Goal: Task Accomplishment & Management: Manage account settings

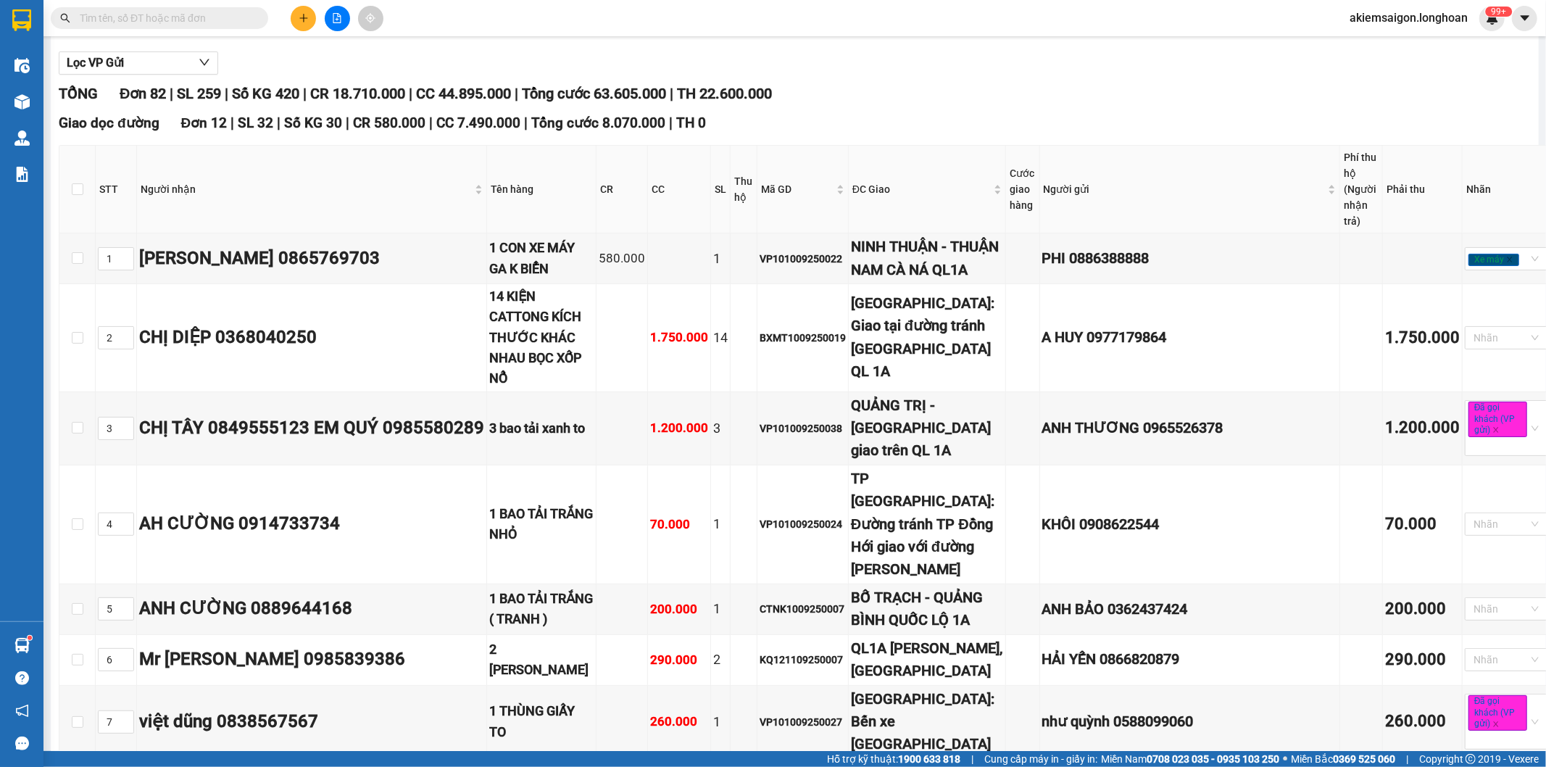
click at [194, 23] on input "text" at bounding box center [165, 18] width 171 height 16
click at [181, 20] on input "text" at bounding box center [165, 18] width 171 height 16
click at [147, 18] on input "text" at bounding box center [165, 18] width 171 height 16
click at [99, 17] on input "text" at bounding box center [165, 18] width 171 height 16
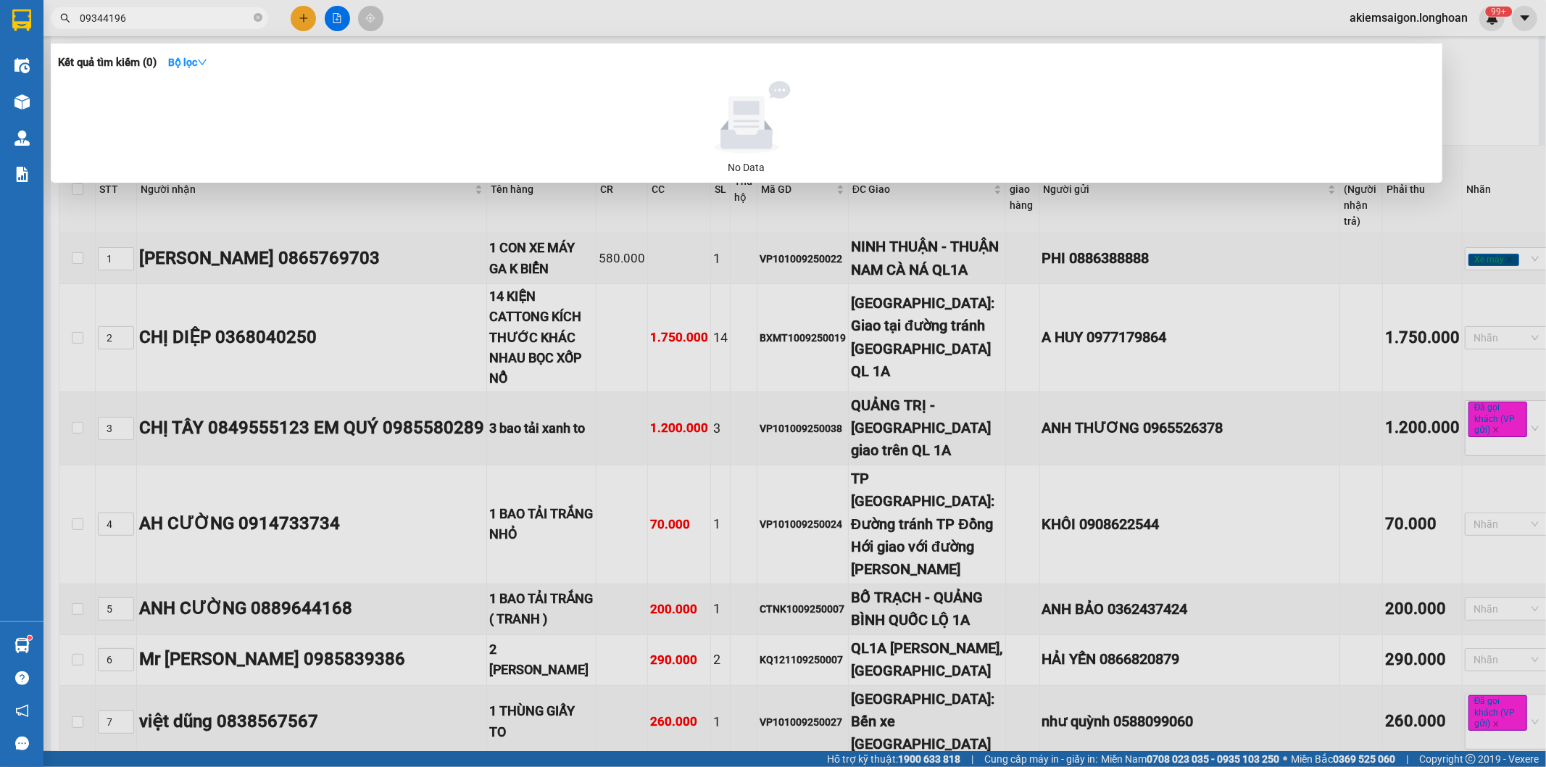
click at [89, 18] on input "09344196" at bounding box center [165, 18] width 171 height 16
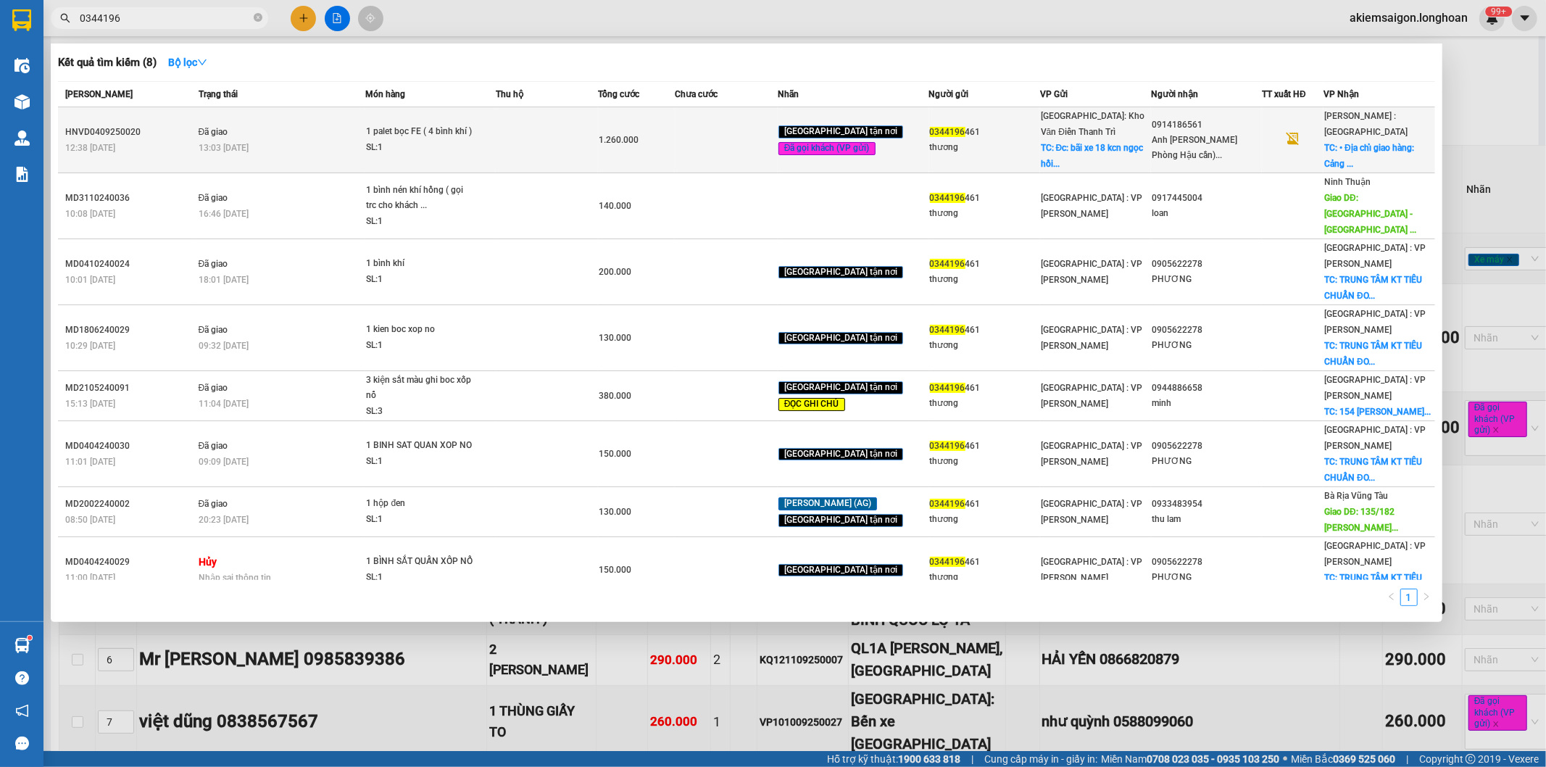
type input "0344196"
click at [1018, 153] on div "thương" at bounding box center [984, 147] width 109 height 15
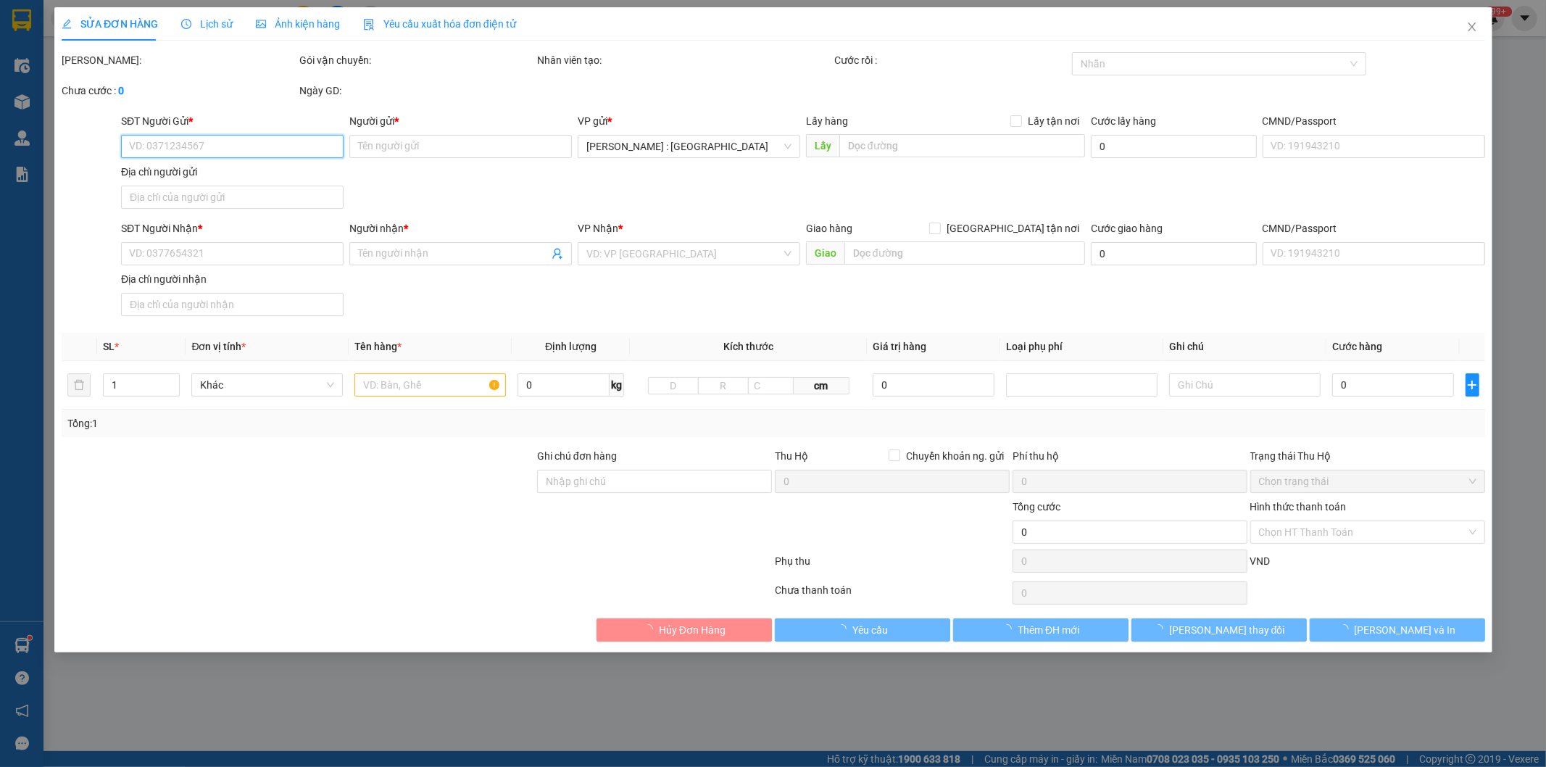
type input "0344196461"
type input "thương"
checkbox input "true"
type input "Đc: bãi xe 18 kcn ngọc hồi thanh trì hà nội"
type input "150.000"
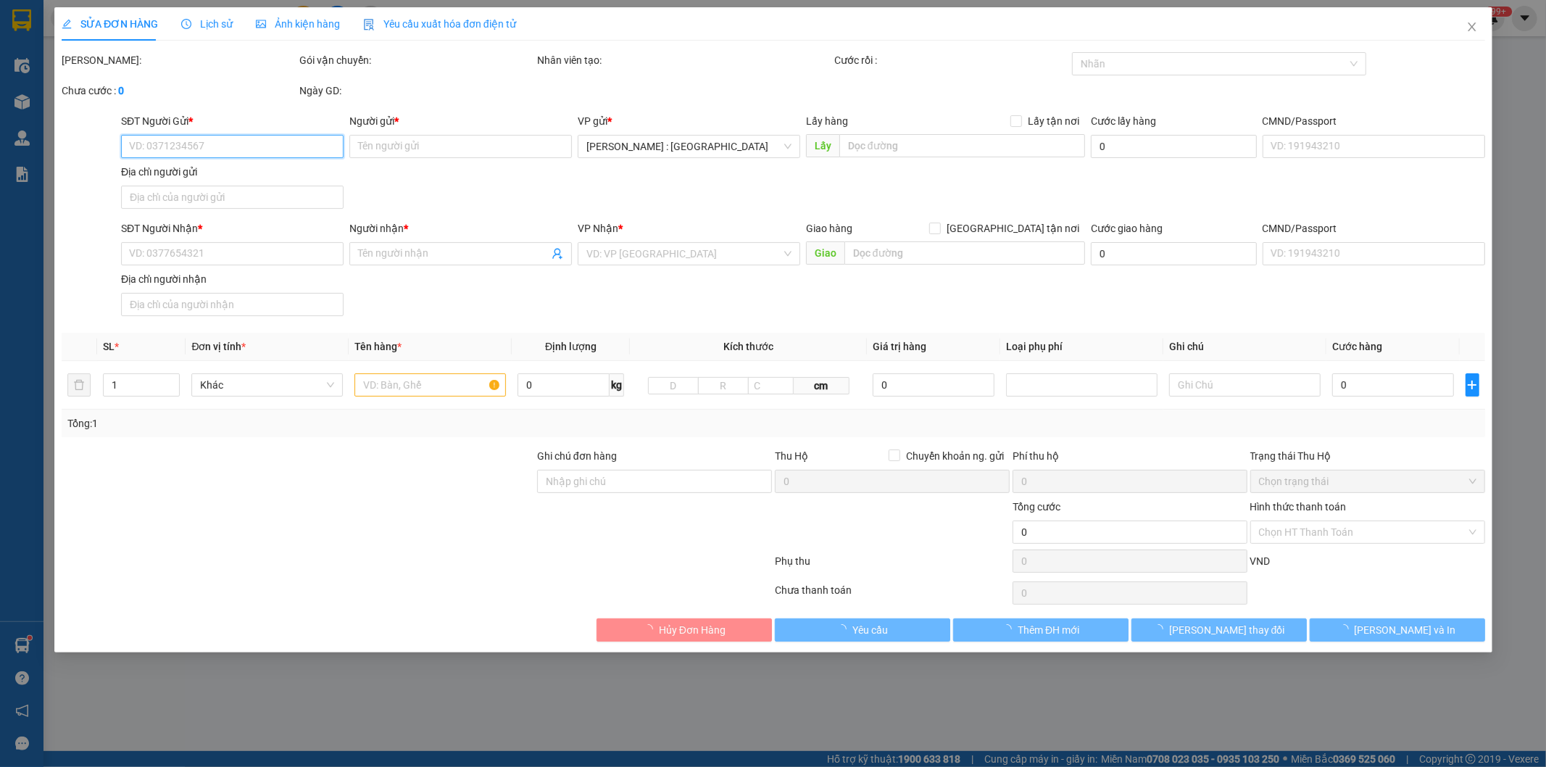
type input "0914186561"
type input "Anh Hồ Đức Minh Phòng Hậu cần)"
checkbox input "true"
type input "• Địa chỉ giao hàng: Cảng PTSC Hạ lưu, Số 65A, Đường 30/4, Phường Rạch Dừa, Thà…"
type input "1.260.000"
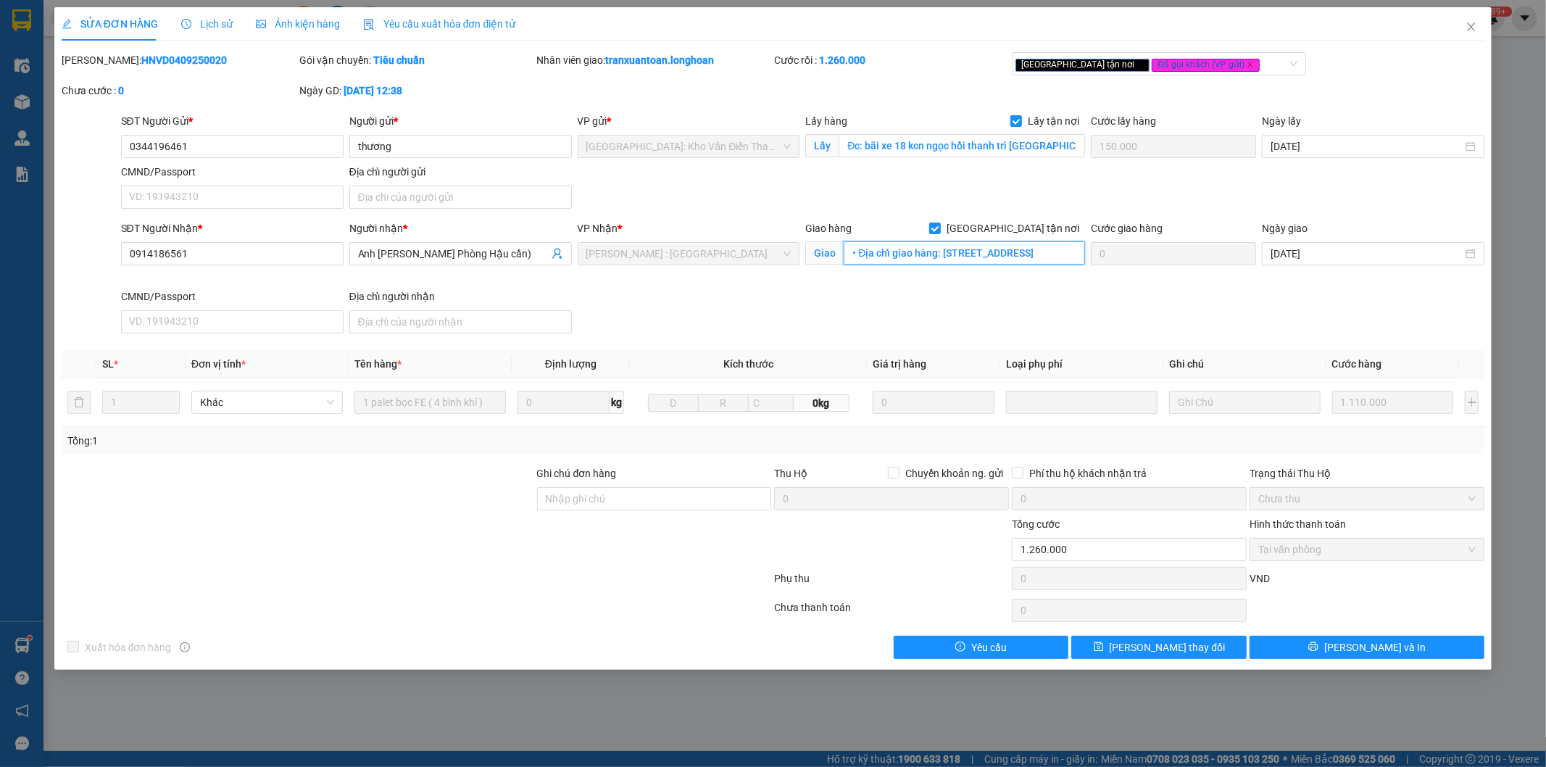
click at [985, 261] on input "• Địa chỉ giao hàng: Cảng PTSC Hạ lưu, Số 65A, Đường 30/4, Phường Rạch Dừa, Thà…" at bounding box center [964, 252] width 241 height 23
click at [200, 25] on span "Lịch sử" at bounding box center [206, 24] width 51 height 12
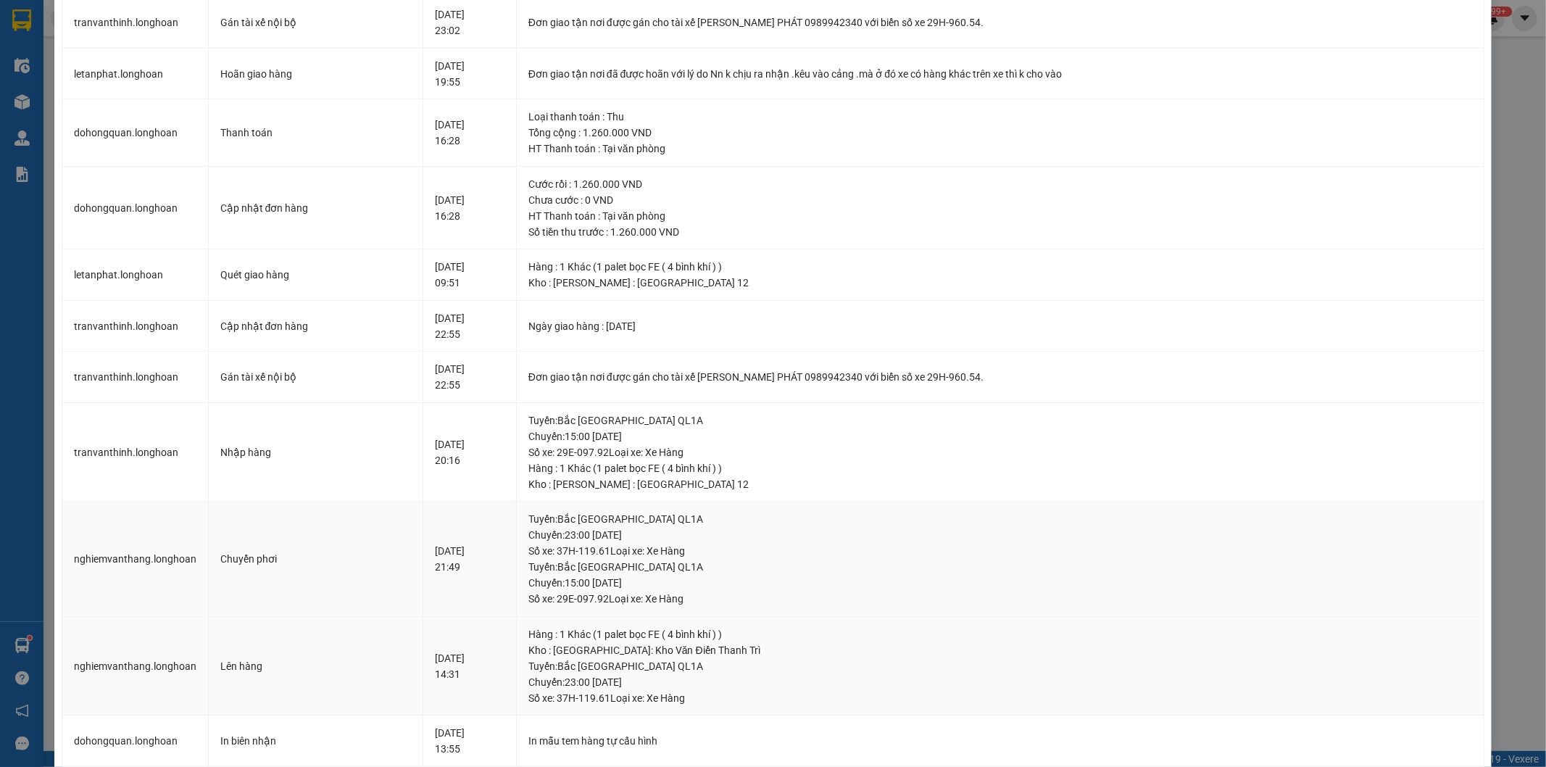
scroll to position [537, 0]
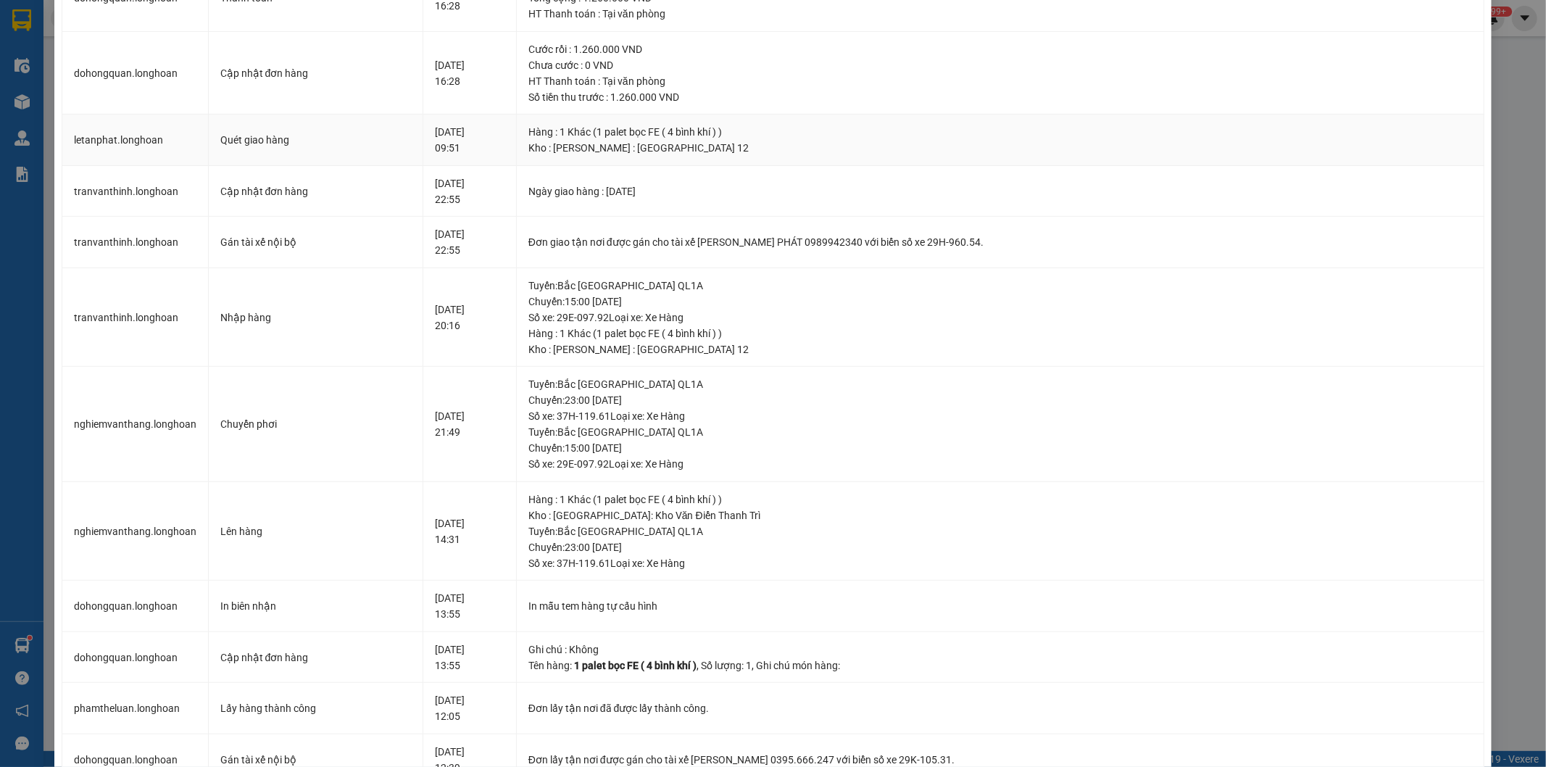
click at [661, 133] on div "Hàng : 1 Khác (1 palet bọc FE ( 4 bình khí ) )" at bounding box center [1001, 132] width 944 height 16
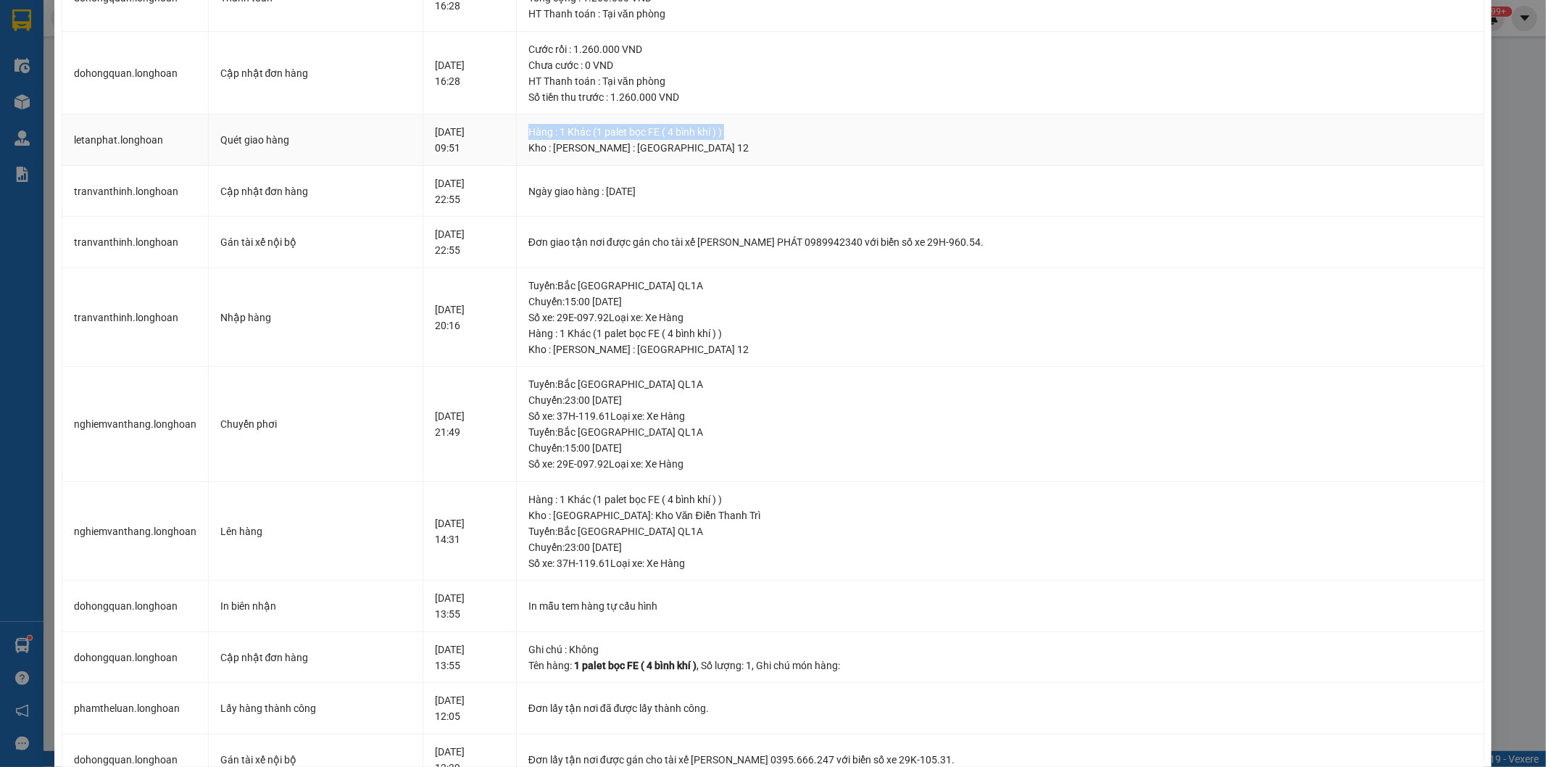
click at [661, 133] on div "Hàng : 1 Khác (1 palet bọc FE ( 4 bình khí ) )" at bounding box center [1001, 132] width 944 height 16
click at [689, 242] on div "Đơn giao tận nơi được gán cho tài xế LÊ TẤN PHÁT 0989942340 với biển số xe 29H-…" at bounding box center [1001, 242] width 944 height 16
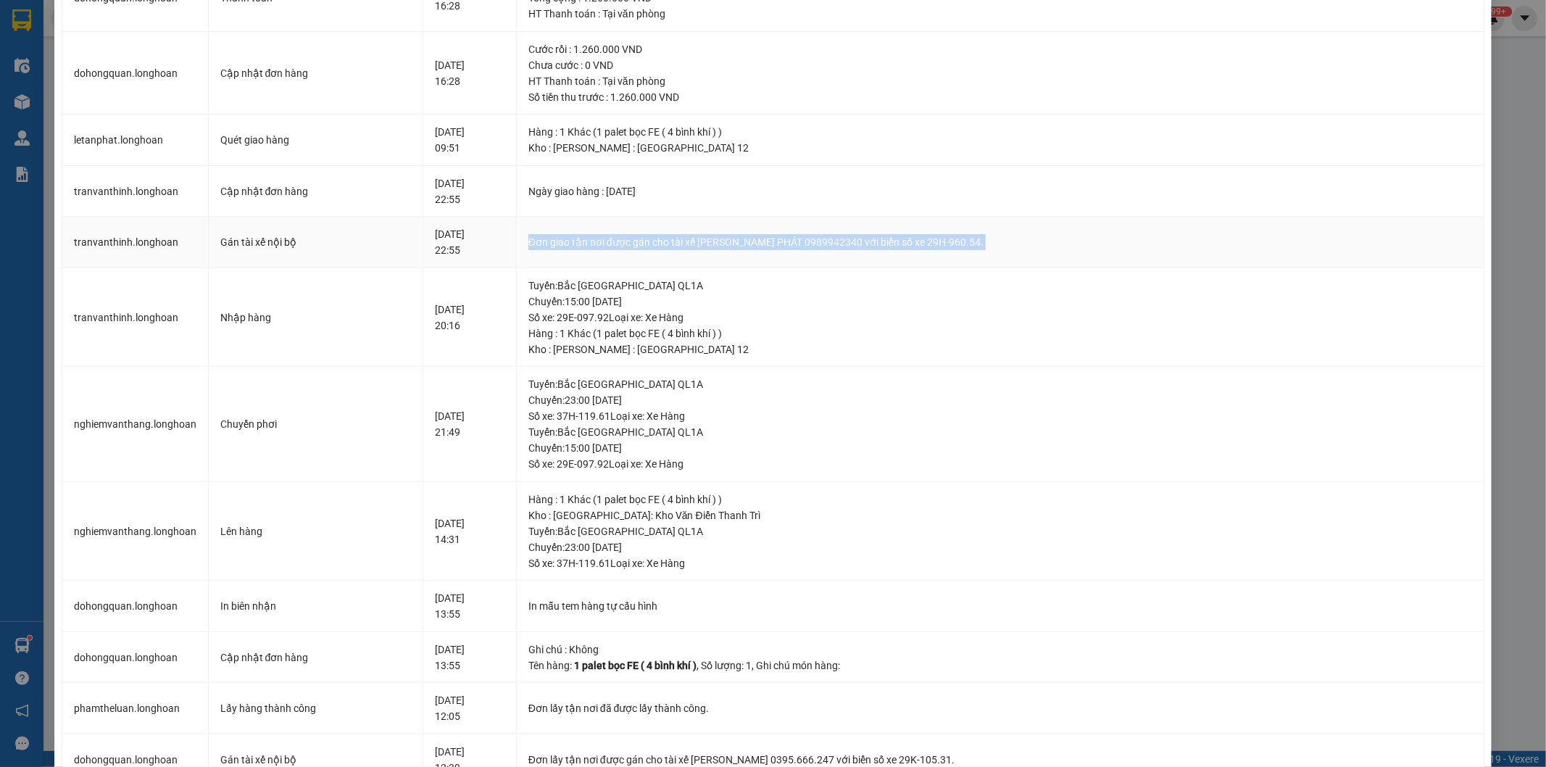
click at [689, 242] on div "Đơn giao tận nơi được gán cho tài xế LÊ TẤN PHÁT 0989942340 với biển số xe 29H-…" at bounding box center [1001, 242] width 944 height 16
click at [641, 287] on div "Tuyến : Bắc Trung Nam QL1A Chuyến: 15:00 ngày 07-09-2025 Số xe: 29E-097.92 Loại…" at bounding box center [1001, 302] width 944 height 48
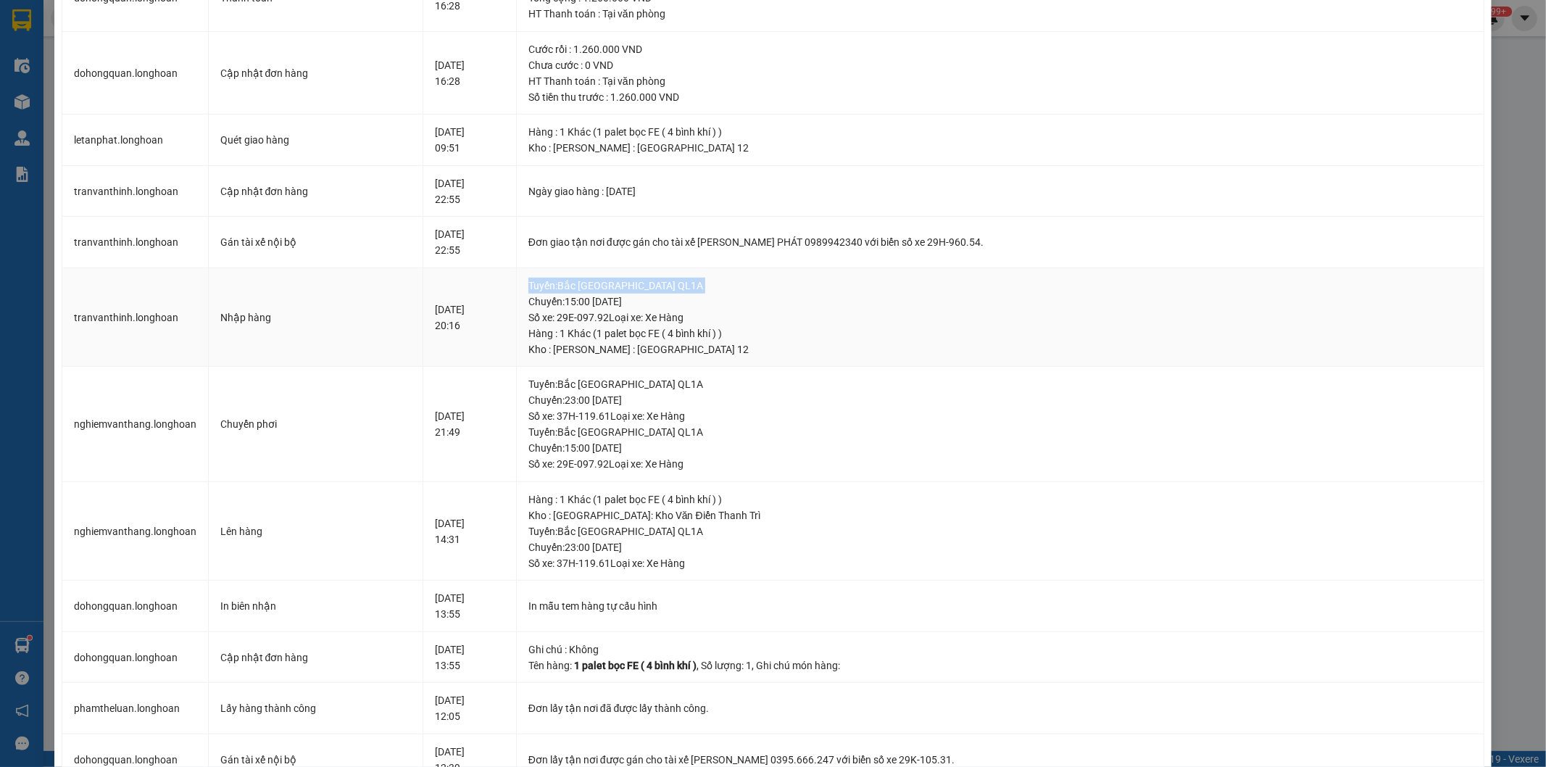
click at [641, 287] on div "Tuyến : Bắc Trung Nam QL1A Chuyến: 15:00 ngày 07-09-2025 Số xe: 29E-097.92 Loại…" at bounding box center [1001, 302] width 944 height 48
click at [647, 305] on div "Tuyến : Bắc Trung Nam QL1A Chuyến: 15:00 ngày 07-09-2025 Số xe: 29E-097.92 Loại…" at bounding box center [1001, 302] width 944 height 48
click at [649, 317] on div "Tuyến : Bắc Trung Nam QL1A Chuyến: 15:00 ngày 07-09-2025 Số xe: 29E-097.92 Loại…" at bounding box center [1001, 302] width 944 height 48
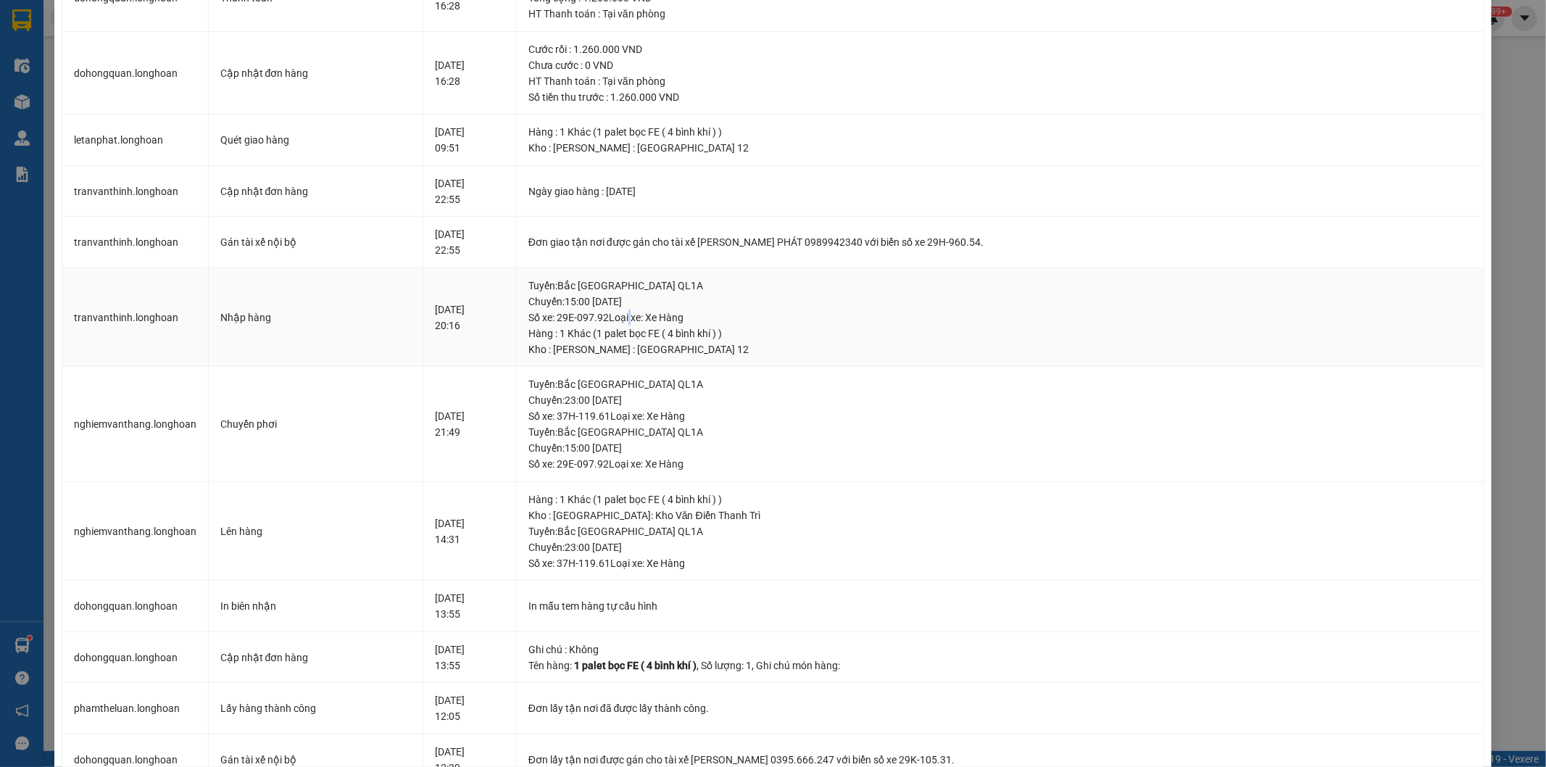
click at [649, 317] on div "Tuyến : Bắc Trung Nam QL1A Chuyến: 15:00 ngày 07-09-2025 Số xe: 29E-097.92 Loại…" at bounding box center [1001, 302] width 944 height 48
click at [655, 334] on div "Hàng : 1 Khác (1 palet bọc FE ( 4 bình khí ) )" at bounding box center [1001, 334] width 944 height 16
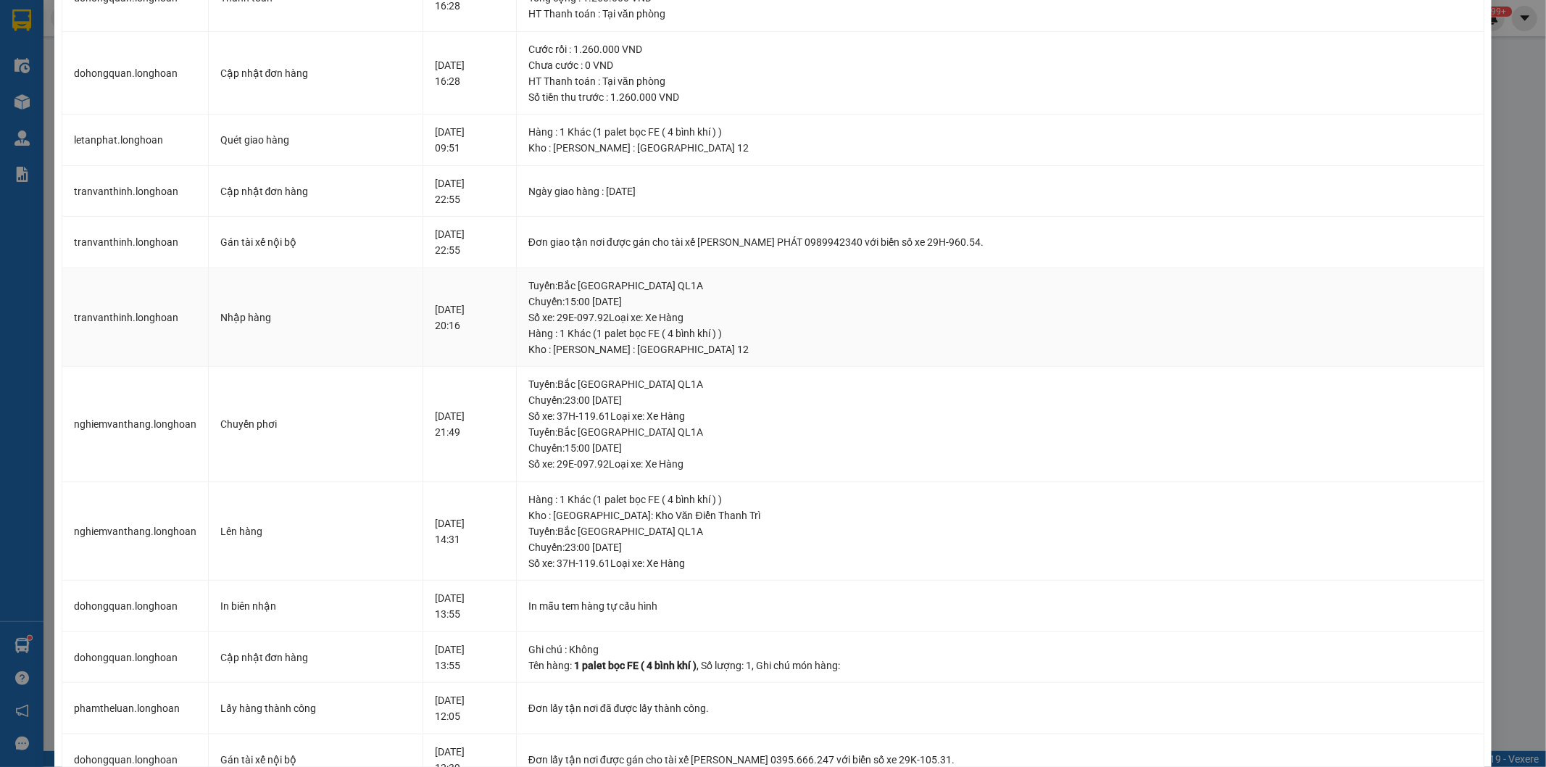
click at [653, 349] on div "Kho : Hồ Chí Minh : Kho Quận 12" at bounding box center [1001, 349] width 944 height 16
click at [646, 383] on div "Tuyến : Bắc Trung Nam QL1A Chuyến: 23:00 ngày 06-09-2025 Số xe: 37H-119.61 Loại…" at bounding box center [1001, 400] width 944 height 48
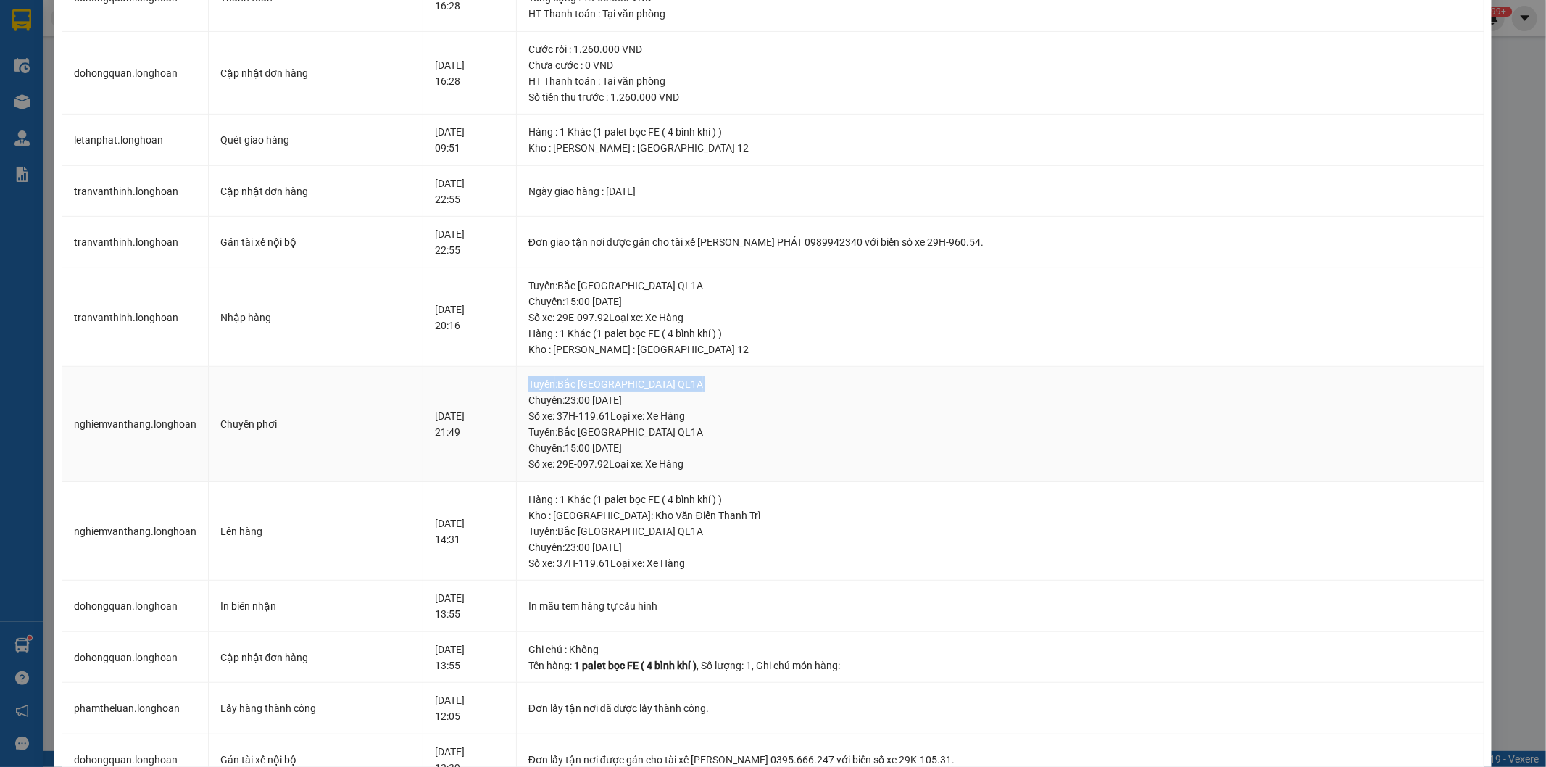
click at [646, 383] on div "Tuyến : Bắc Trung Nam QL1A Chuyến: 23:00 ngày 06-09-2025 Số xe: 37H-119.61 Loại…" at bounding box center [1001, 400] width 944 height 48
click at [653, 399] on div "Tuyến : Bắc Trung Nam QL1A Chuyến: 23:00 ngày 06-09-2025 Số xe: 37H-119.61 Loại…" at bounding box center [1001, 400] width 944 height 48
click at [656, 415] on div "Tuyến : Bắc Trung Nam QL1A Chuyến: 23:00 ngày 06-09-2025 Số xe: 37H-119.61 Loại…" at bounding box center [1001, 400] width 944 height 48
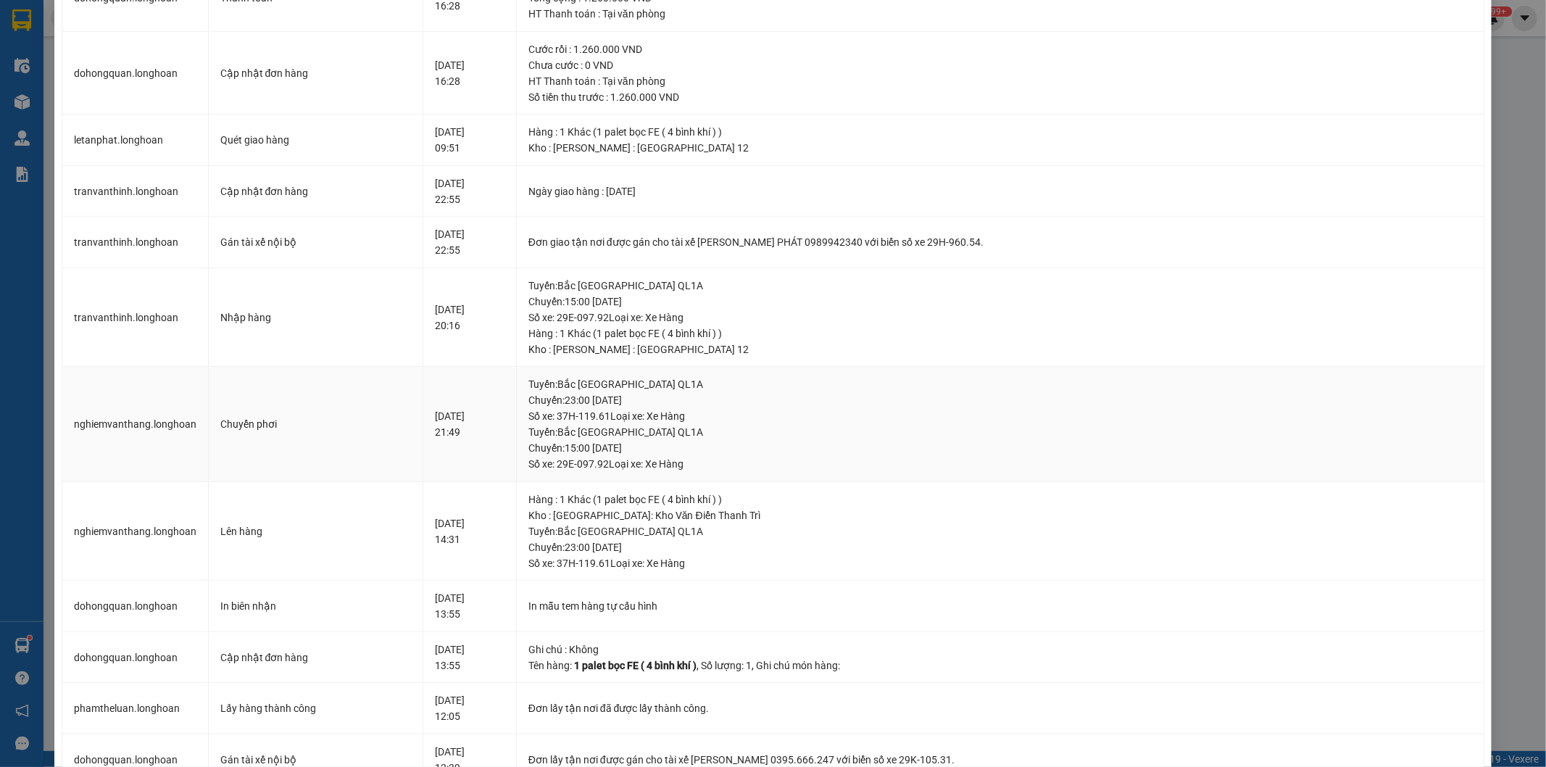
click at [656, 415] on div "Tuyến : Bắc Trung Nam QL1A Chuyến: 23:00 ngày 06-09-2025 Số xe: 37H-119.61 Loại…" at bounding box center [1001, 400] width 944 height 48
click at [636, 418] on div "Tuyến : Bắc Trung Nam QL1A Chuyến: 23:00 ngày 06-09-2025 Số xe: 37H-119.61 Loại…" at bounding box center [1001, 400] width 944 height 48
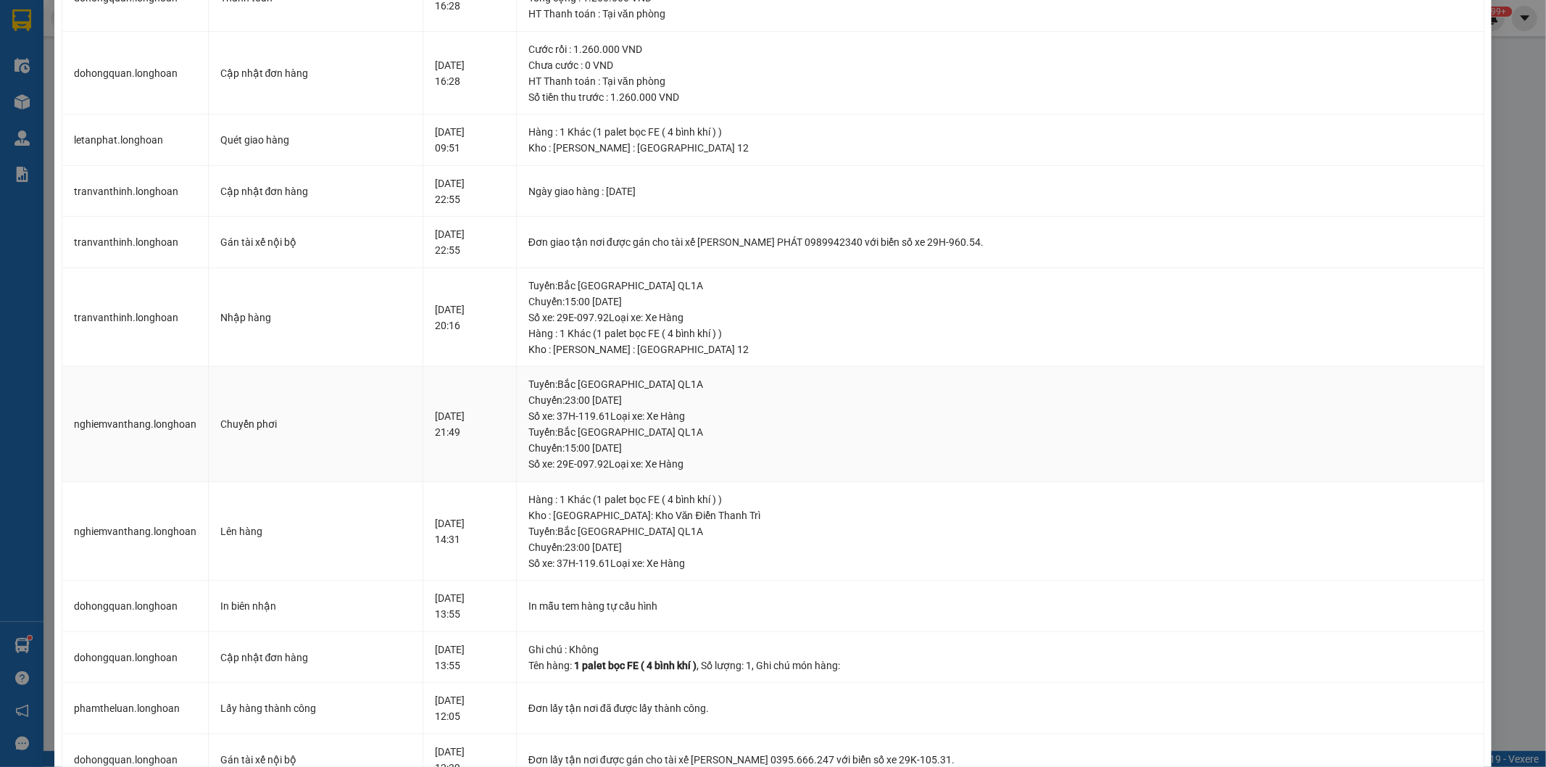
click at [639, 430] on div "Tuyến : Bắc Trung Nam QL1A Chuyến: 15:00 ngày 07-09-2025 Số xe: 29E-097.92 Loại…" at bounding box center [1001, 448] width 944 height 48
click at [642, 450] on div "Tuyến : Bắc Trung Nam QL1A Chuyến: 15:00 ngày 07-09-2025 Số xe: 29E-097.92 Loại…" at bounding box center [1001, 448] width 944 height 48
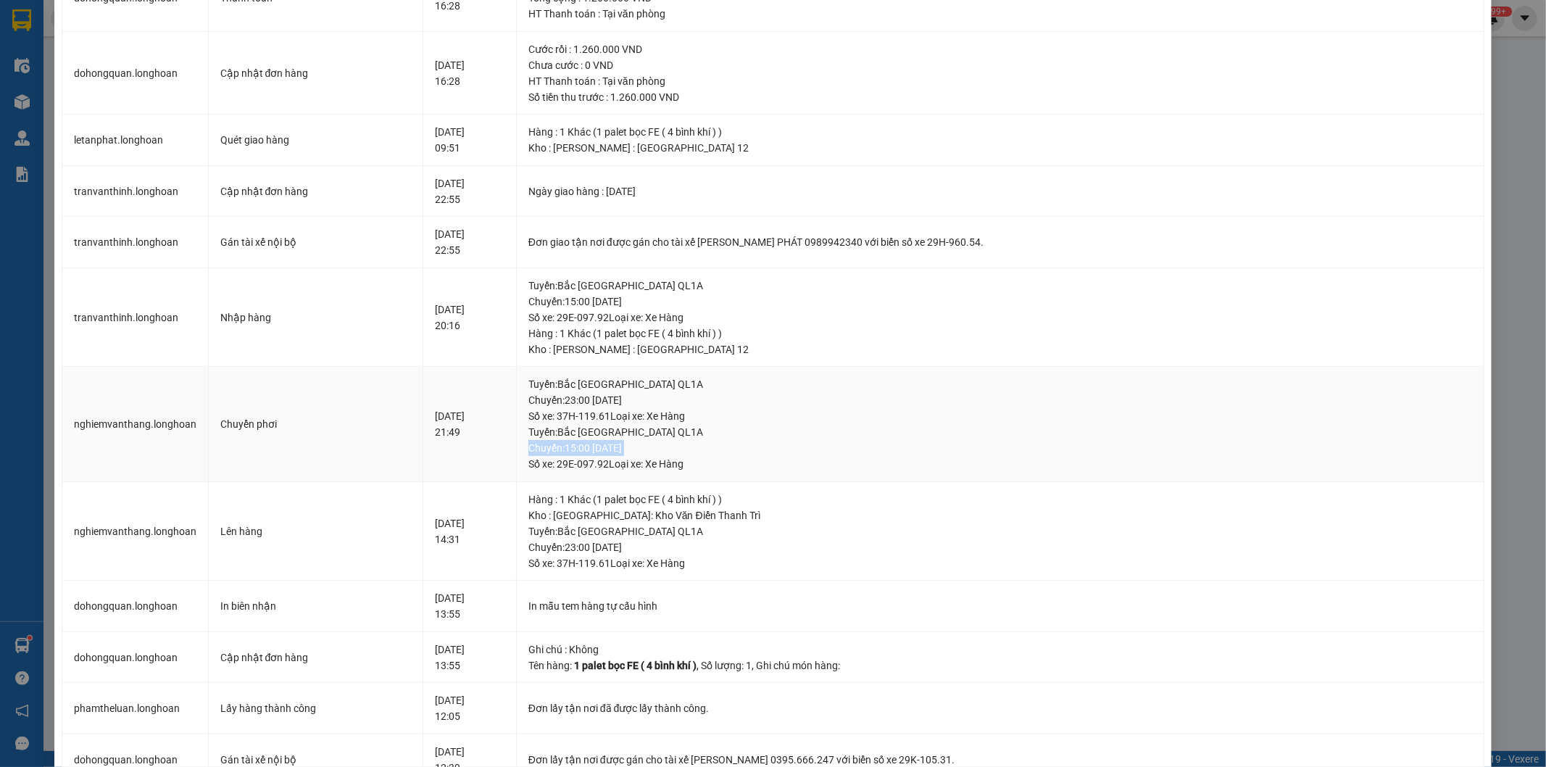
click at [642, 450] on div "Tuyến : Bắc Trung Nam QL1A Chuyến: 15:00 ngày 07-09-2025 Số xe: 29E-097.92 Loại…" at bounding box center [1001, 448] width 944 height 48
click at [642, 465] on div "Tuyến : Bắc Trung Nam QL1A Chuyến: 15:00 ngày 07-09-2025 Số xe: 29E-097.92 Loại…" at bounding box center [1001, 448] width 944 height 48
click at [653, 502] on div "Hàng : 1 Khác (1 palet bọc FE ( 4 bình khí ) )" at bounding box center [1001, 500] width 944 height 16
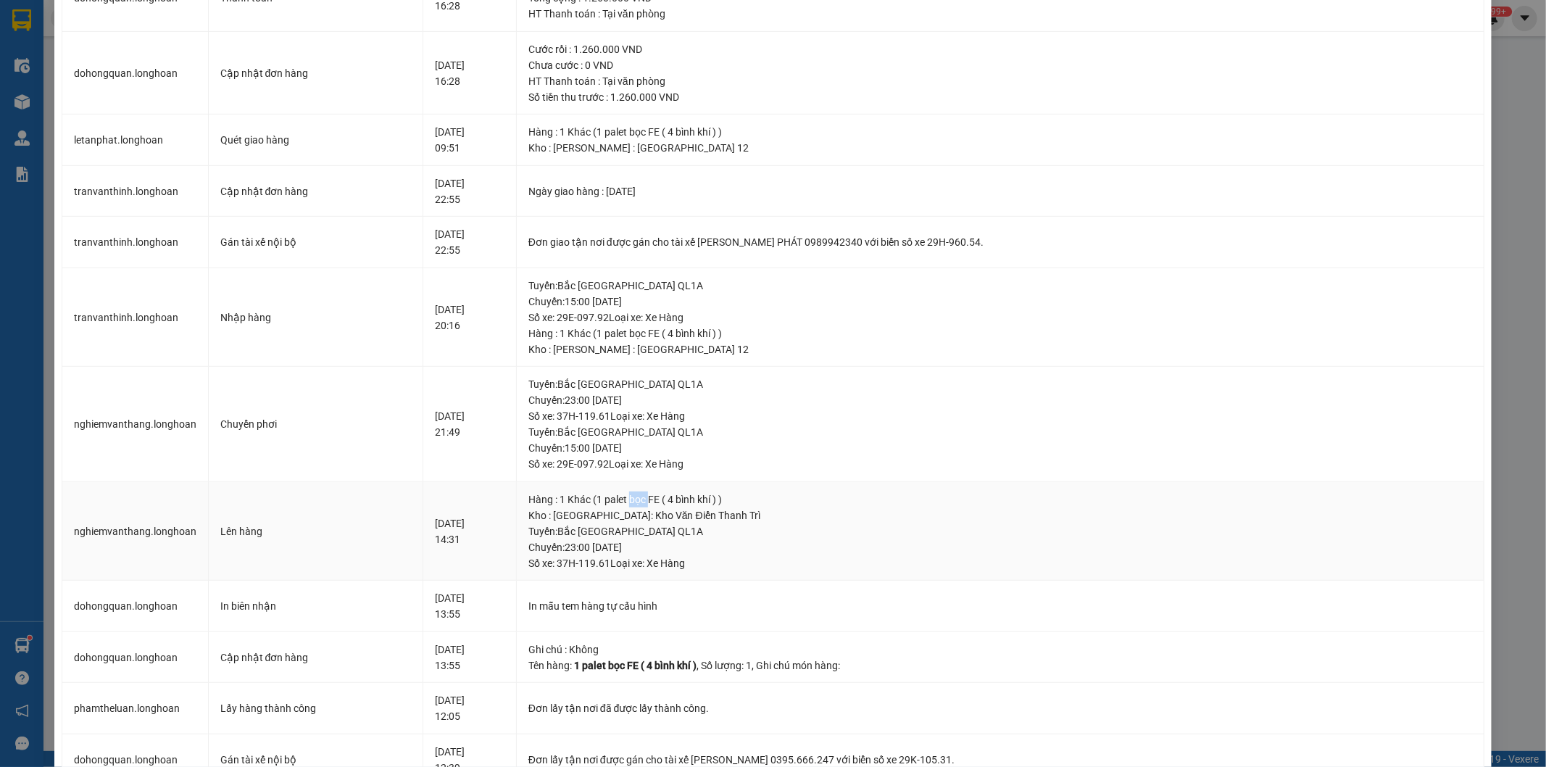
click at [653, 502] on div "Hàng : 1 Khác (1 palet bọc FE ( 4 bình khí ) )" at bounding box center [1001, 500] width 944 height 16
click at [653, 518] on div "Kho : Hà Nội: Kho Văn Điển Thanh Trì" at bounding box center [1001, 516] width 944 height 16
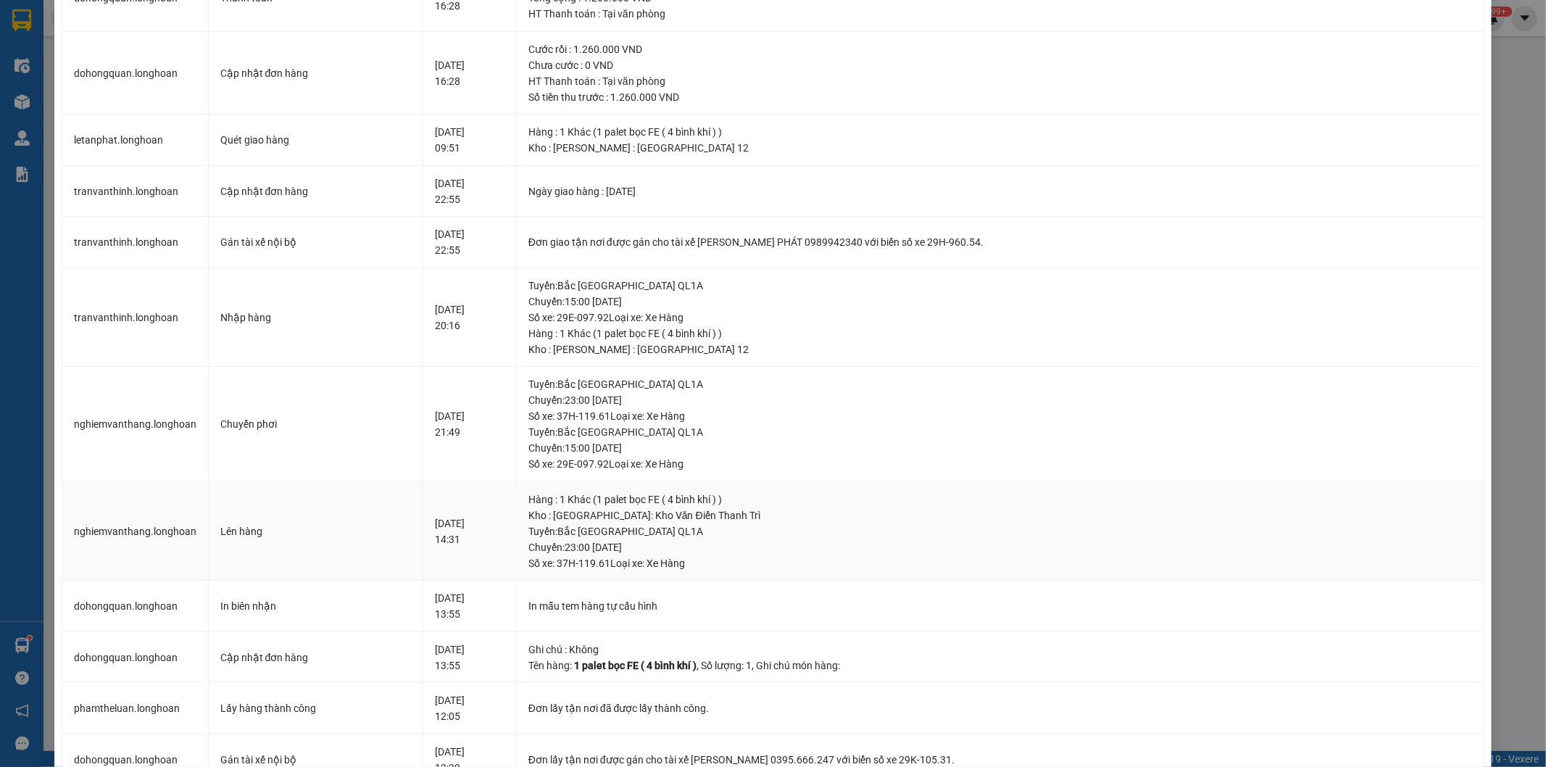
click at [648, 531] on div "Tuyến : Bắc Trung Nam QL1A Chuyến: 23:00 ngày 06-09-2025 Số xe: 37H-119.61 Loại…" at bounding box center [1001, 547] width 944 height 48
click at [648, 533] on div "Tuyến : Bắc Trung Nam QL1A Chuyến: 23:00 ngày 06-09-2025 Số xe: 37H-119.61 Loại…" at bounding box center [1001, 547] width 944 height 48
click at [649, 548] on div "Tuyến : Bắc Trung Nam QL1A Chuyến: 23:00 ngày 06-09-2025 Số xe: 37H-119.61 Loại…" at bounding box center [1001, 547] width 944 height 48
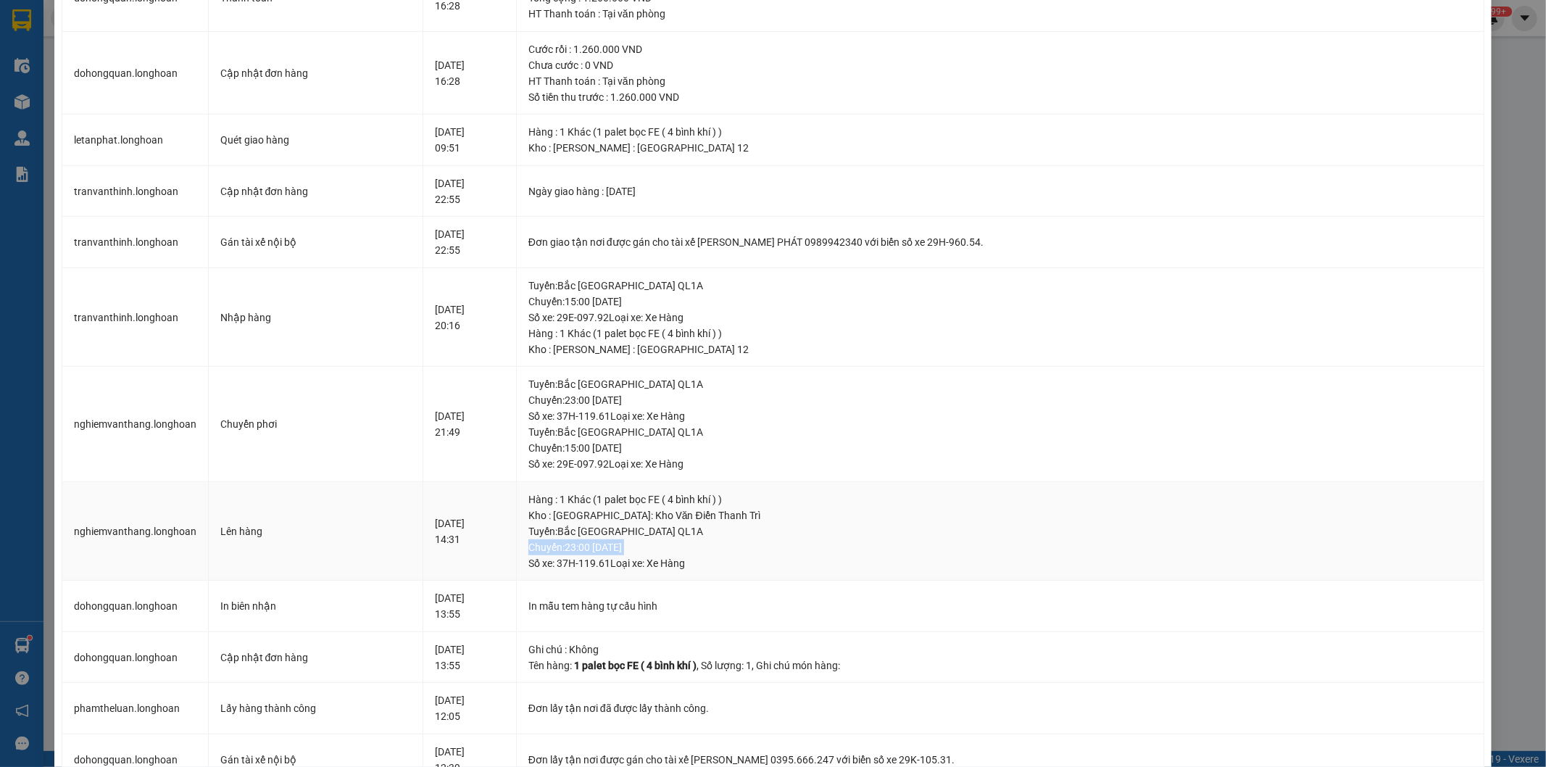
click at [649, 548] on div "Tuyến : Bắc Trung Nam QL1A Chuyến: 23:00 ngày 06-09-2025 Số xe: 37H-119.61 Loại…" at bounding box center [1001, 547] width 944 height 48
click at [649, 562] on div "Tuyến : Bắc Trung Nam QL1A Chuyến: 23:00 ngày 06-09-2025 Số xe: 37H-119.61 Loại…" at bounding box center [1001, 547] width 944 height 48
click at [633, 610] on div "In mẫu tem hàng tự cấu hình" at bounding box center [1001, 606] width 944 height 16
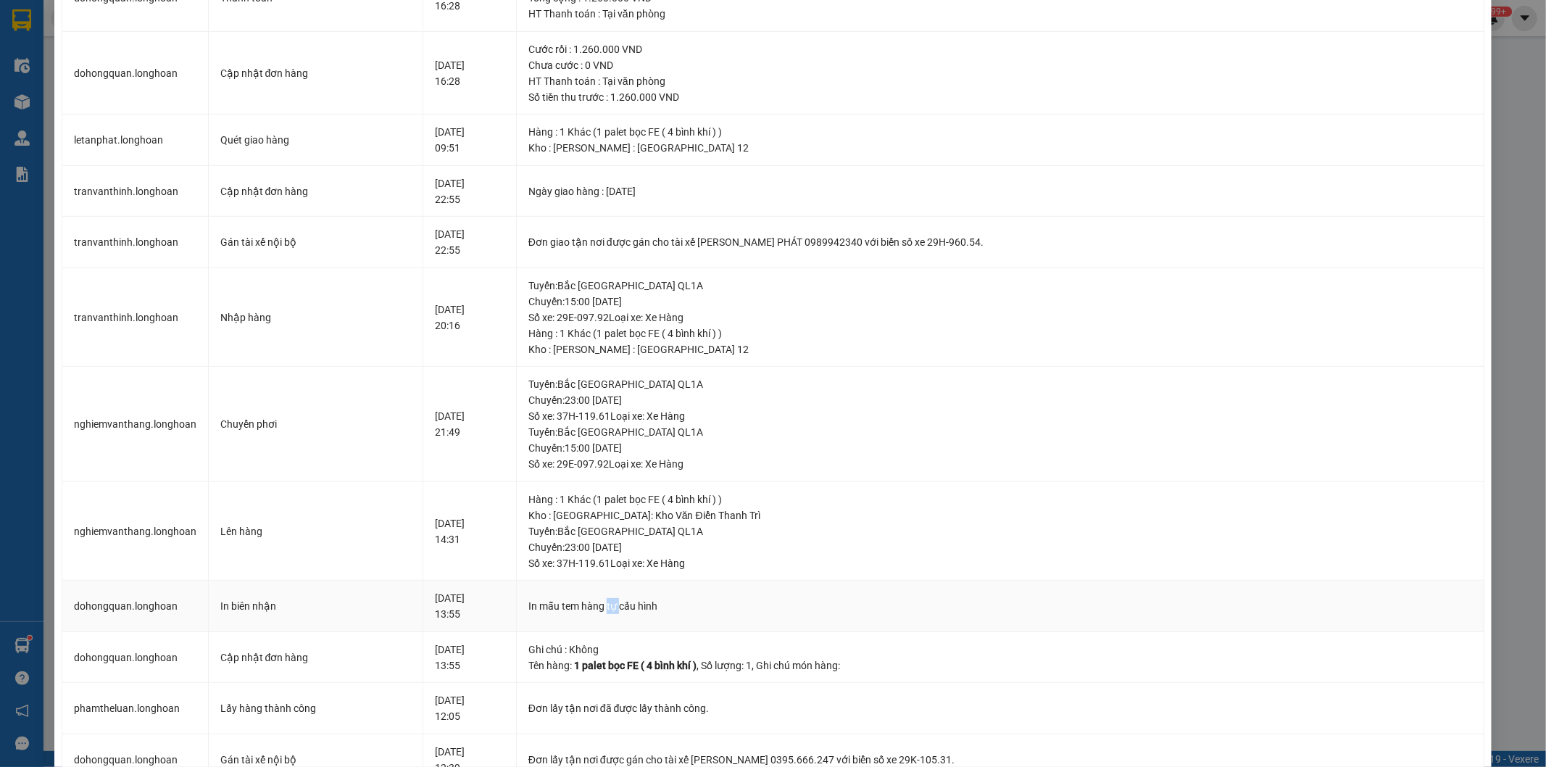
click at [633, 610] on div "In mẫu tem hàng tự cấu hình" at bounding box center [1001, 606] width 944 height 16
drag, startPoint x: 633, startPoint y: 610, endPoint x: 633, endPoint y: 643, distance: 33.4
click at [632, 610] on div "In mẫu tem hàng tự cấu hình" at bounding box center [1001, 606] width 944 height 16
click at [606, 647] on div "Ghi chú : Không" at bounding box center [1001, 650] width 944 height 16
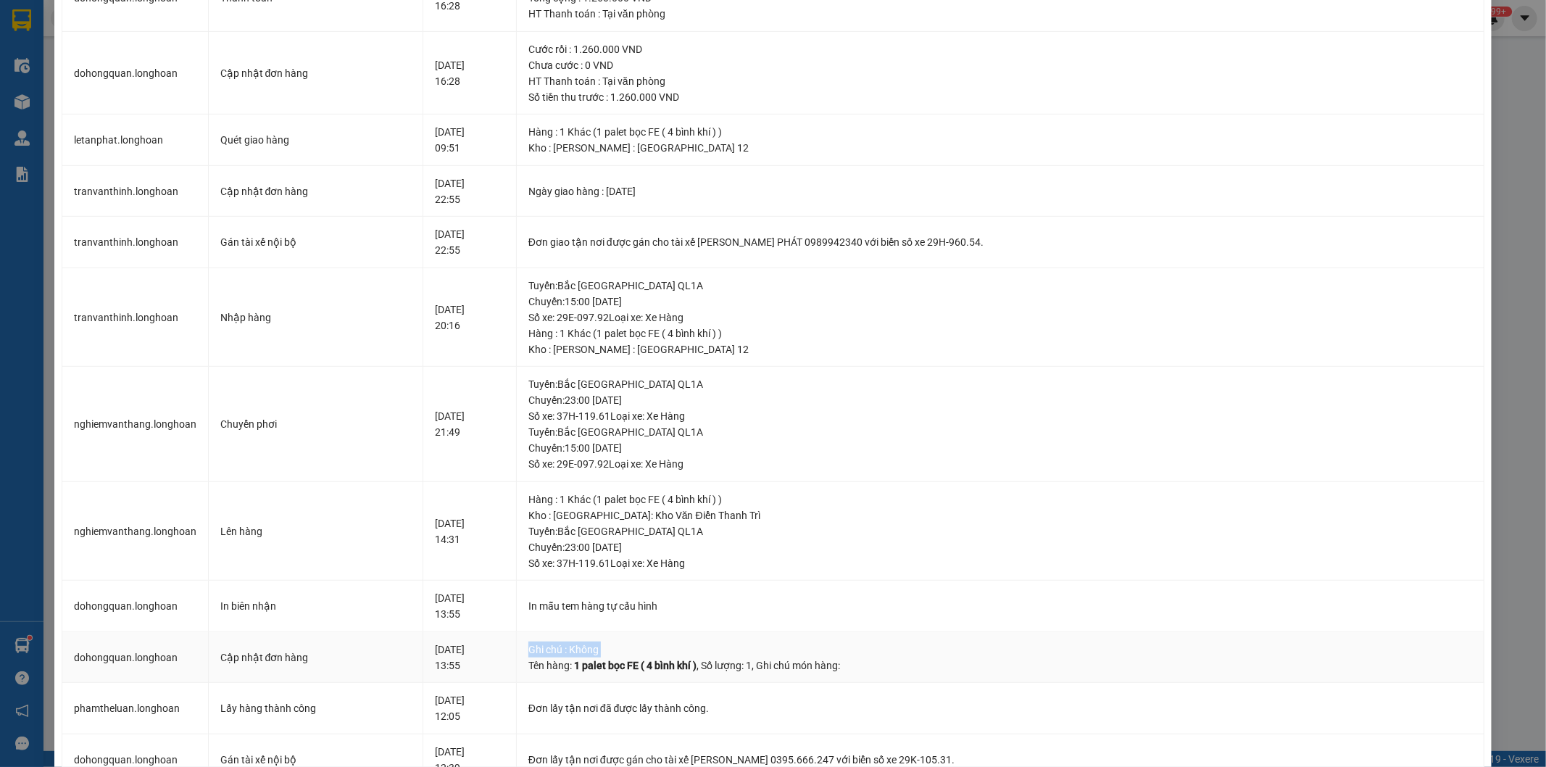
click at [606, 647] on div "Ghi chú : Không" at bounding box center [1001, 650] width 944 height 16
click at [647, 670] on span "1 palet bọc FE ( 4 bình khí )" at bounding box center [635, 666] width 123 height 12
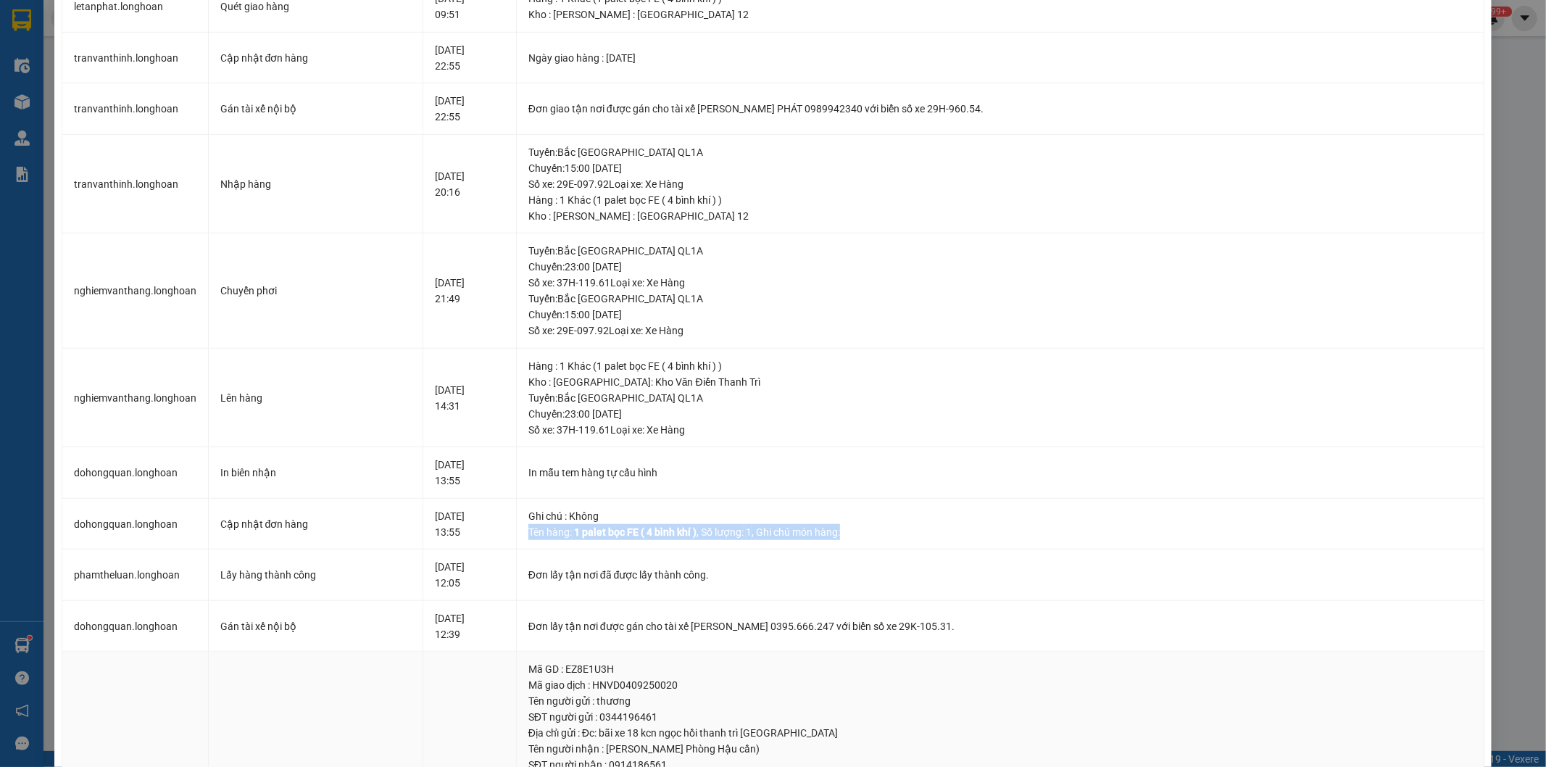
scroll to position [940, 0]
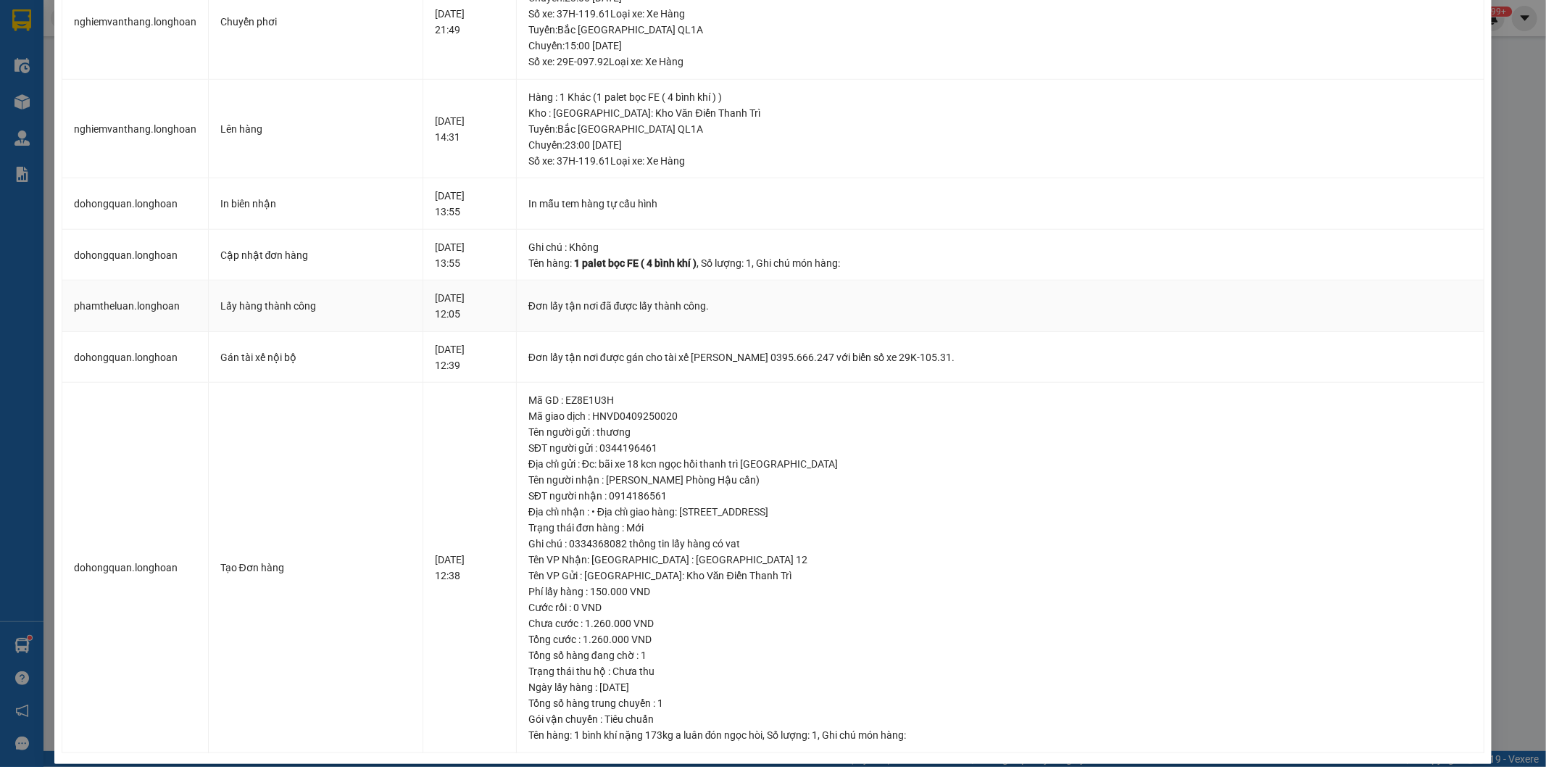
click at [634, 303] on div "Đơn lấy tận nơi đã được lấy thành công." at bounding box center [1001, 306] width 944 height 16
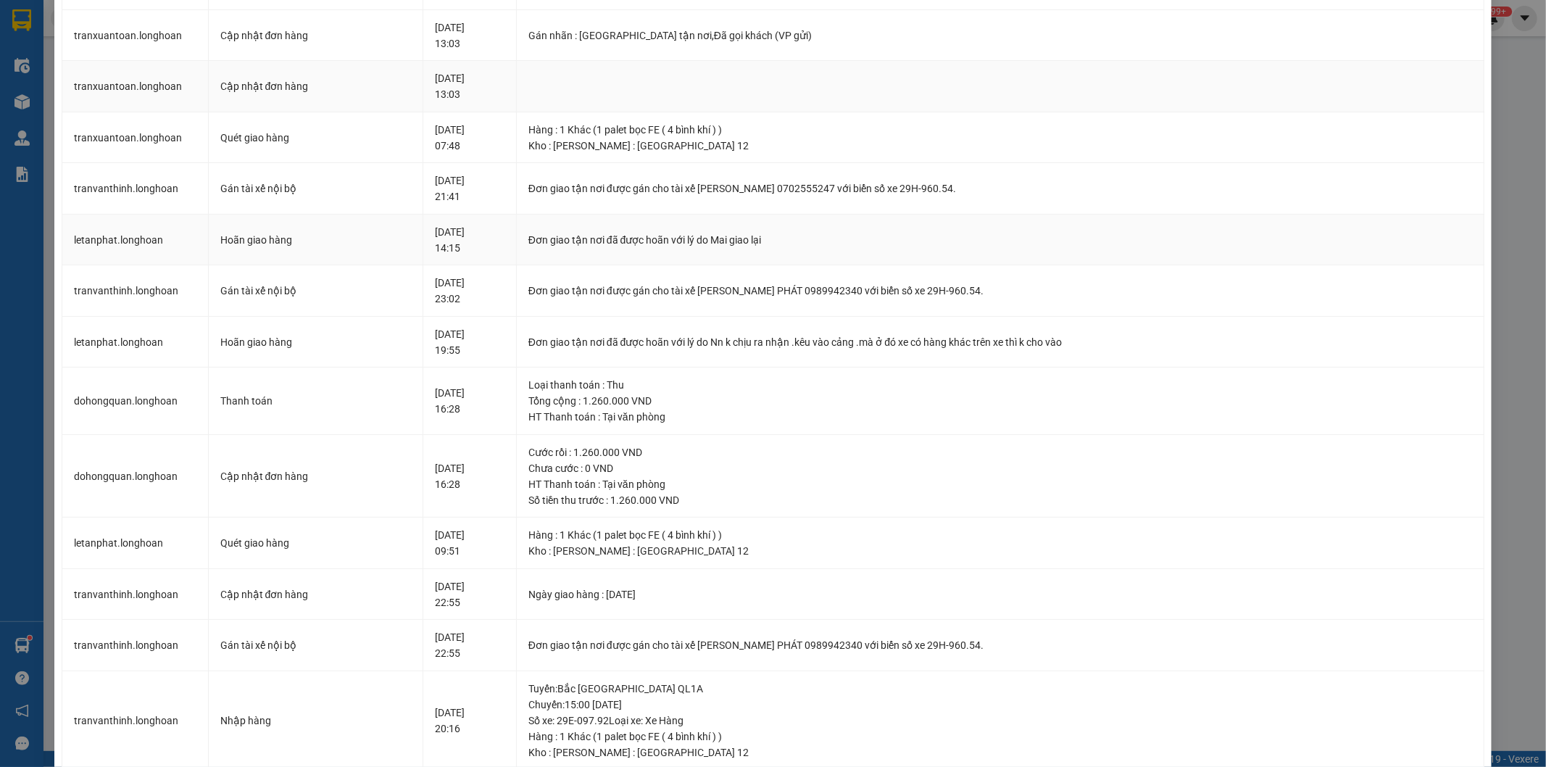
scroll to position [0, 0]
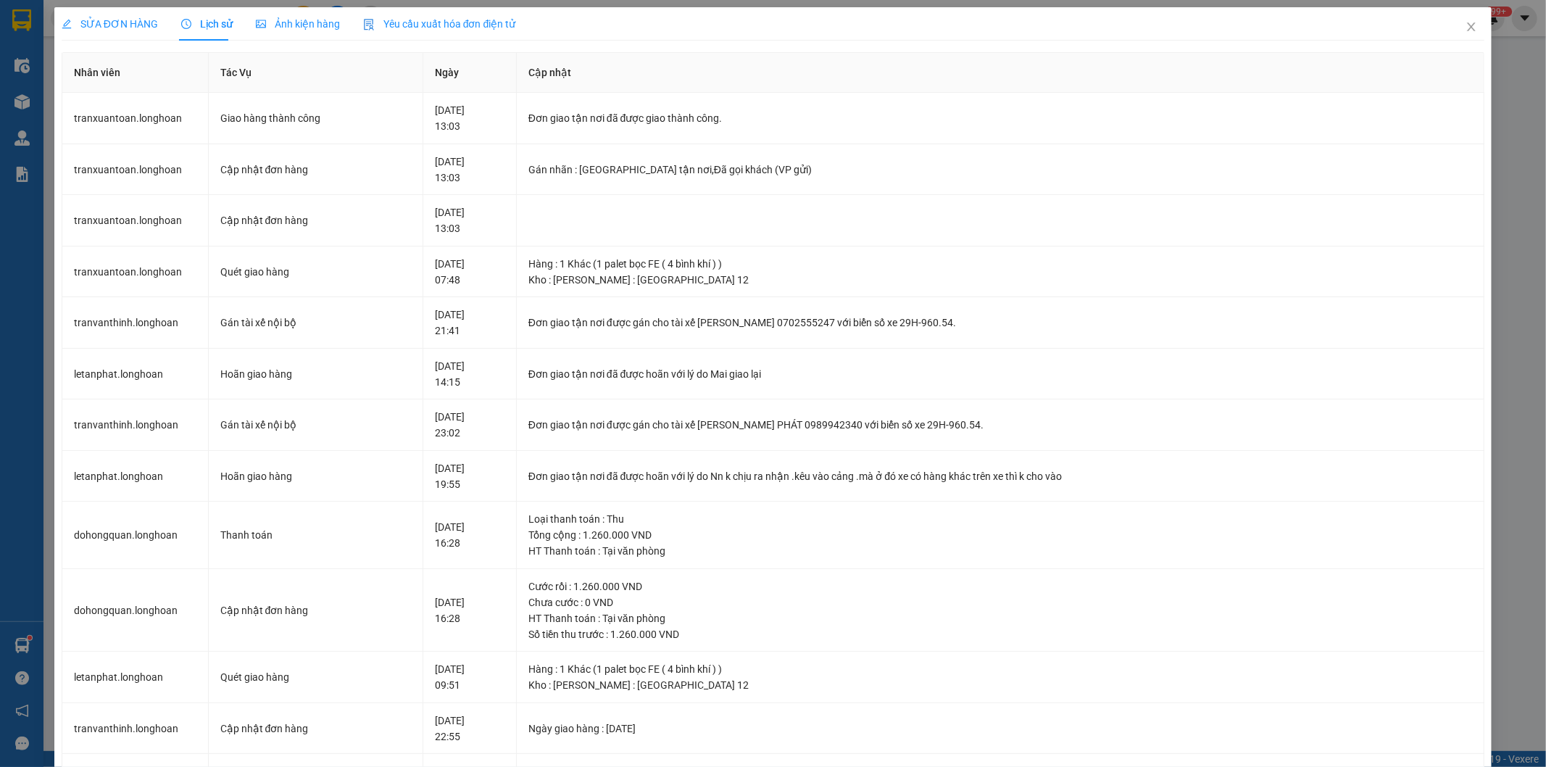
click at [113, 22] on span "SỬA ĐƠN HÀNG" at bounding box center [110, 24] width 96 height 12
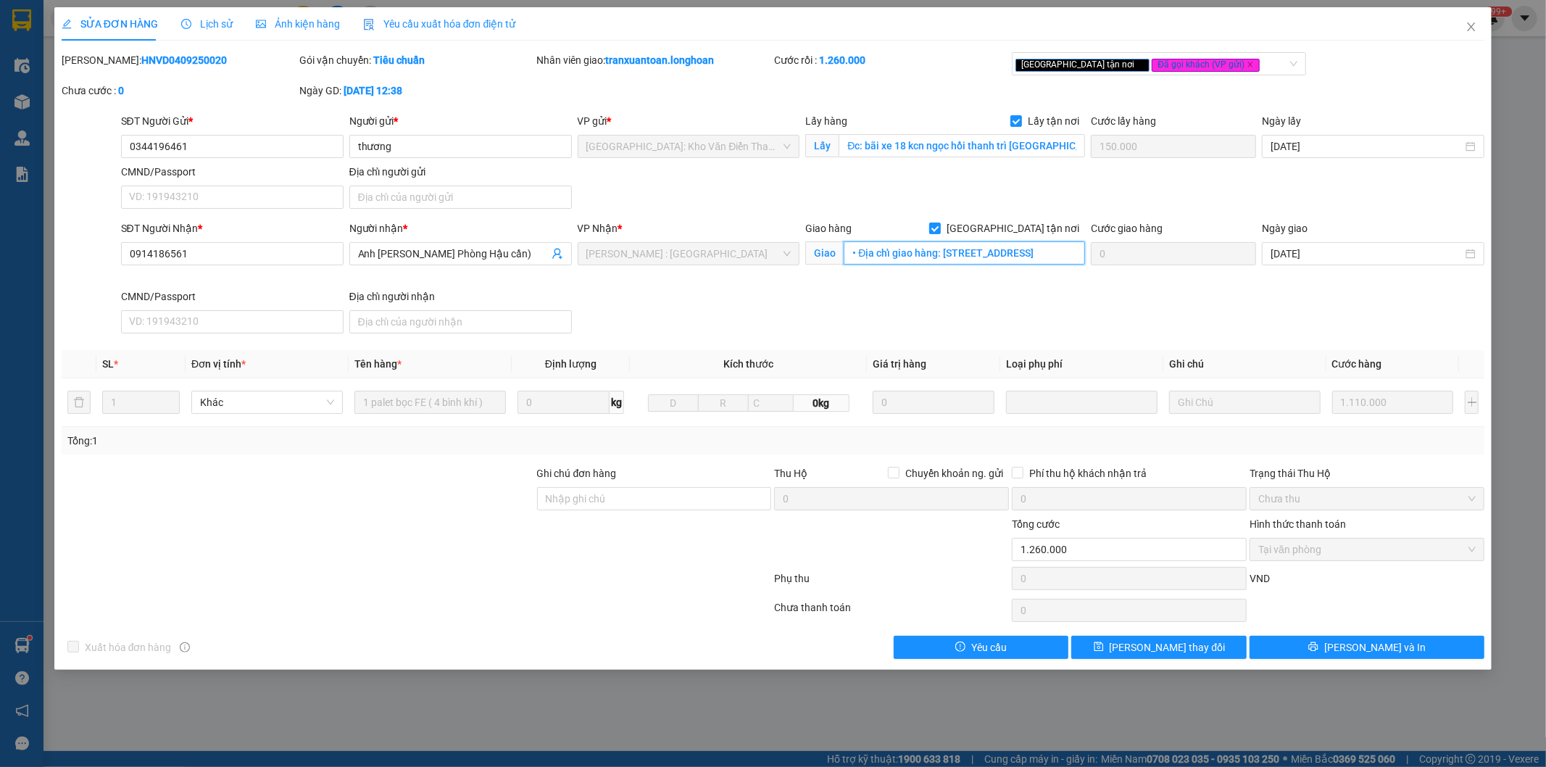
drag, startPoint x: 974, startPoint y: 254, endPoint x: 869, endPoint y: 211, distance: 113.5
click at [974, 254] on input "• Địa chỉ giao hàng: Cảng PTSC Hạ lưu, Số 65A, Đường 30/4, Phường Rạch Dừa, Thà…" at bounding box center [964, 252] width 241 height 23
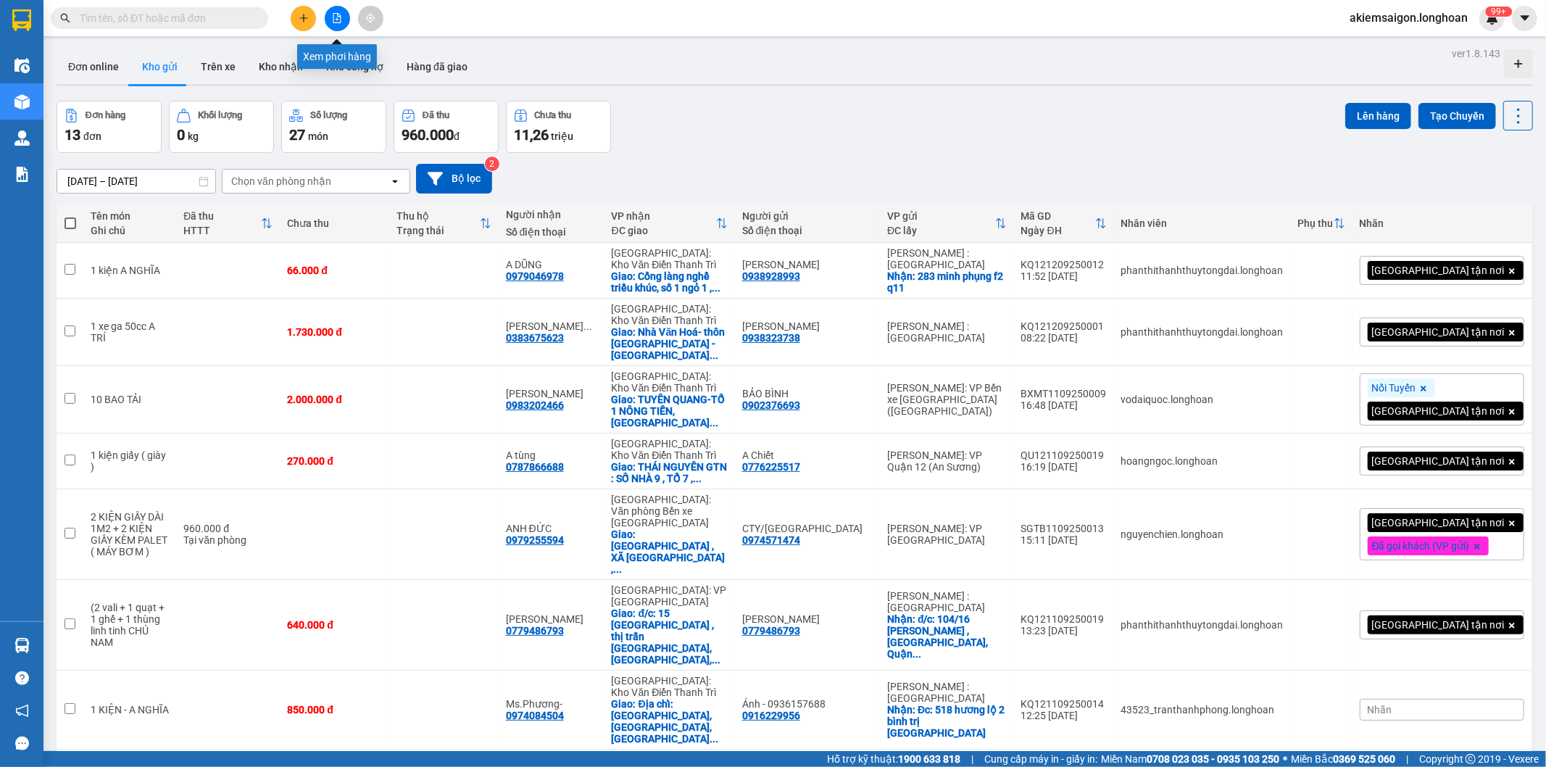
click at [339, 19] on icon "file-add" at bounding box center [337, 18] width 10 height 10
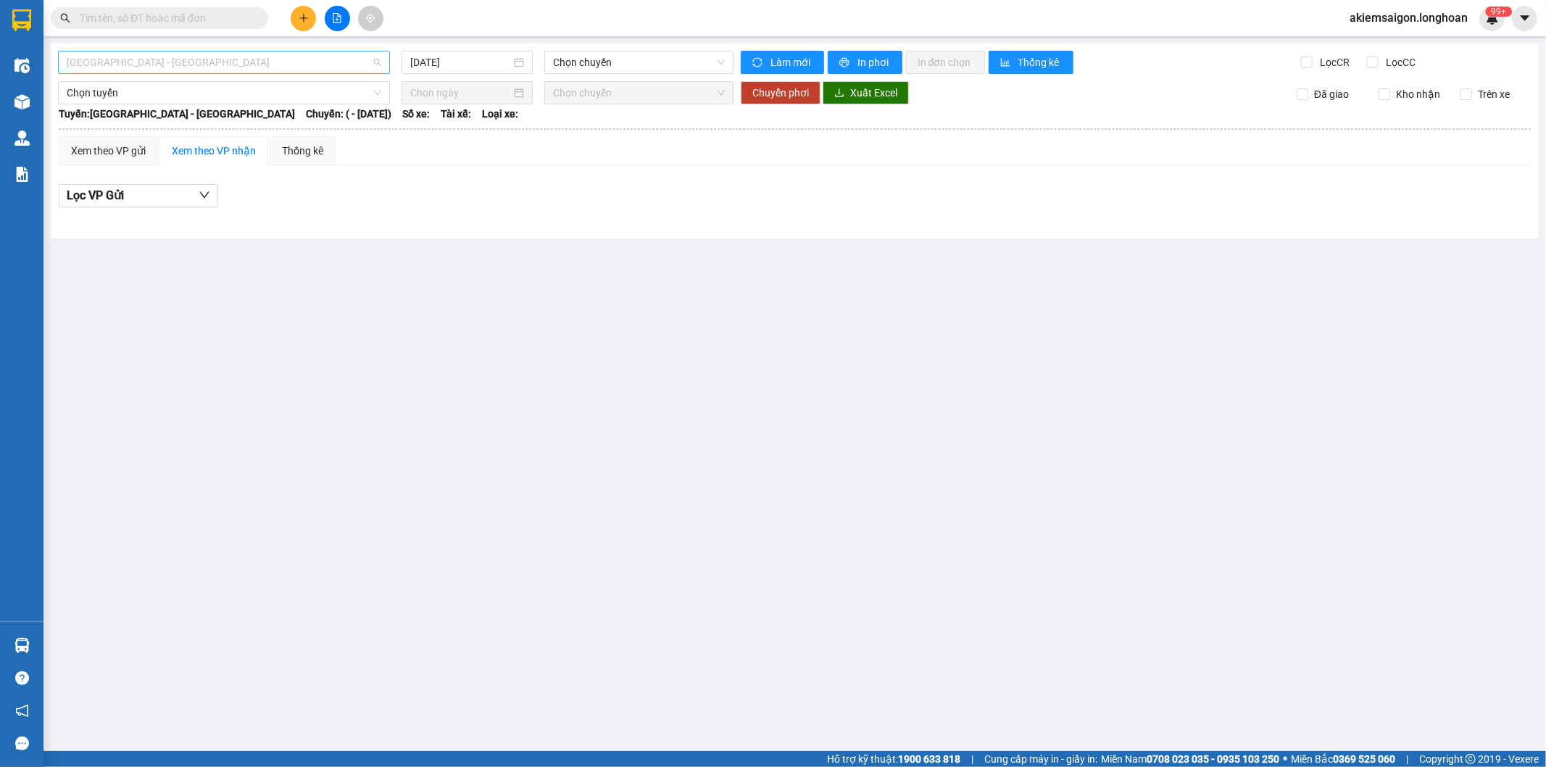
click at [222, 56] on span "[GEOGRAPHIC_DATA] - [GEOGRAPHIC_DATA]" at bounding box center [224, 62] width 315 height 22
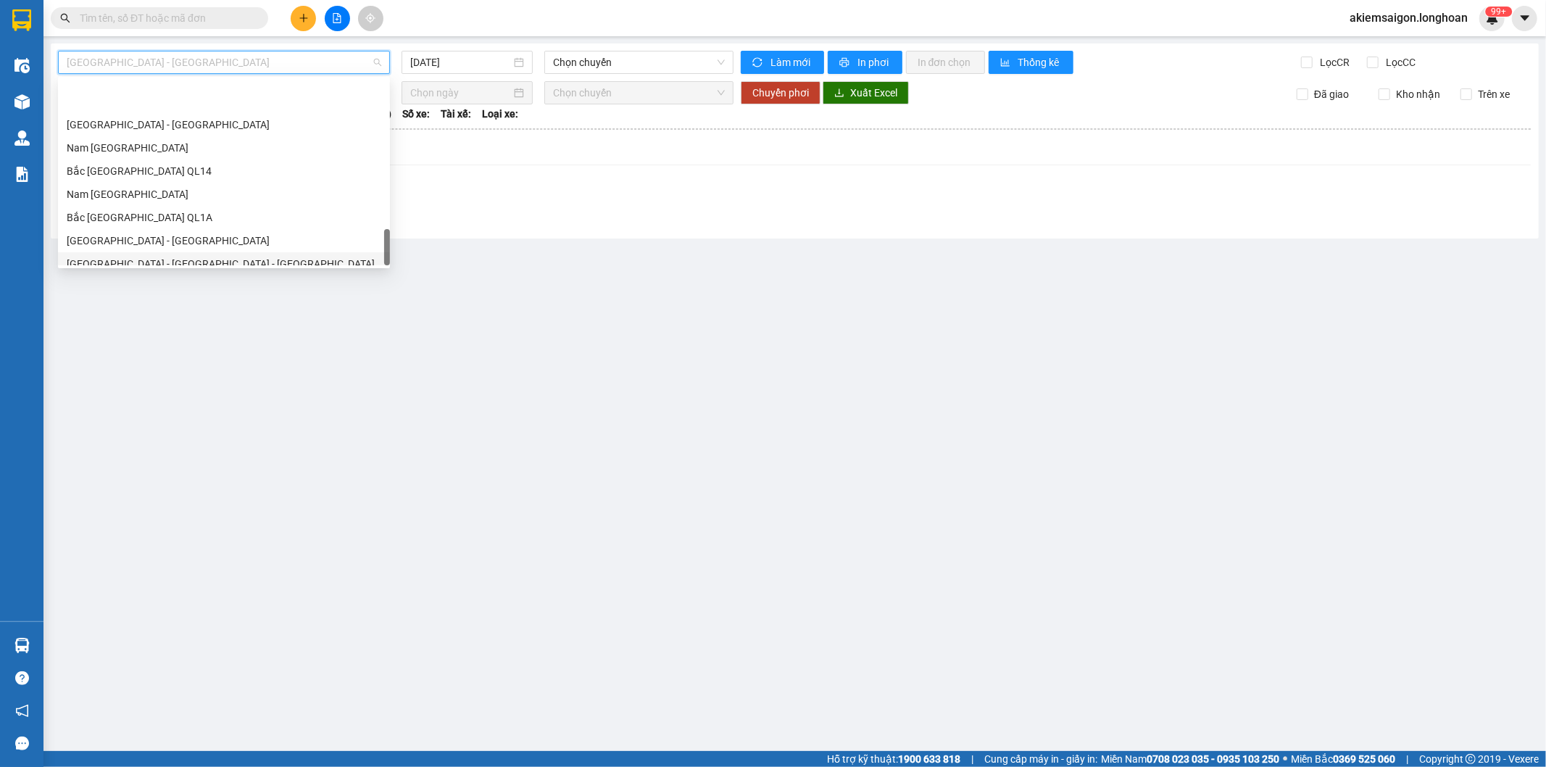
scroll to position [997, 0]
click at [128, 165] on div "Bắc [GEOGRAPHIC_DATA] QL1A" at bounding box center [224, 162] width 315 height 16
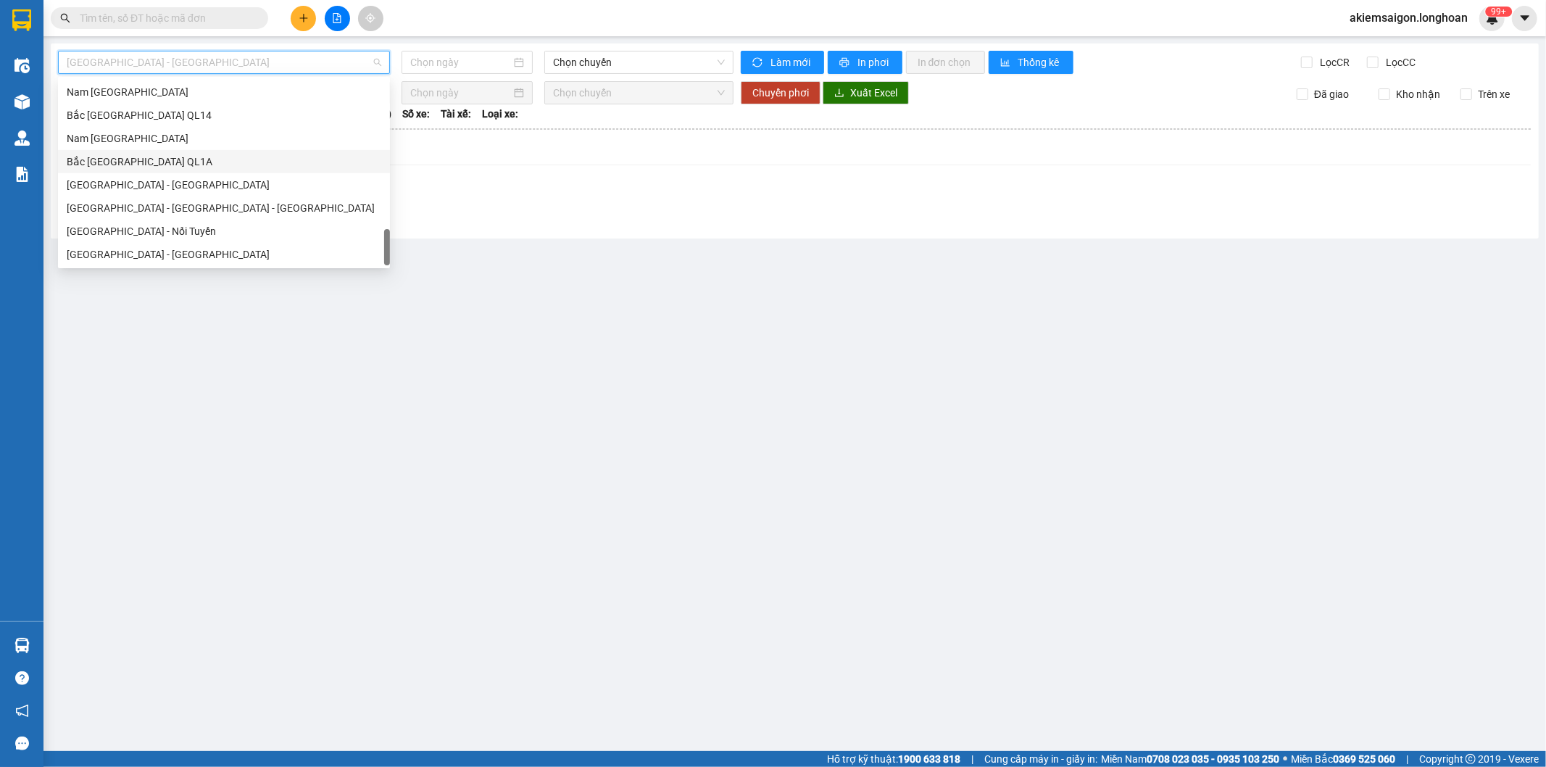
type input "[DATE]"
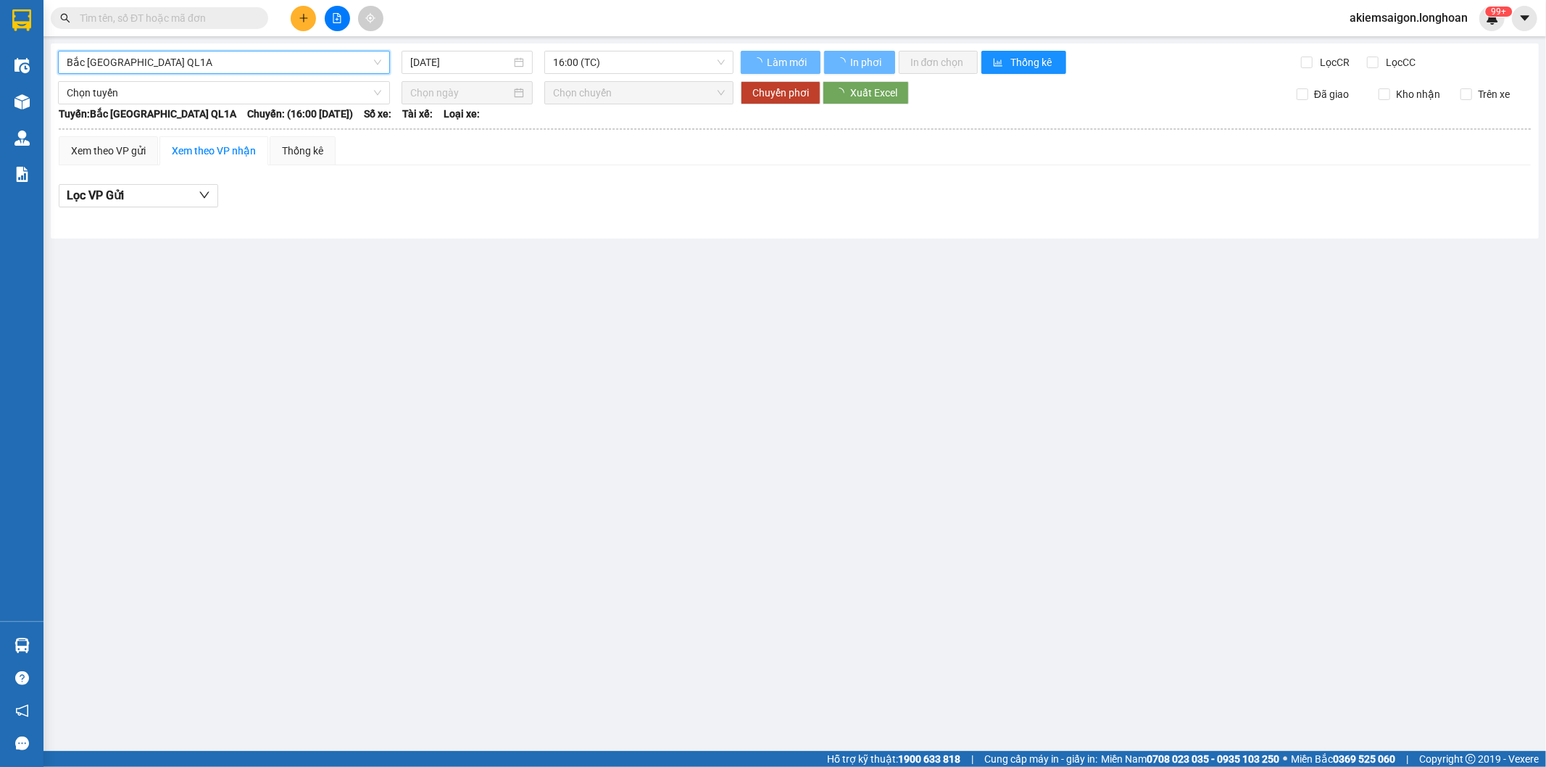
click at [274, 59] on span "Bắc [GEOGRAPHIC_DATA] QL1A" at bounding box center [224, 62] width 315 height 22
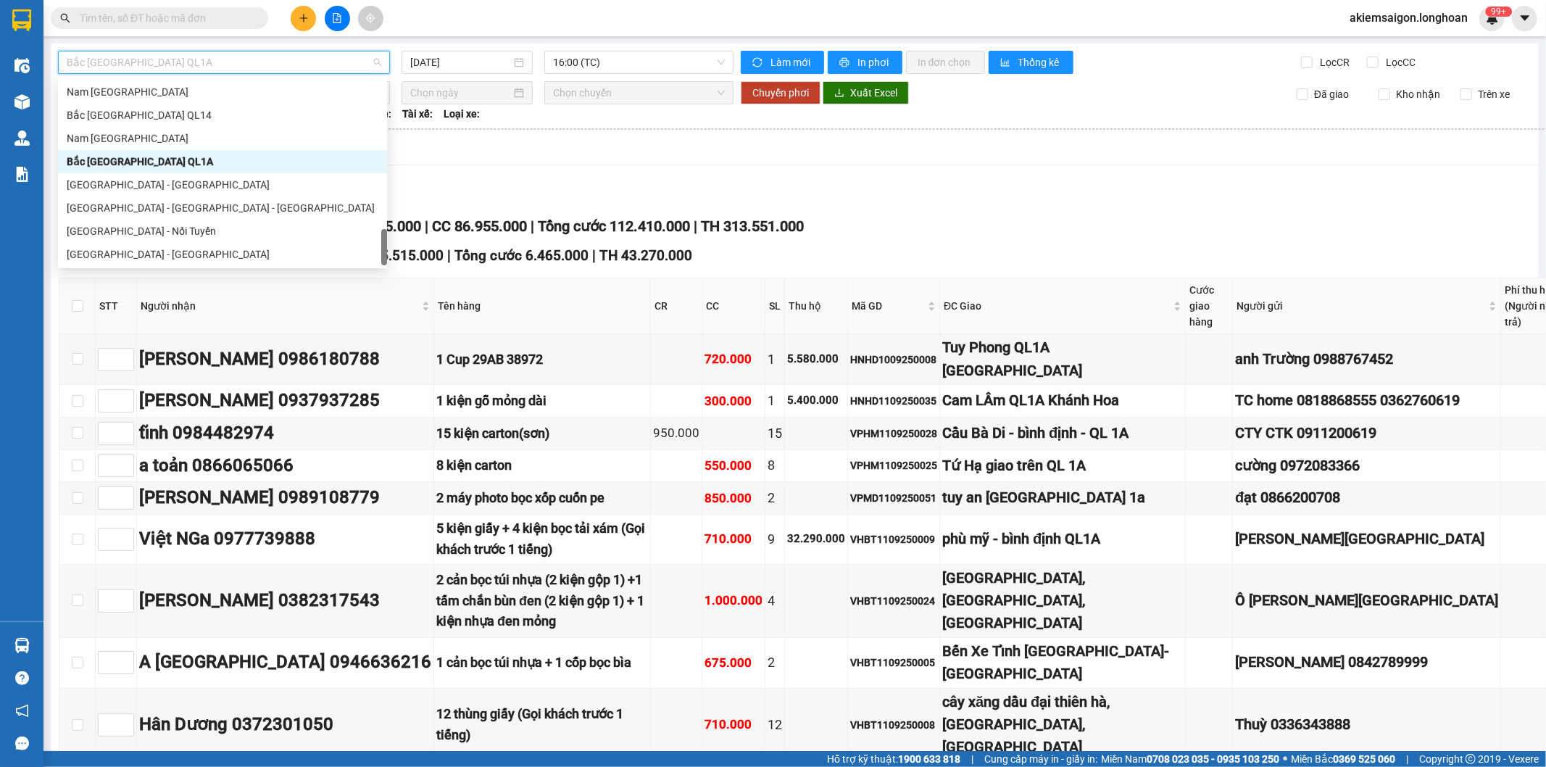
click at [156, 143] on div "Nam [GEOGRAPHIC_DATA]" at bounding box center [223, 139] width 312 height 16
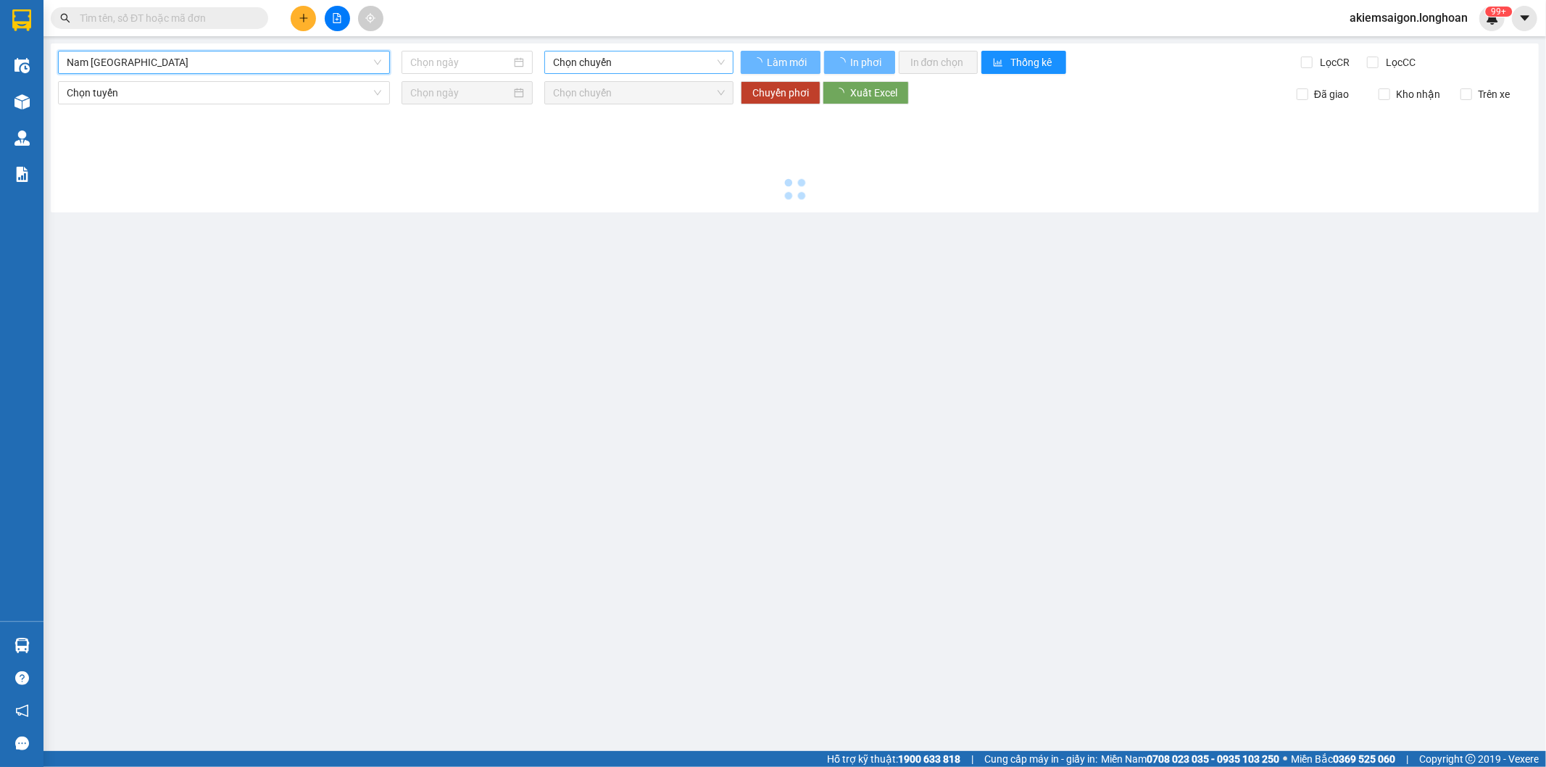
type input "[DATE]"
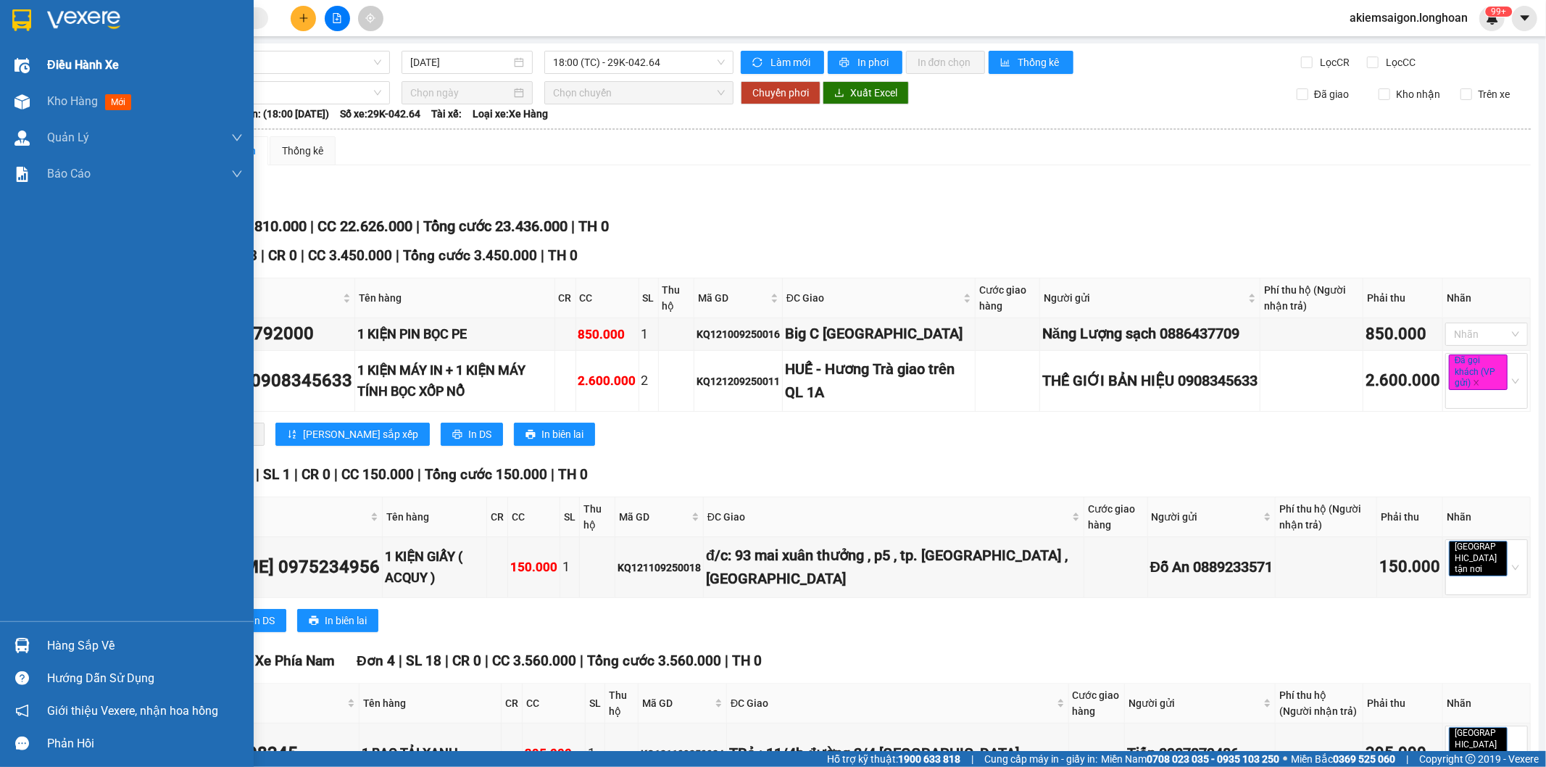
click at [70, 64] on span "Điều hành xe" at bounding box center [83, 65] width 72 height 18
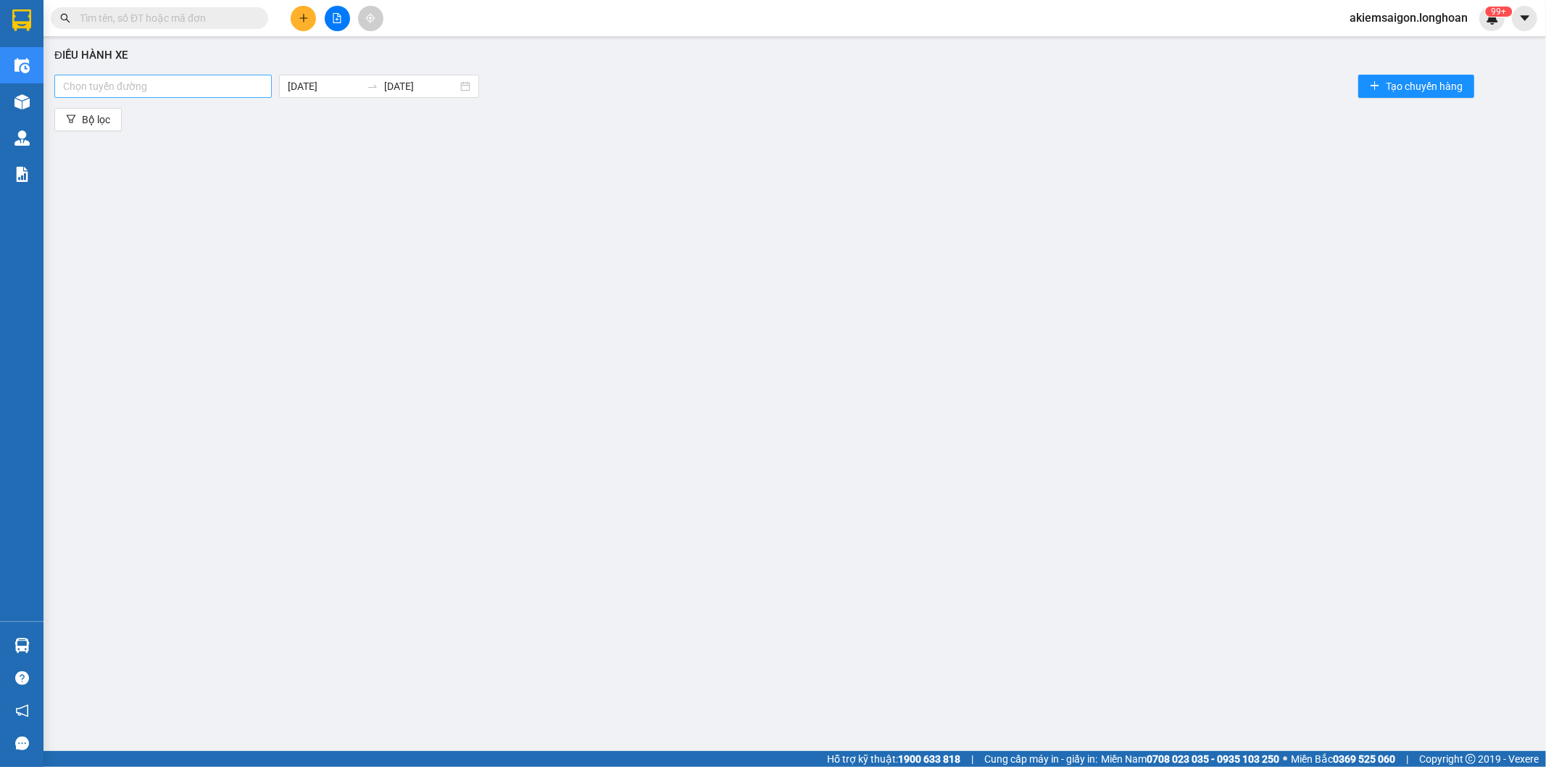
click at [149, 85] on div at bounding box center [163, 86] width 210 height 17
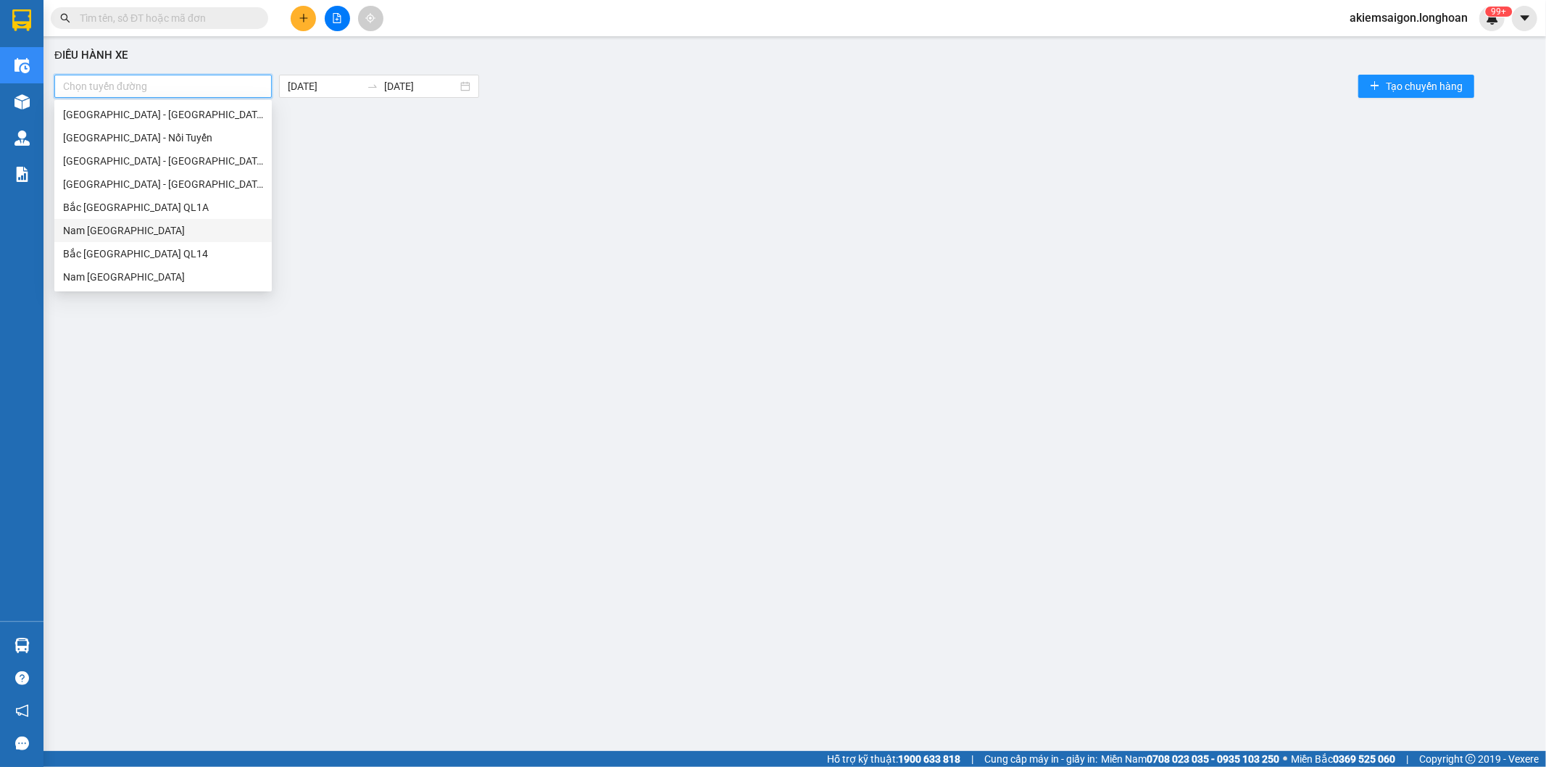
click at [136, 223] on div "Nam [GEOGRAPHIC_DATA]" at bounding box center [163, 231] width 200 height 16
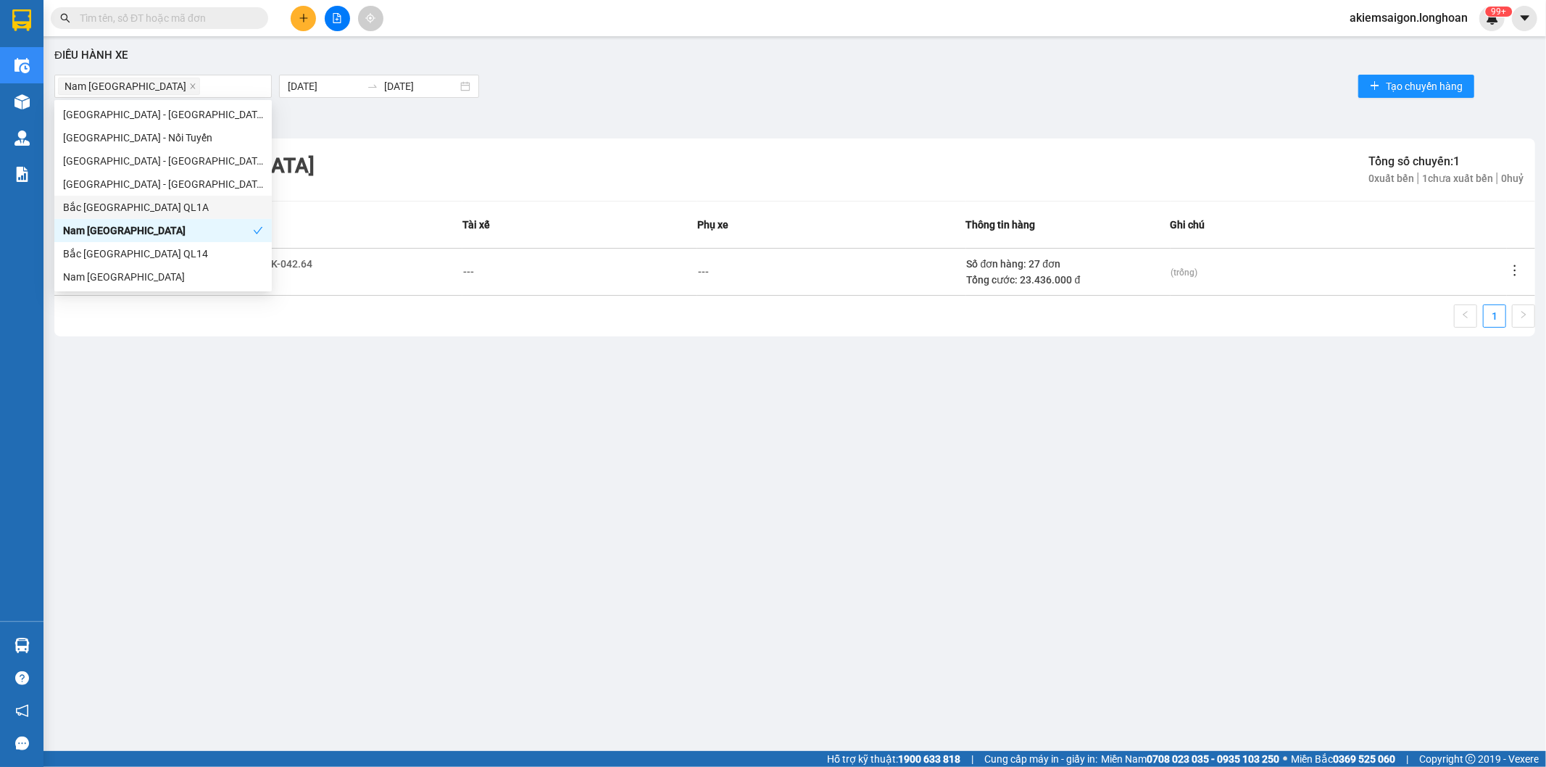
click at [727, 90] on div "Nam [GEOGRAPHIC_DATA] [DATE] [DATE] Tạo chuyến hàng" at bounding box center [794, 86] width 1481 height 29
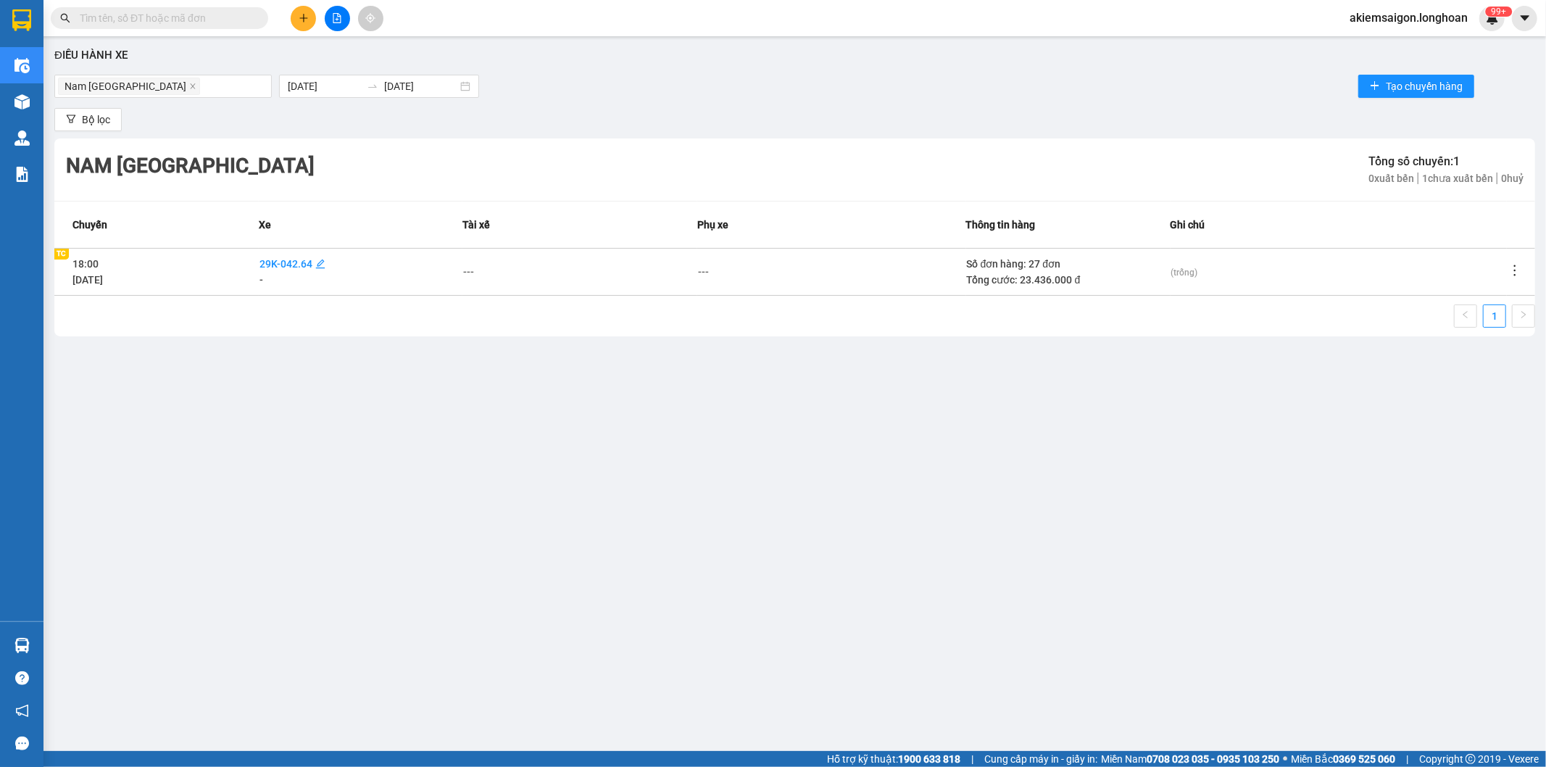
click at [289, 264] on span "29K-042.64" at bounding box center [286, 264] width 53 height 12
click at [302, 265] on icon "close" at bounding box center [302, 264] width 7 height 7
click at [262, 258] on span "---" at bounding box center [265, 264] width 11 height 12
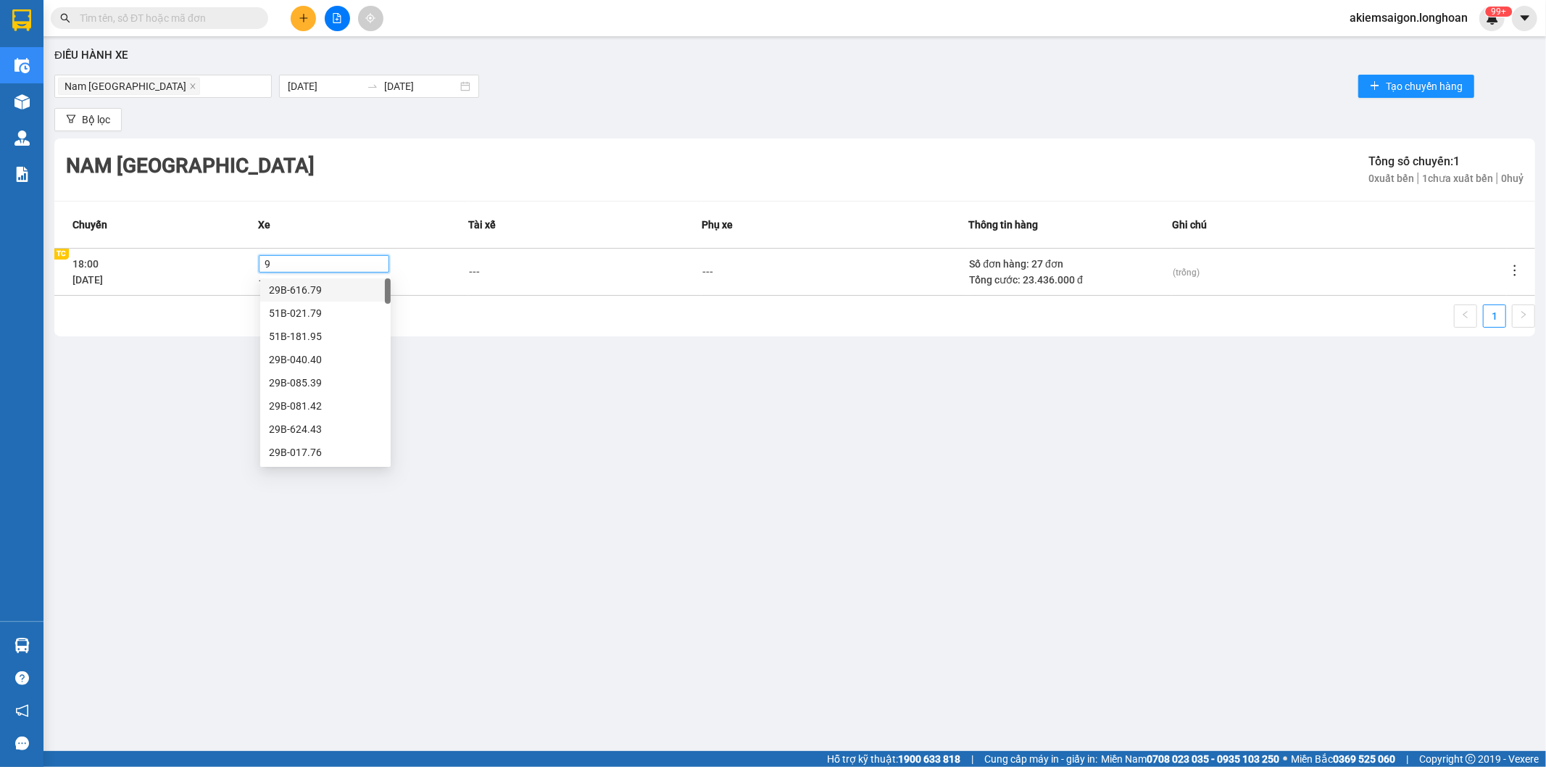
type input "94"
drag, startPoint x: 319, startPoint y: 293, endPoint x: 490, endPoint y: 303, distance: 171.4
click at [319, 292] on div "29K-024.94" at bounding box center [325, 290] width 113 height 16
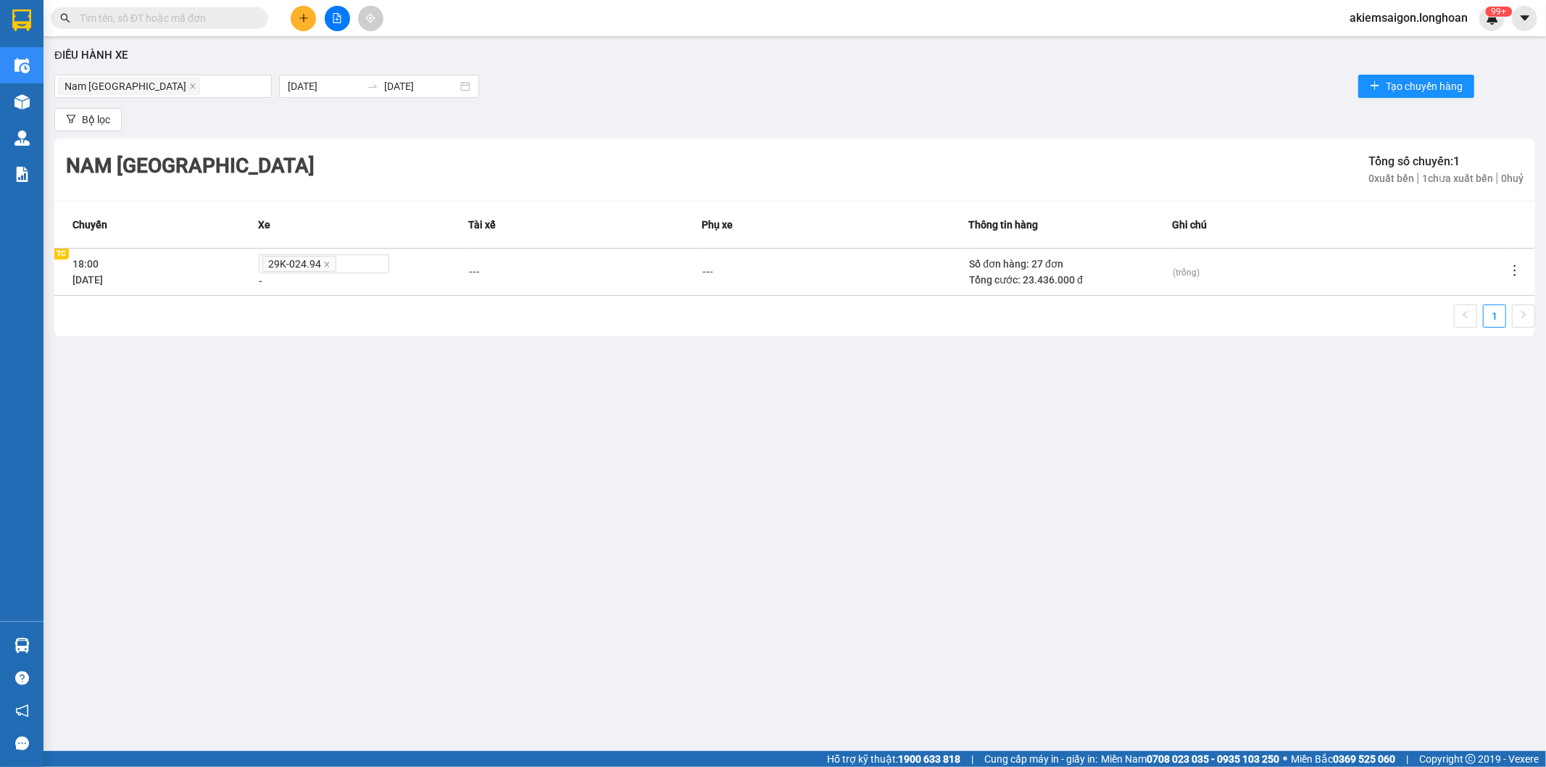
click at [506, 415] on div "Điều hành xe Nam [GEOGRAPHIC_DATA] [DATE] [DATE] Tạo chuyến hàng Bộ lọc [GEOGRA…" at bounding box center [795, 377] width 1488 height 667
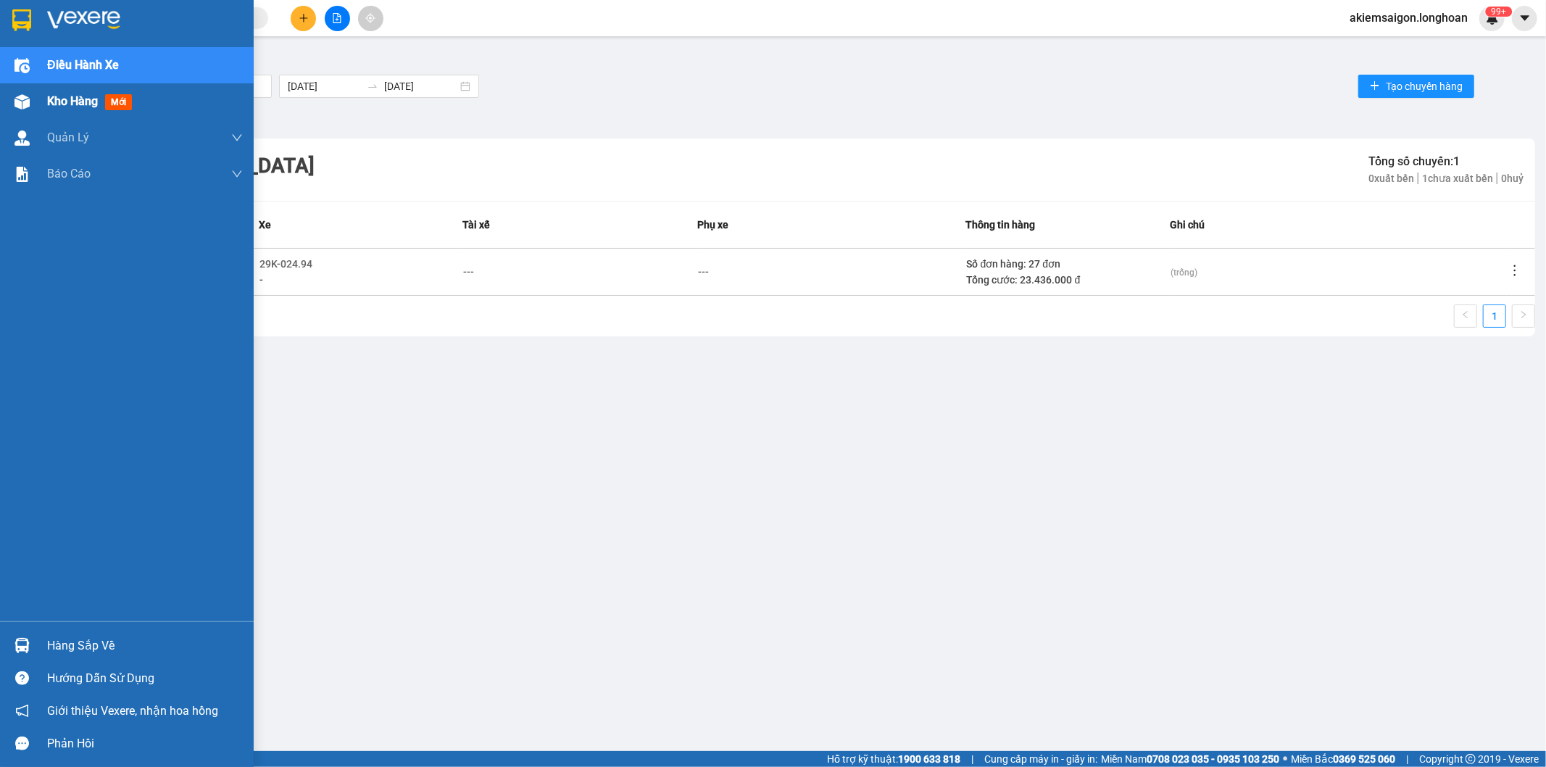
click at [77, 98] on span "Kho hàng" at bounding box center [72, 101] width 51 height 14
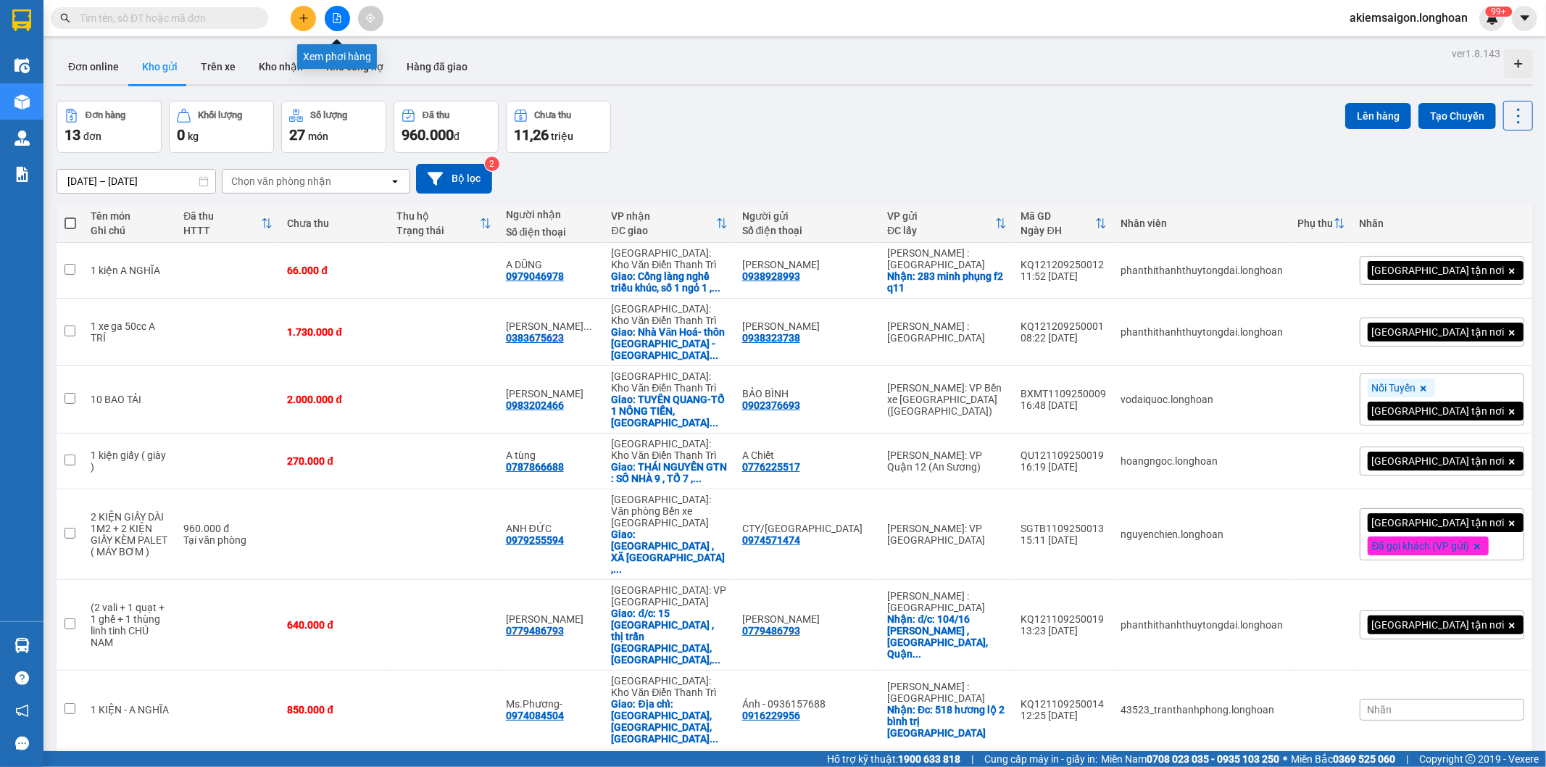
click at [336, 22] on icon "file-add" at bounding box center [338, 18] width 8 height 10
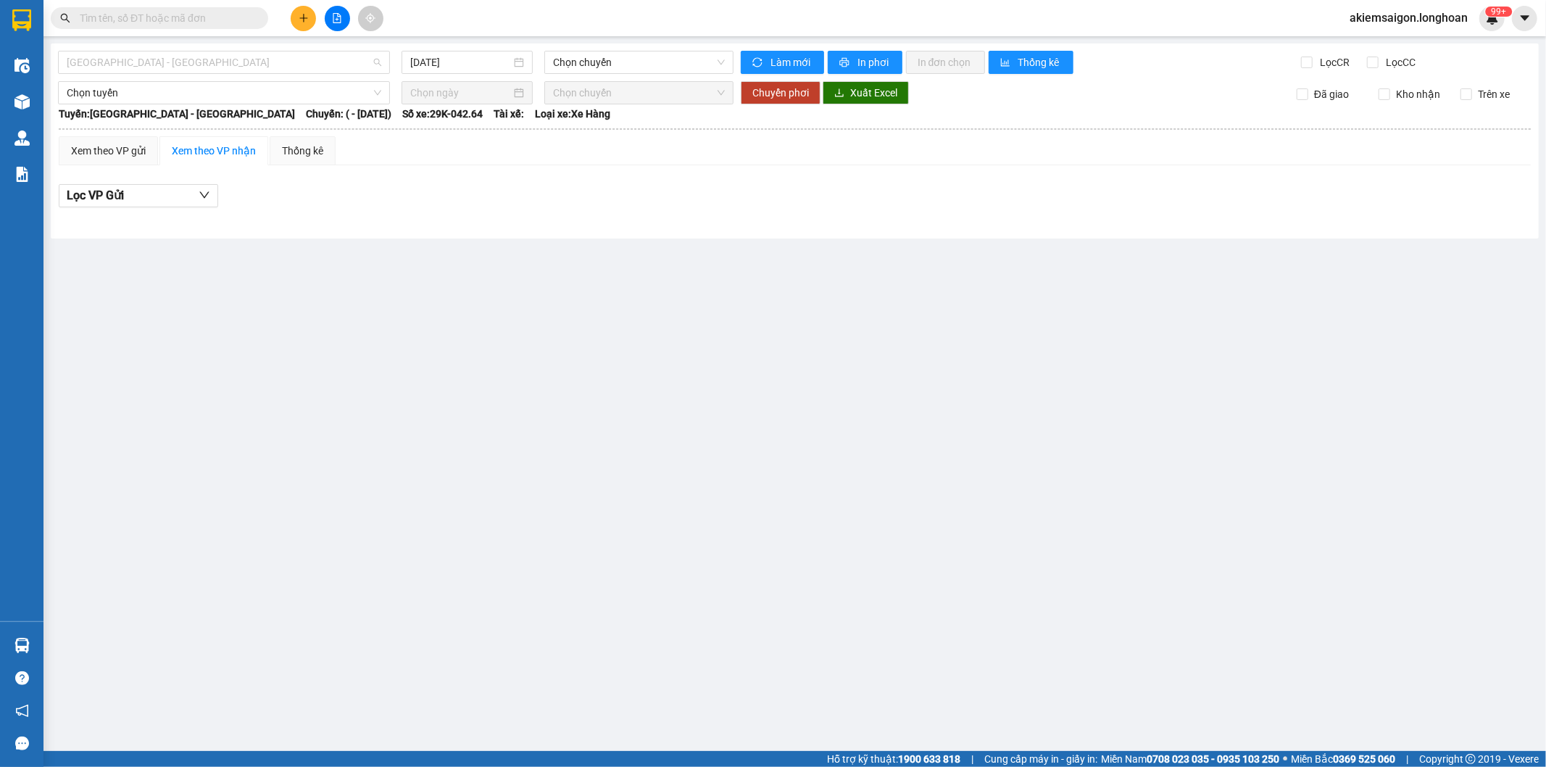
drag, startPoint x: 305, startPoint y: 61, endPoint x: 220, endPoint y: 247, distance: 205.0
click at [302, 66] on span "[GEOGRAPHIC_DATA] - [GEOGRAPHIC_DATA]" at bounding box center [224, 62] width 315 height 22
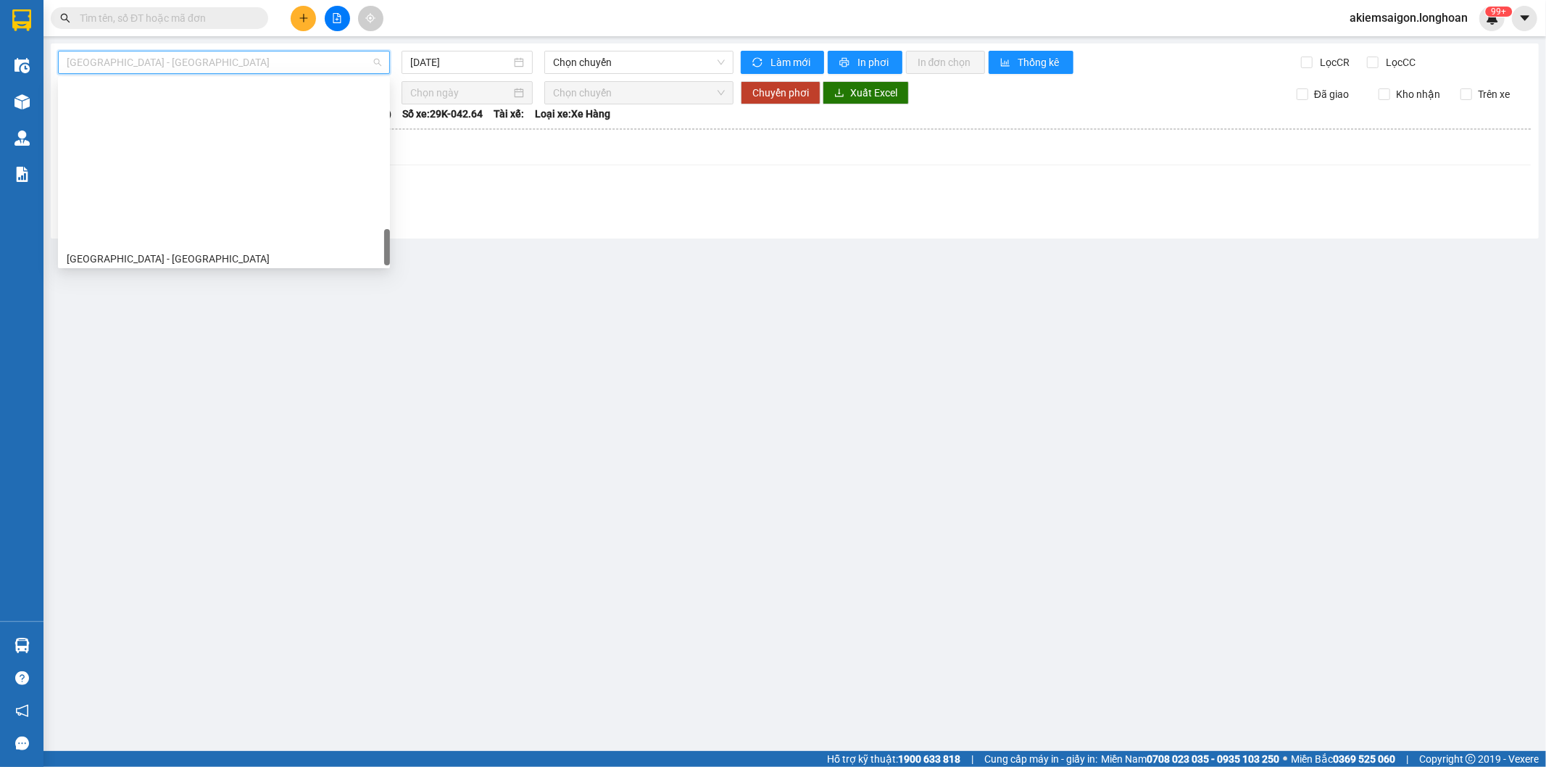
scroll to position [997, 0]
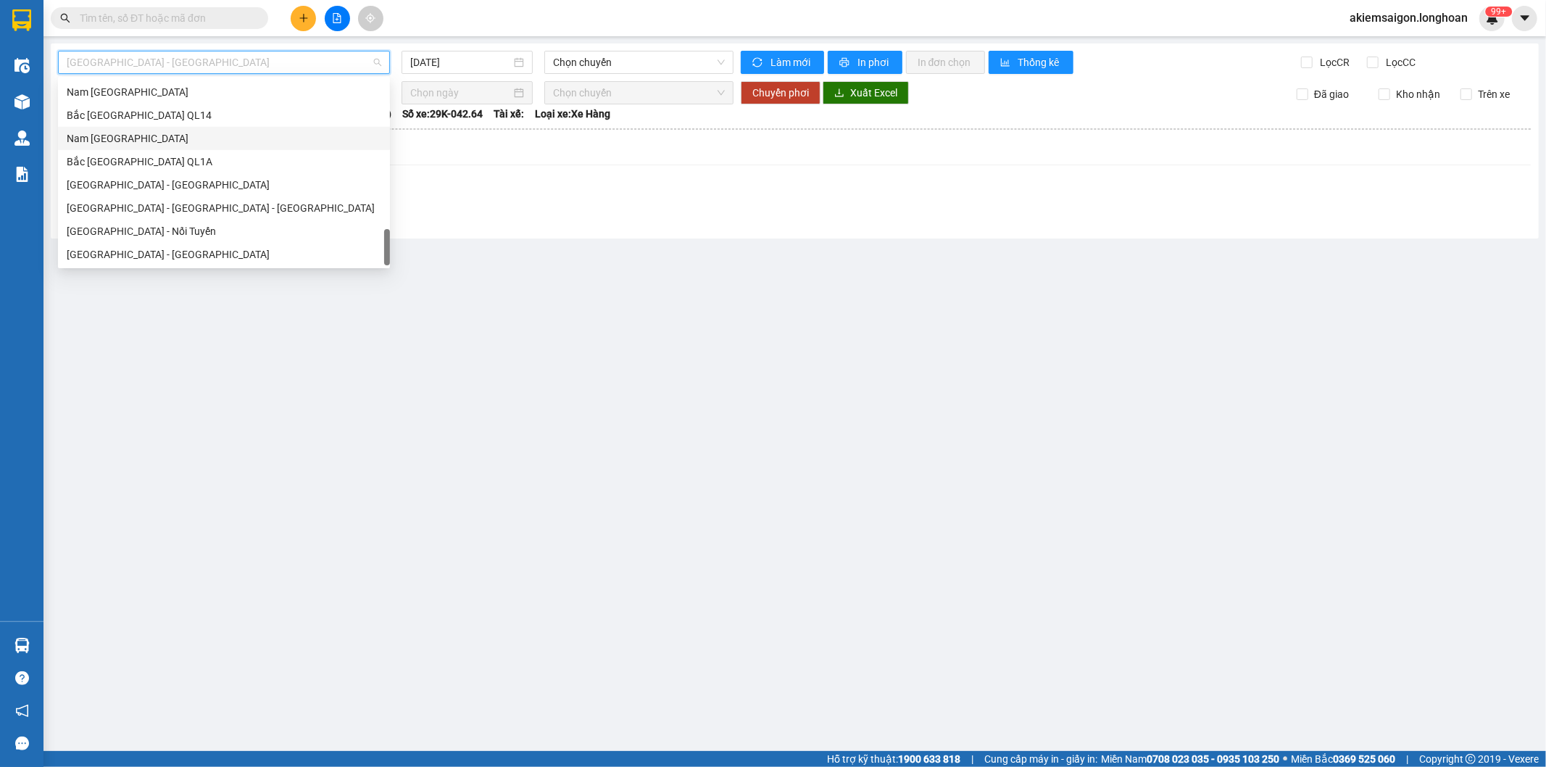
click at [156, 141] on div "Nam [GEOGRAPHIC_DATA]" at bounding box center [224, 139] width 315 height 16
type input "[DATE]"
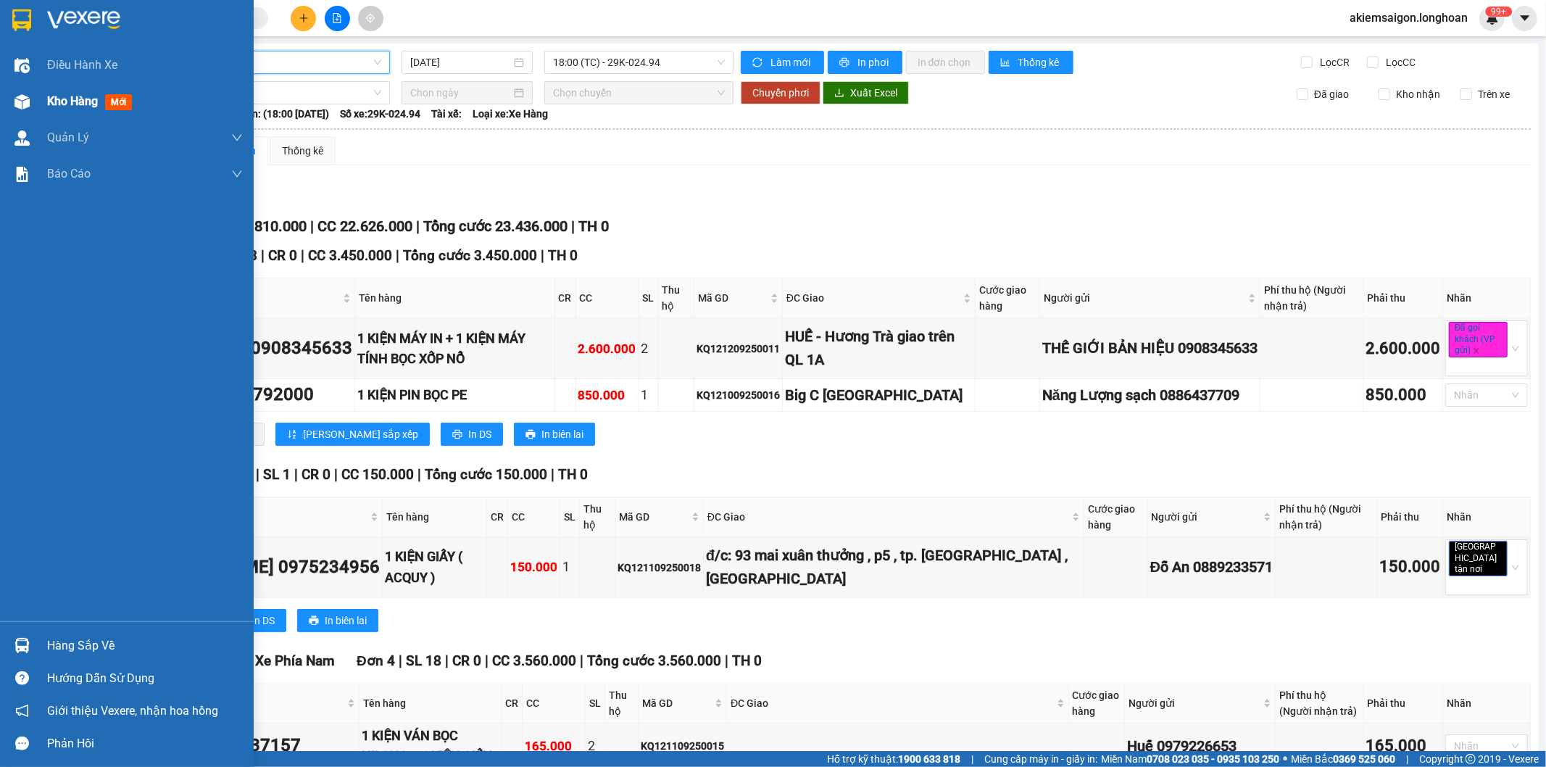
drag, startPoint x: 27, startPoint y: 94, endPoint x: 202, endPoint y: 126, distance: 177.6
click at [27, 96] on img at bounding box center [22, 101] width 15 height 15
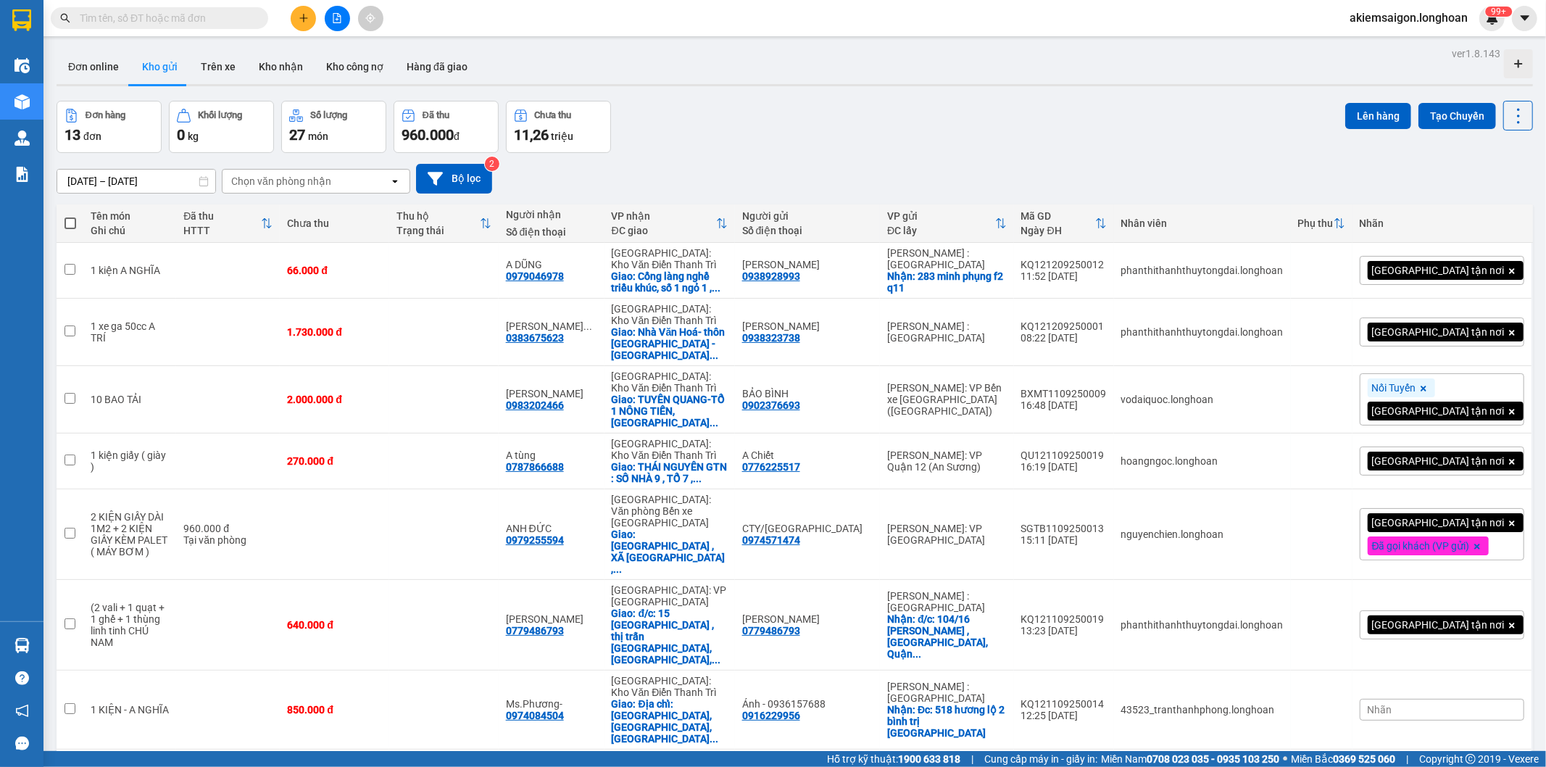
click at [67, 222] on span at bounding box center [71, 224] width 12 height 12
click at [70, 216] on input "checkbox" at bounding box center [70, 216] width 0 height 0
checkbox input "true"
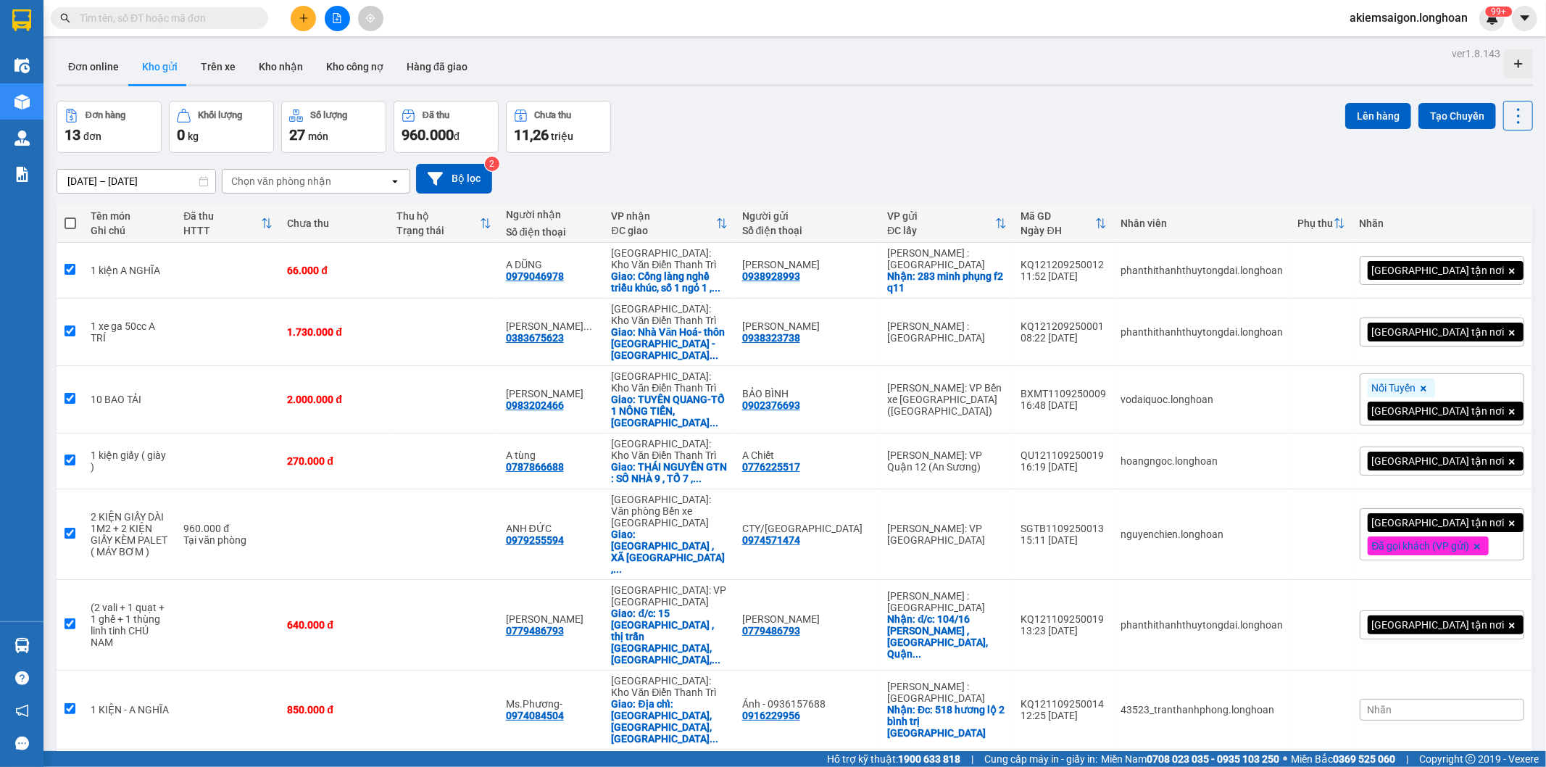
checkbox input "true"
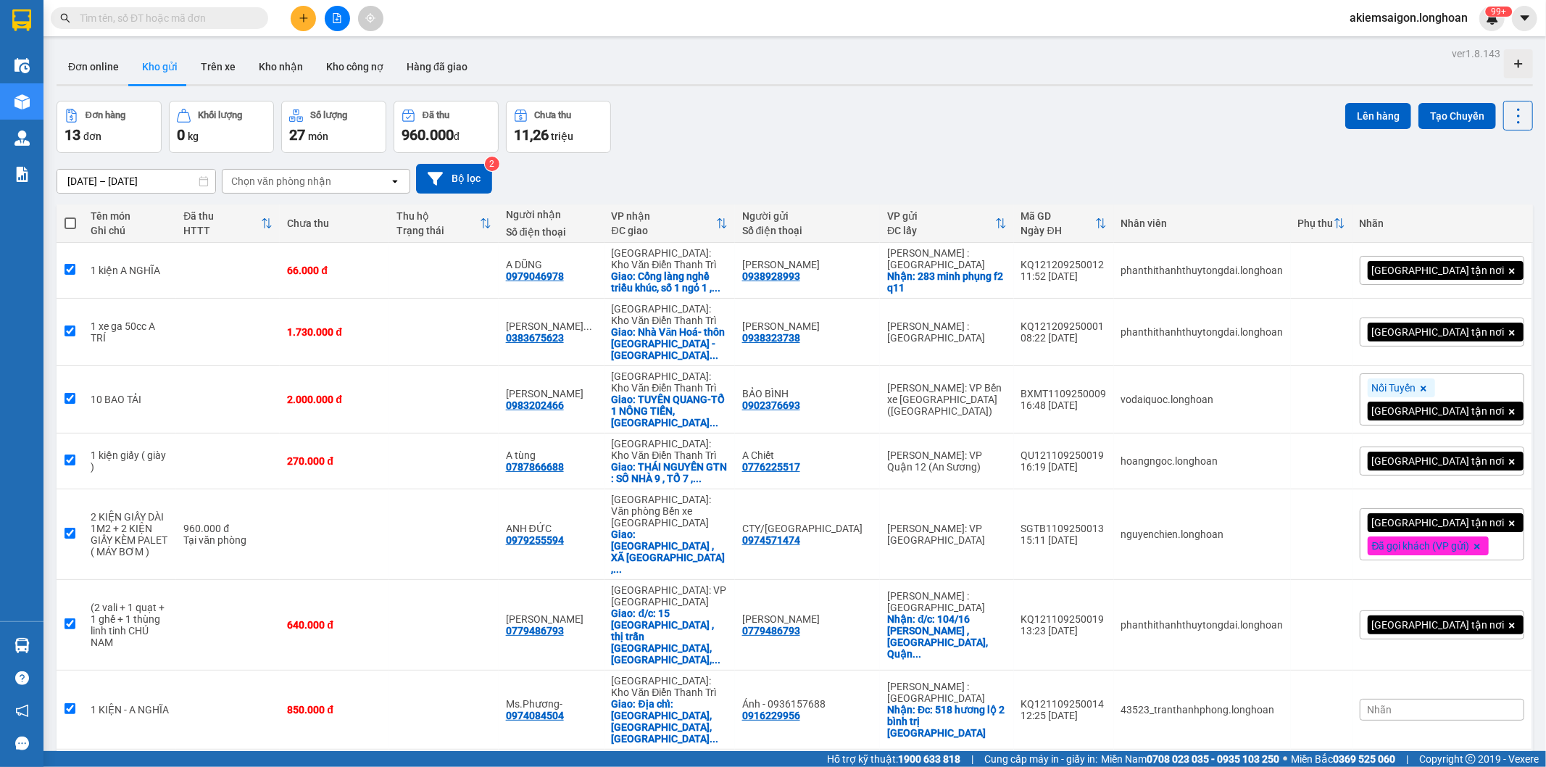
checkbox input "true"
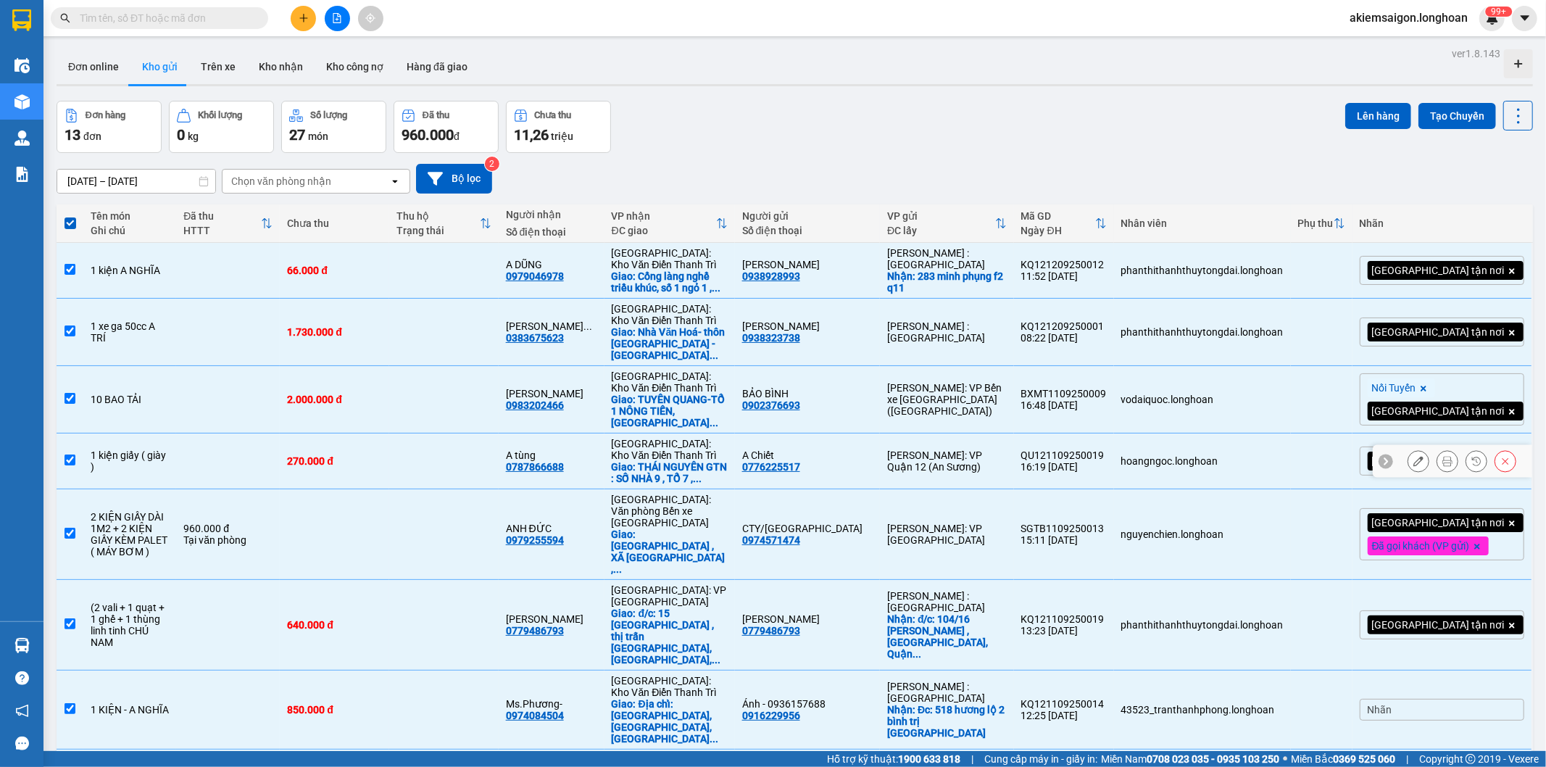
scroll to position [168, 0]
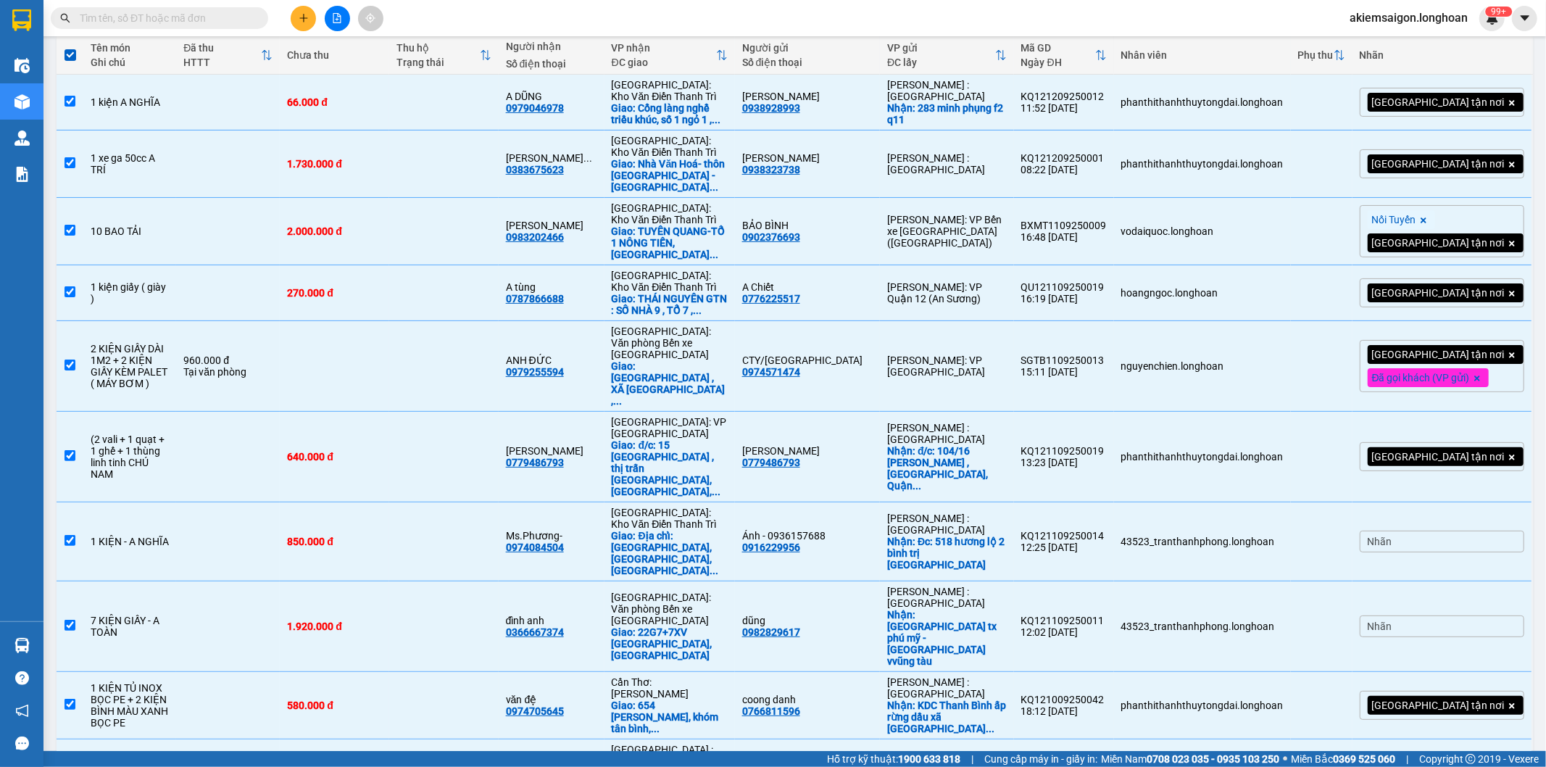
click at [1475, 685] on span "100 / trang" at bounding box center [1466, 683] width 52 height 15
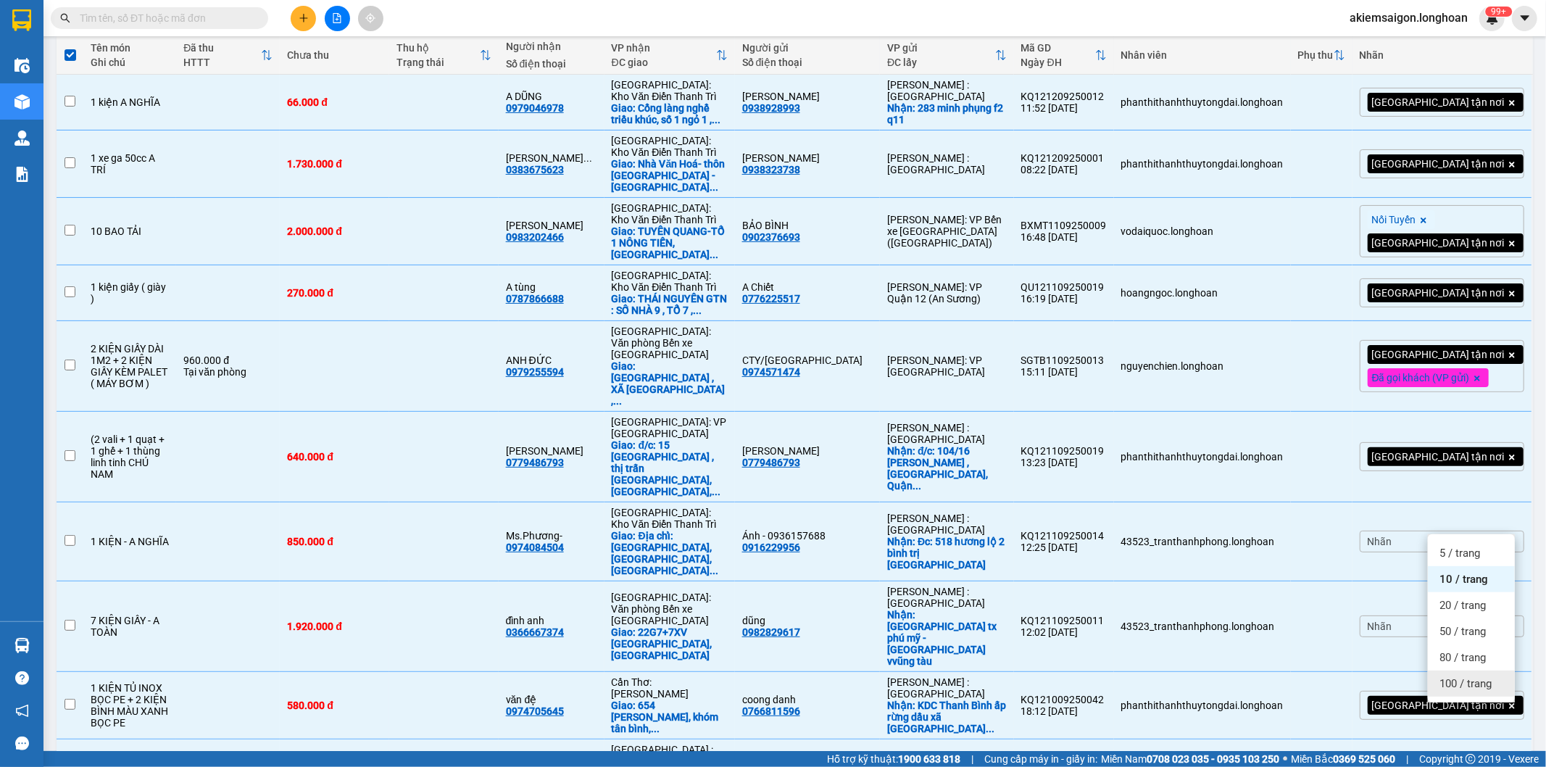
checkbox input "false"
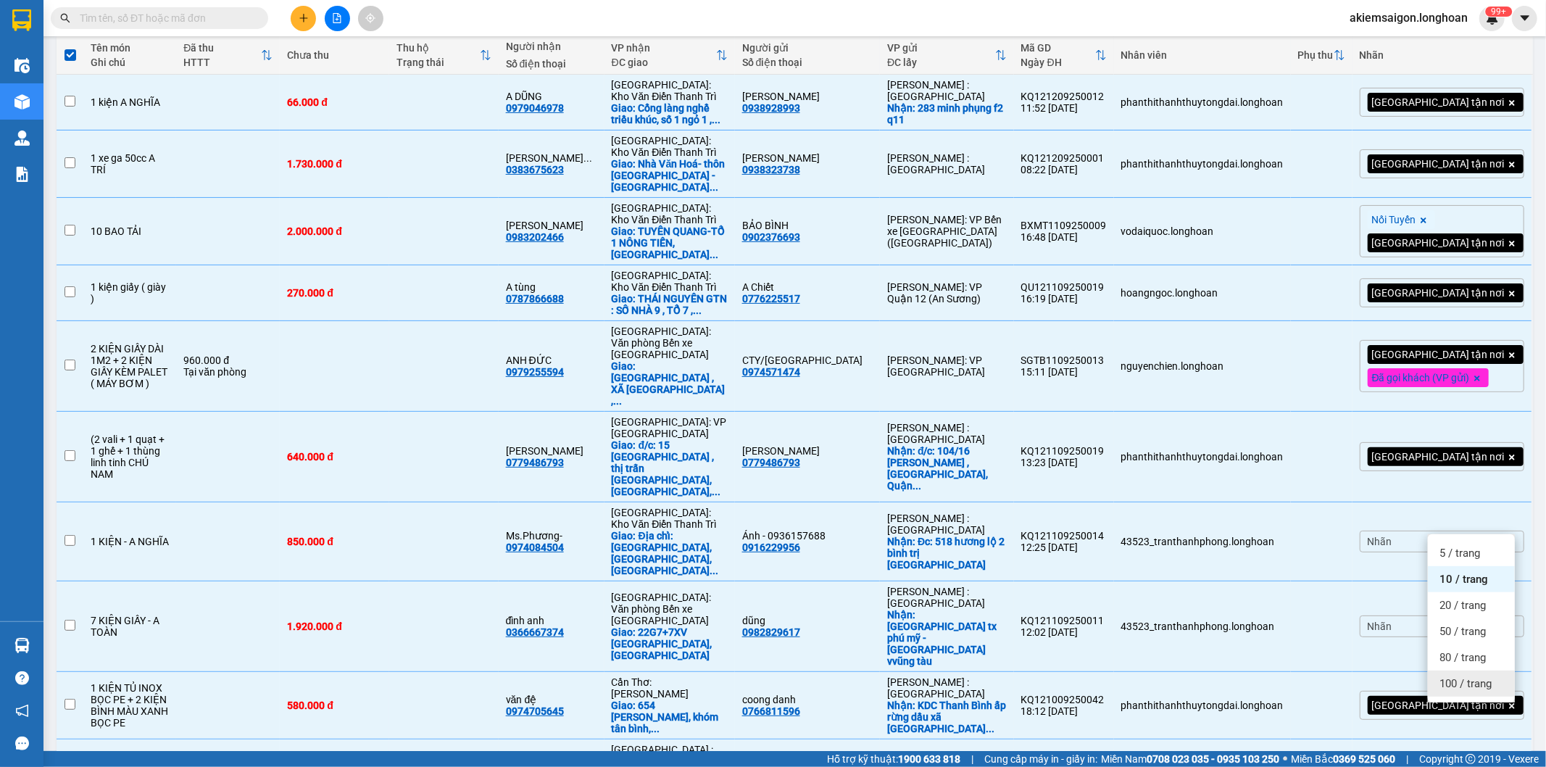
checkbox input "false"
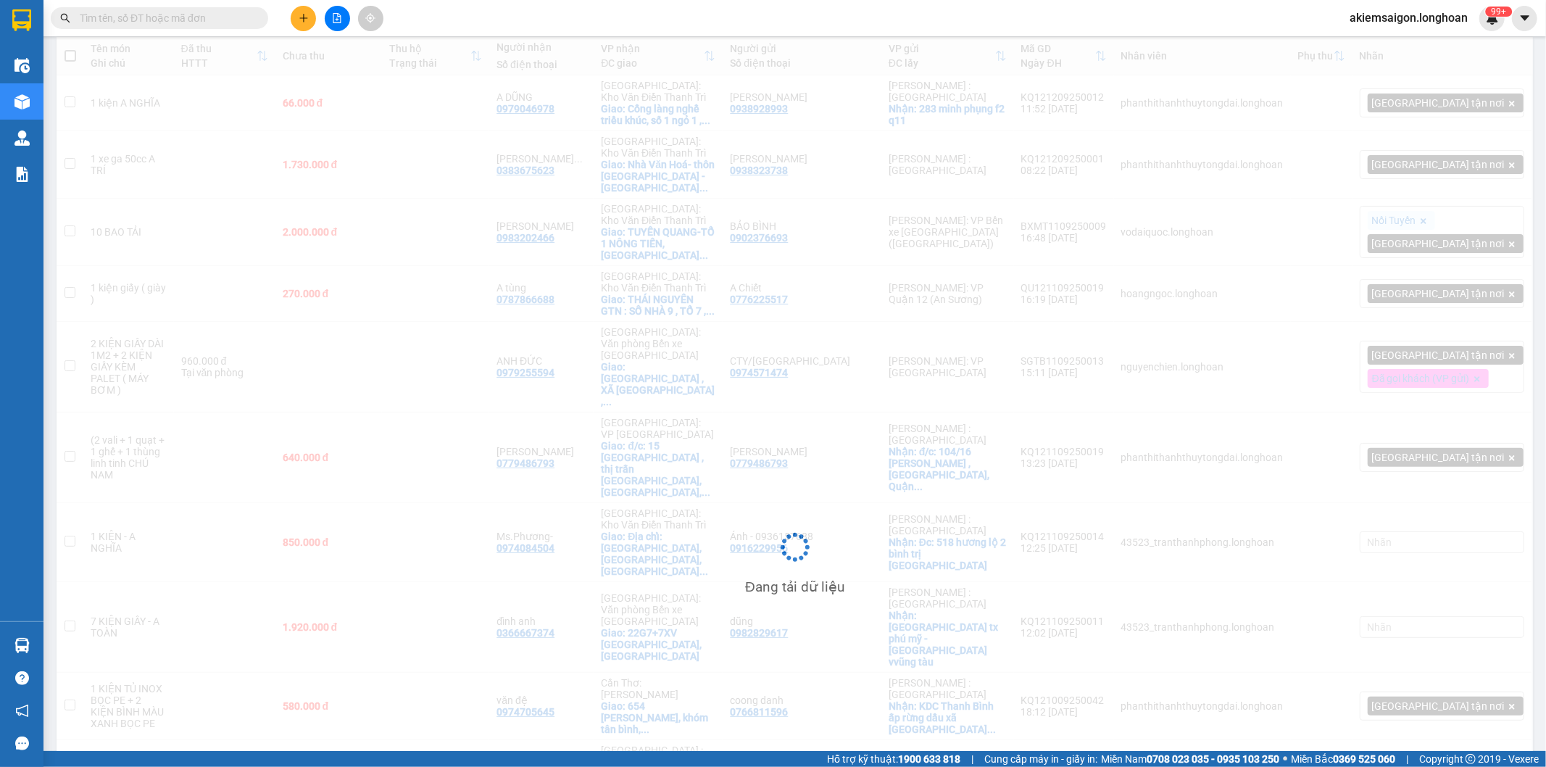
scroll to position [0, 0]
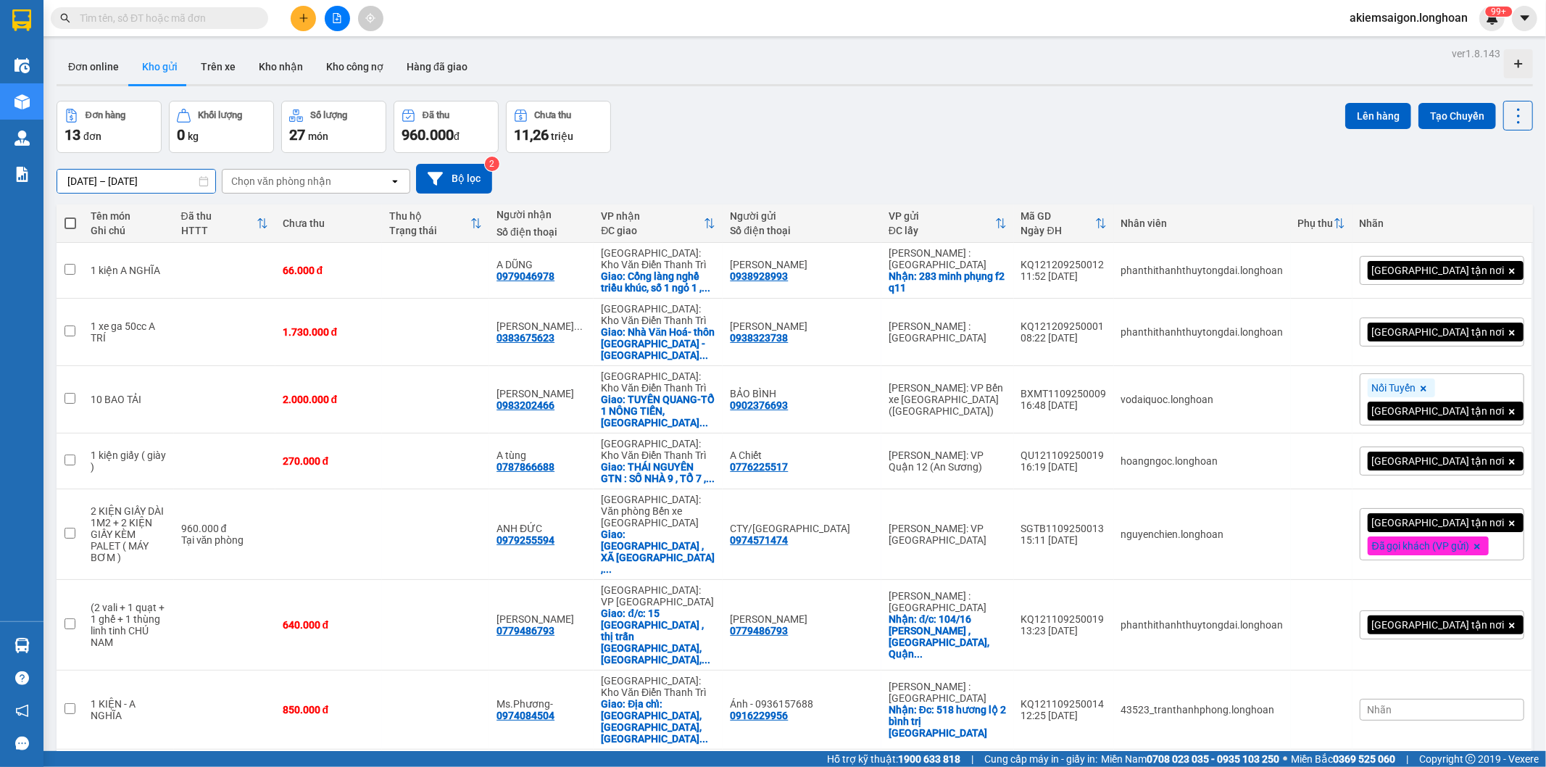
click at [148, 181] on input "[DATE] – [DATE]" at bounding box center [136, 181] width 158 height 23
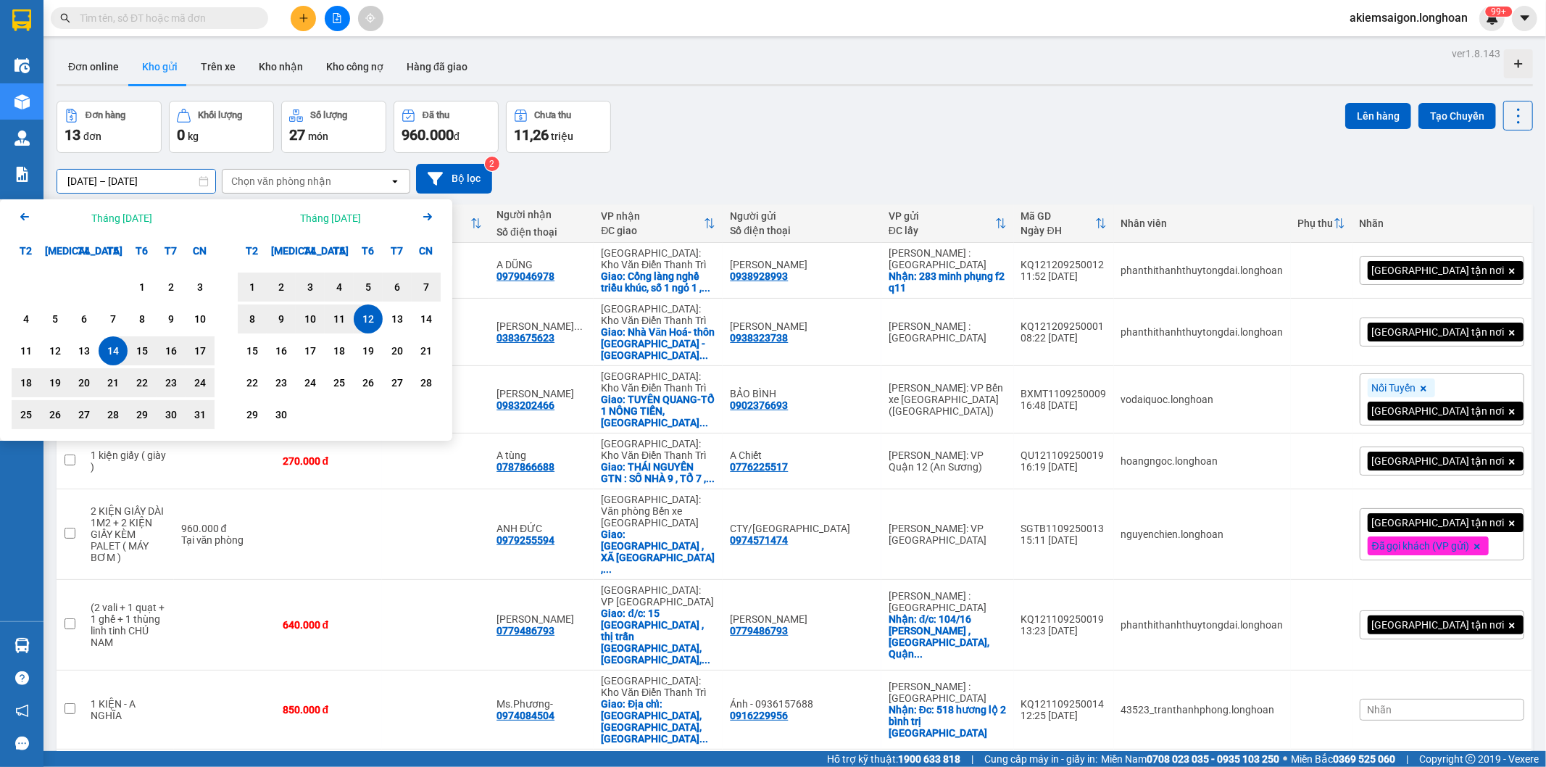
click at [805, 194] on div "[DATE] – [DATE] Press the down arrow key to interact with the calendar and sele…" at bounding box center [795, 178] width 1477 height 51
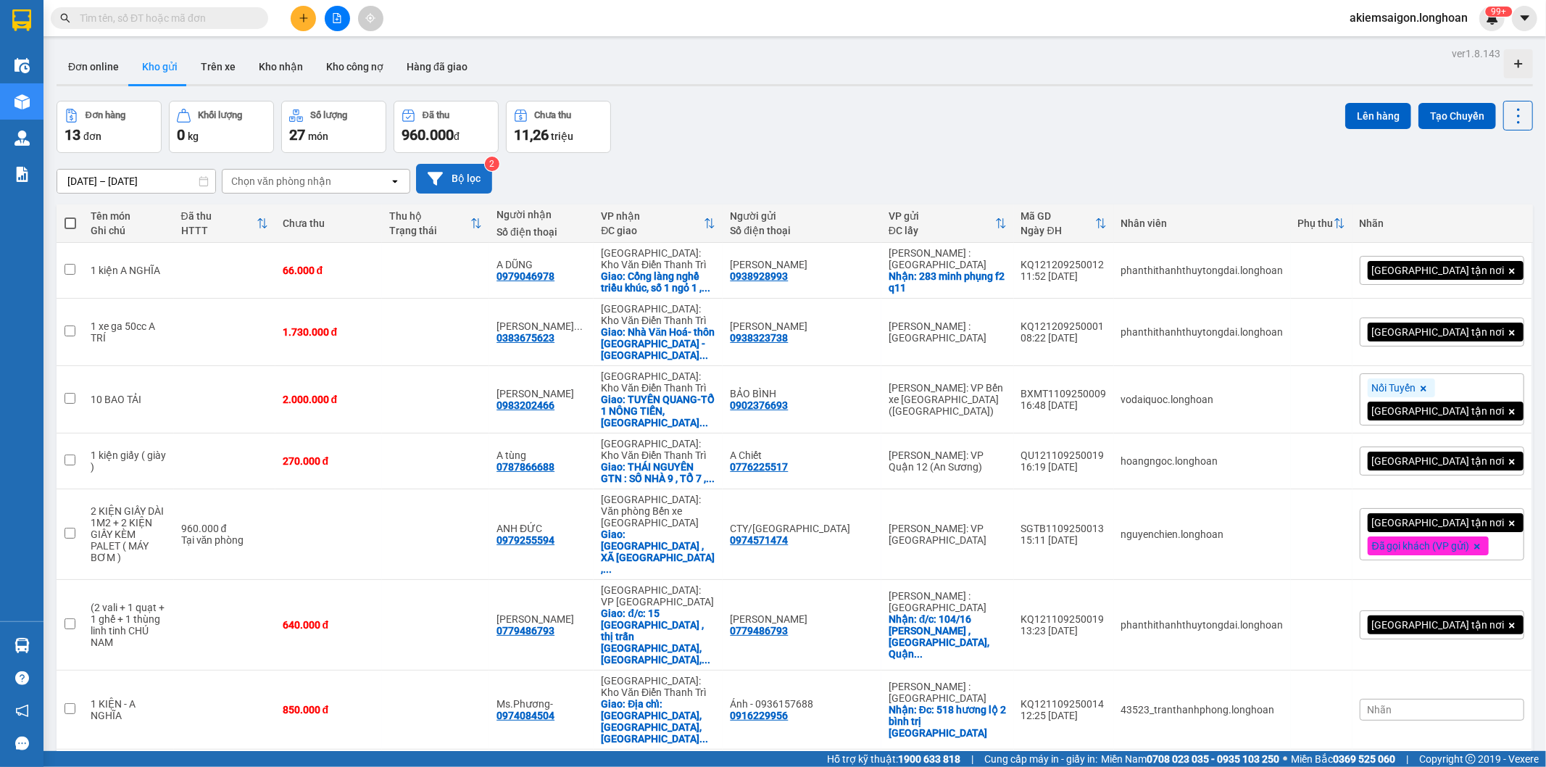
drag, startPoint x: 450, startPoint y: 177, endPoint x: 458, endPoint y: 179, distance: 9.0
click at [458, 179] on button "Bộ lọc" at bounding box center [454, 179] width 76 height 30
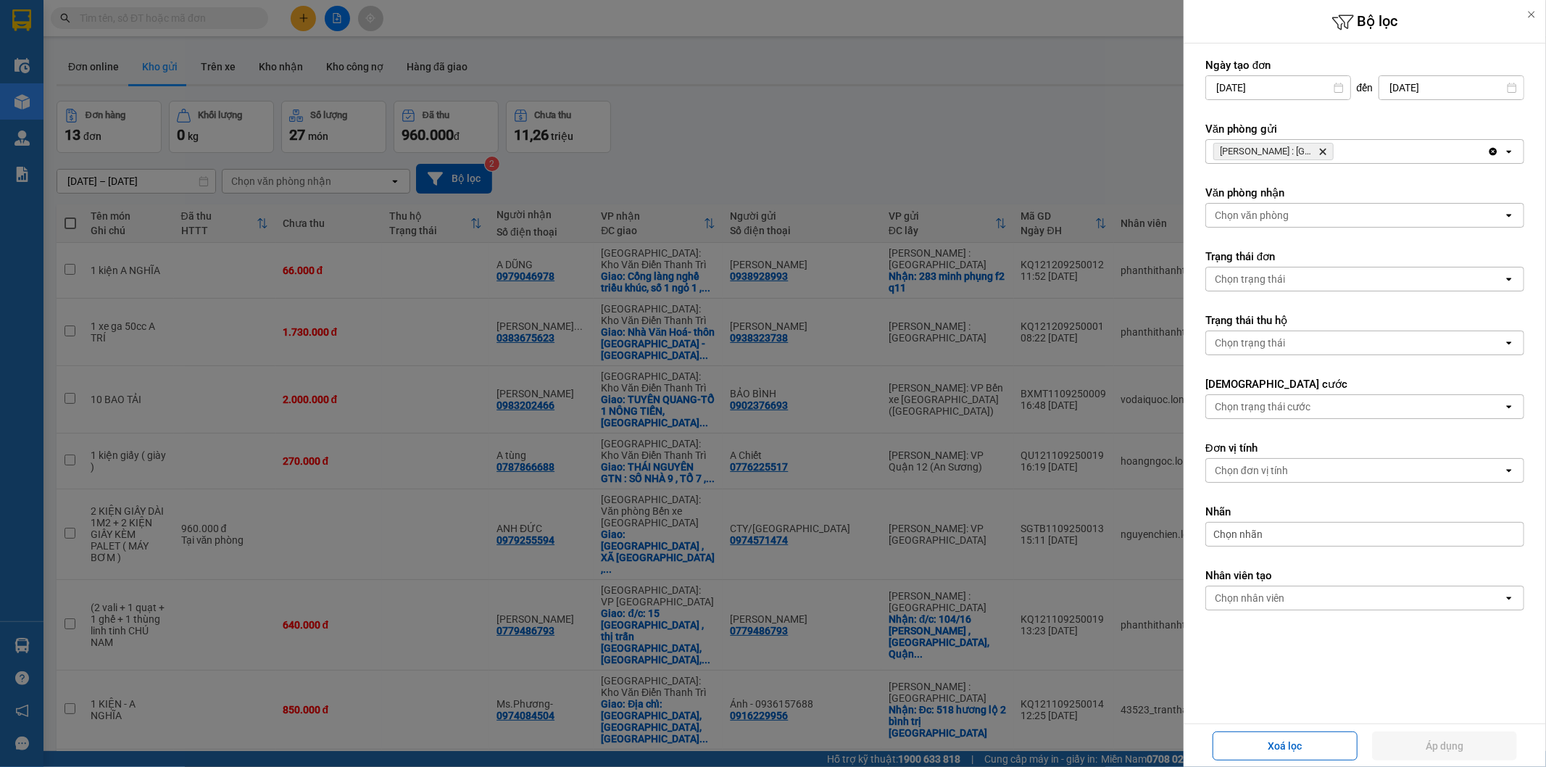
drag, startPoint x: 1024, startPoint y: 141, endPoint x: 981, endPoint y: 241, distance: 109.1
click at [1021, 149] on div at bounding box center [773, 383] width 1546 height 767
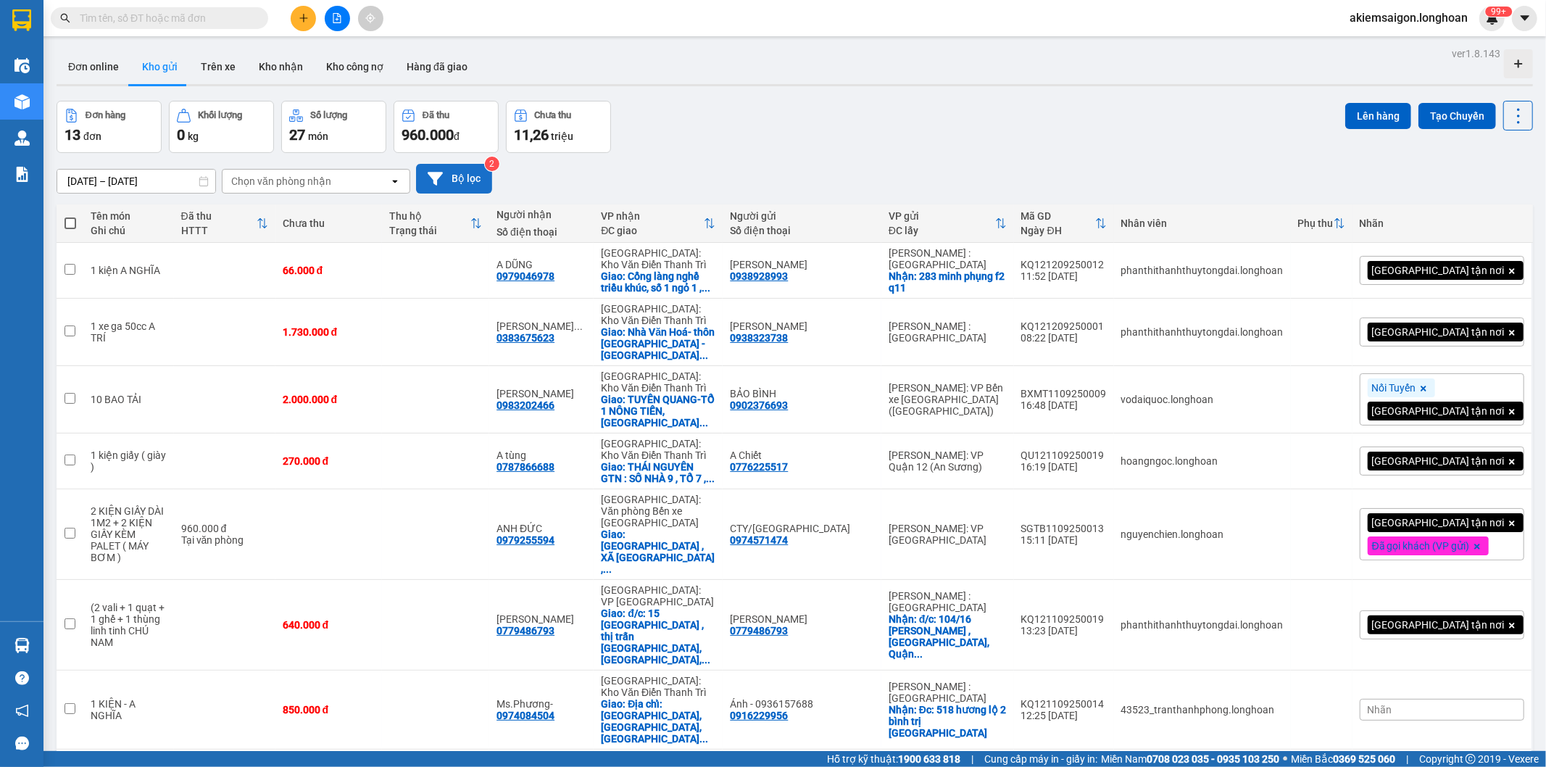
click at [468, 177] on button "Bộ lọc" at bounding box center [454, 179] width 76 height 30
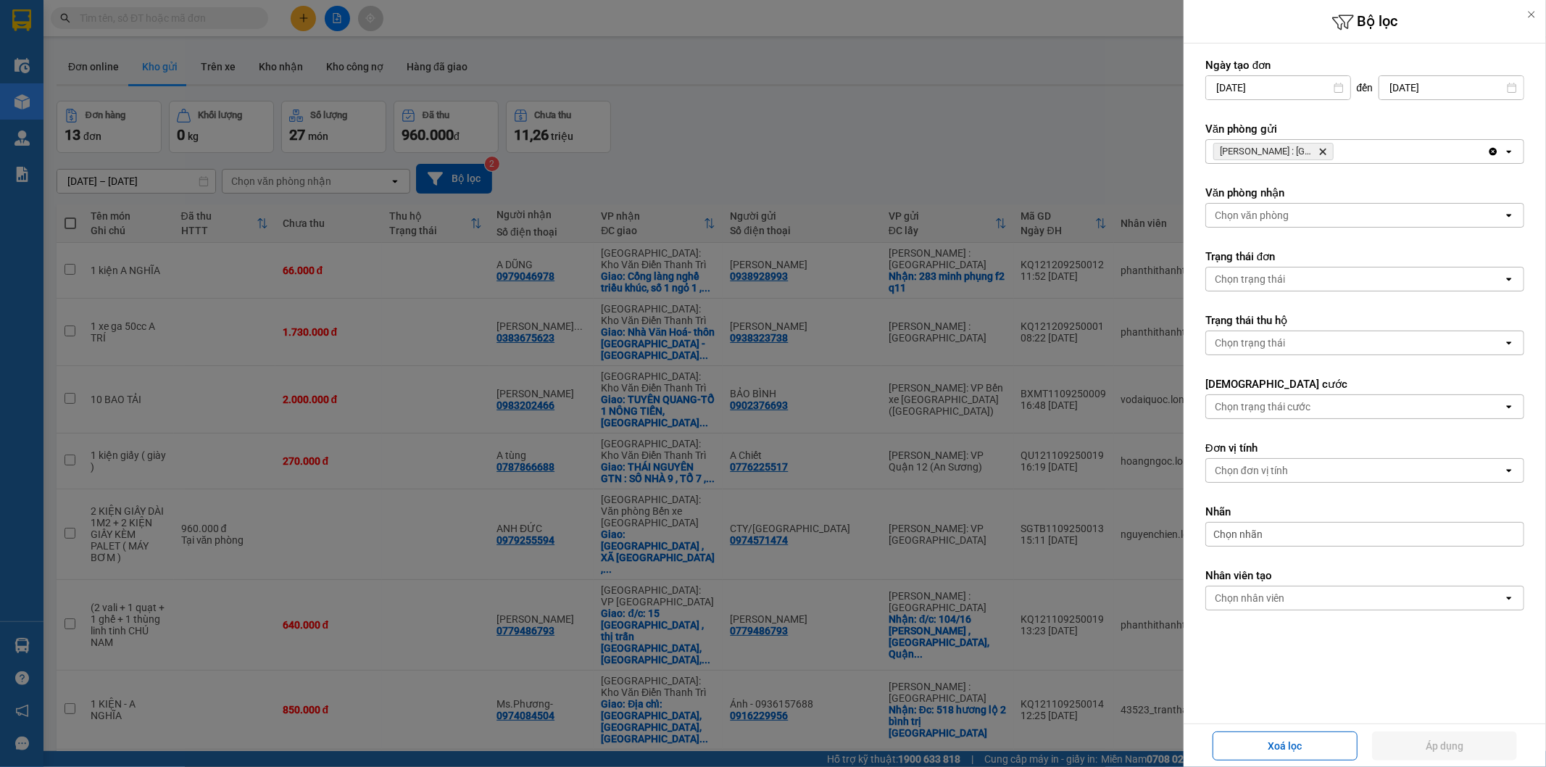
click at [1325, 154] on icon "Hồ Chí Minh : Kho Quận 12, close by backspace" at bounding box center [1323, 152] width 7 height 7
click at [1002, 200] on div at bounding box center [773, 383] width 1546 height 767
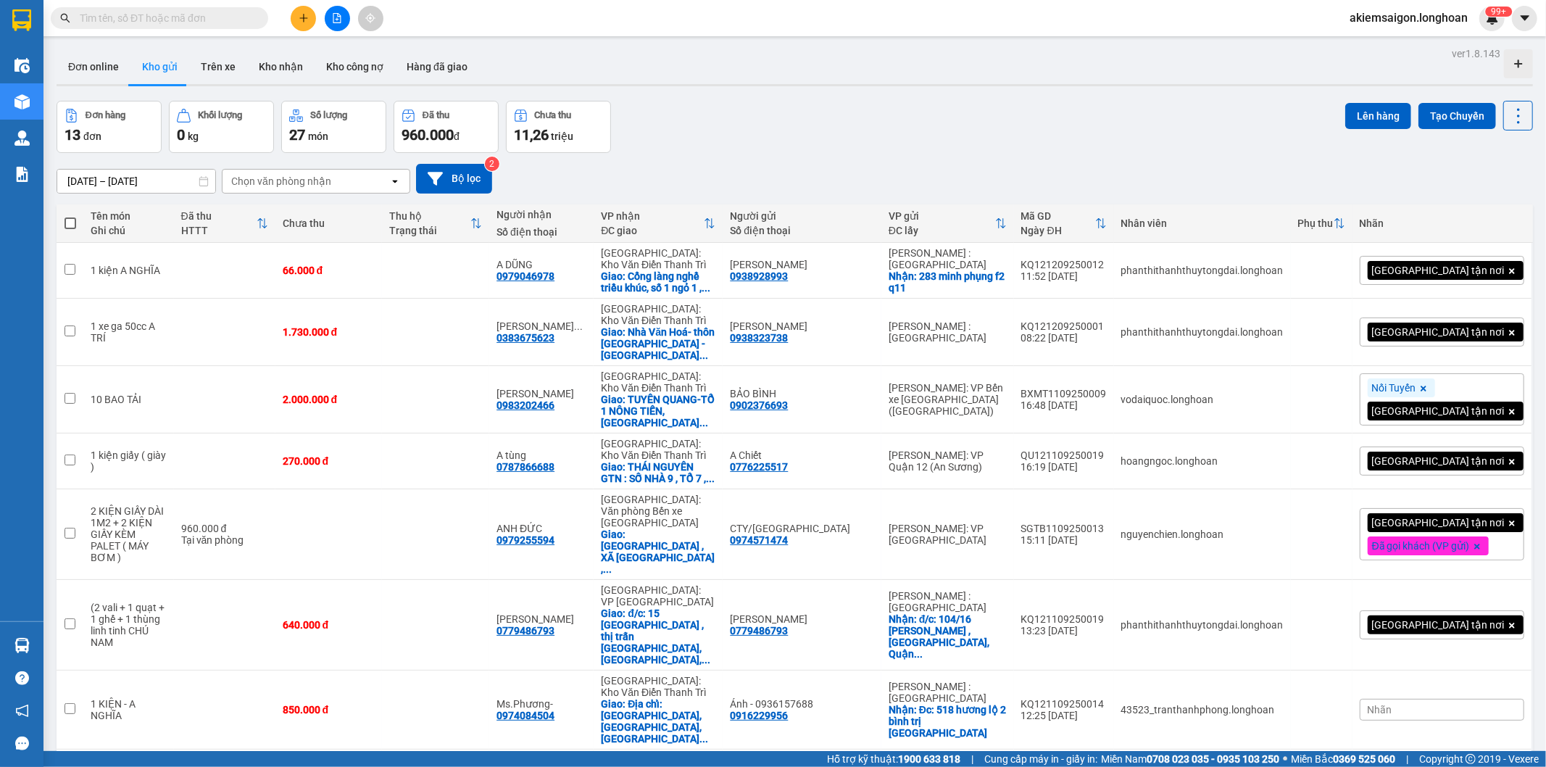
click at [185, 24] on input "text" at bounding box center [165, 18] width 171 height 16
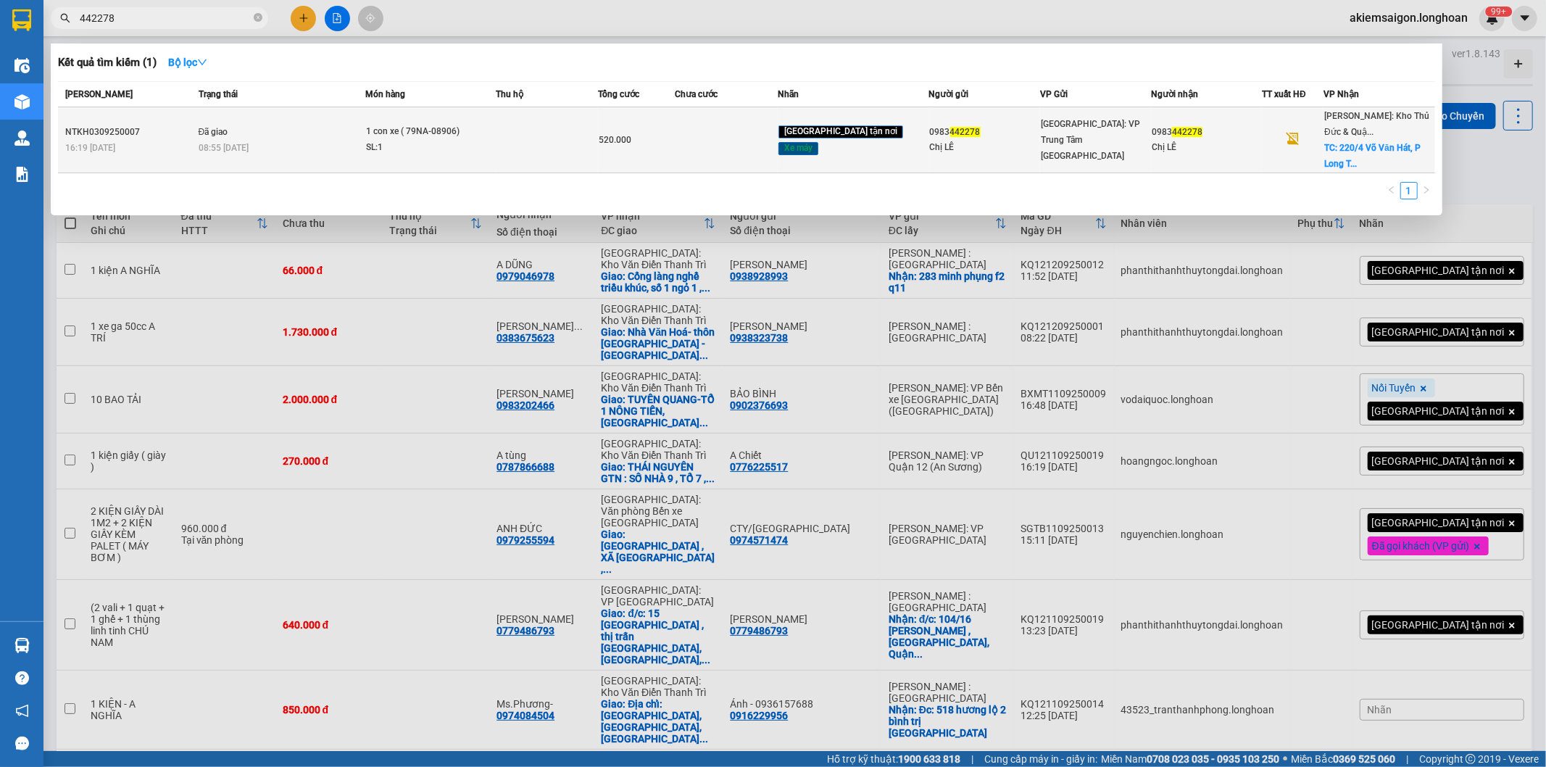
type input "442278"
click at [1001, 139] on div "0983 442278" at bounding box center [984, 132] width 109 height 15
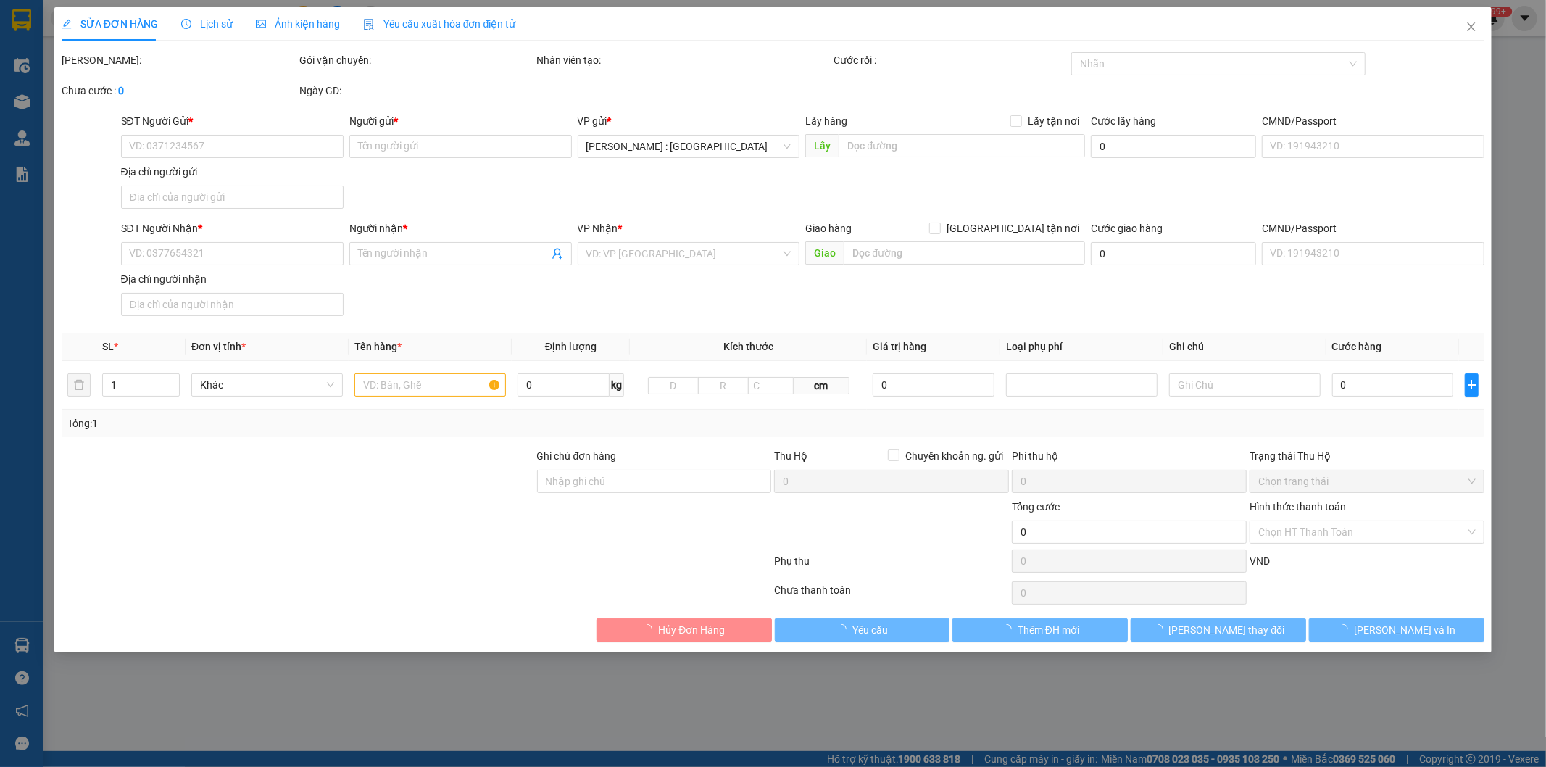
type input "0983442278"
type input "Chị LÊ"
type input "0983442278"
type input "Chị LÊ"
checkbox input "true"
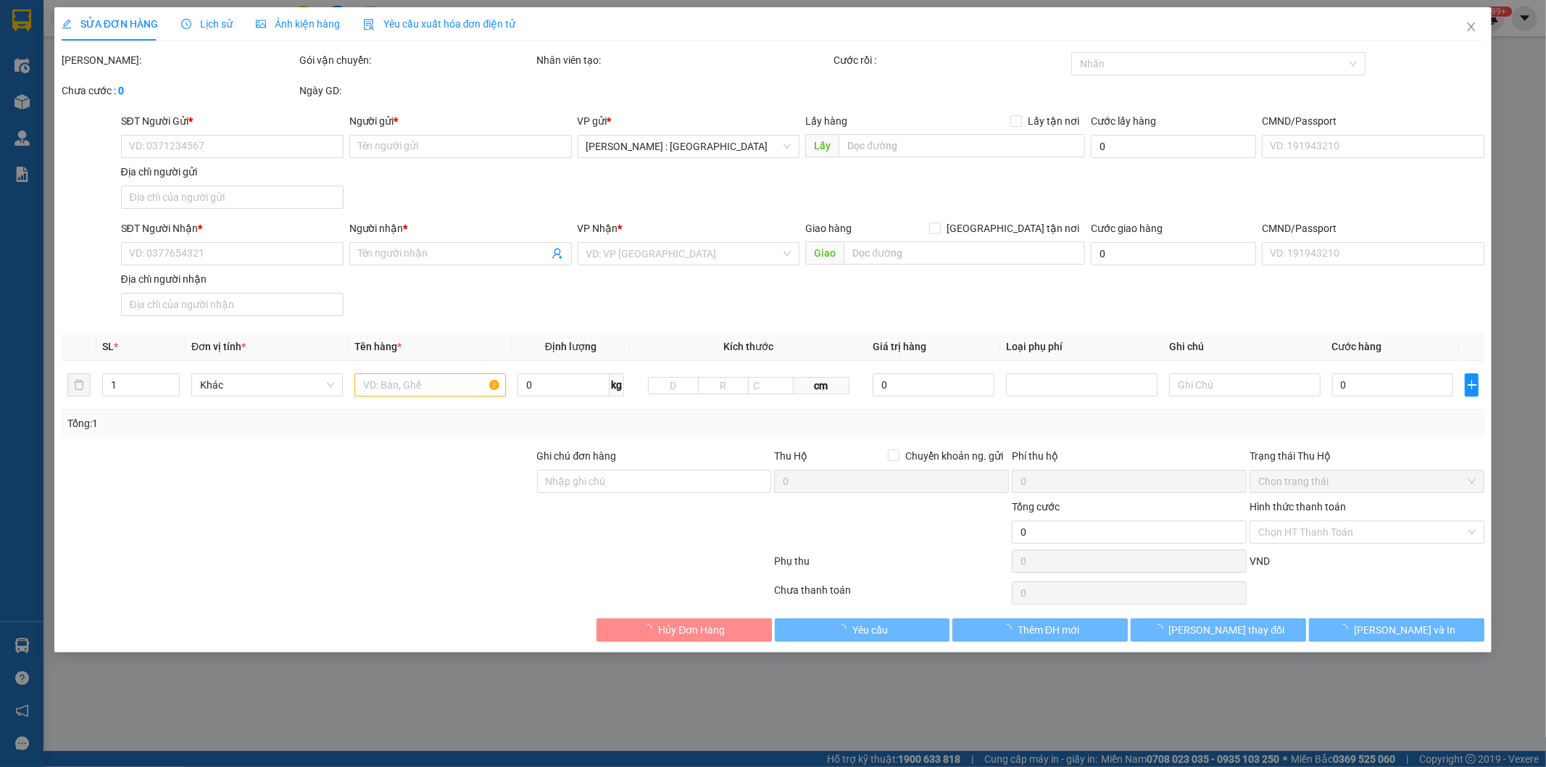
type input "220/4 Võ Văn Hát, [GEOGRAPHIC_DATA],[GEOGRAPHIC_DATA]"
type input "1 chìa khóa + 0 cavet"
type input "520.000"
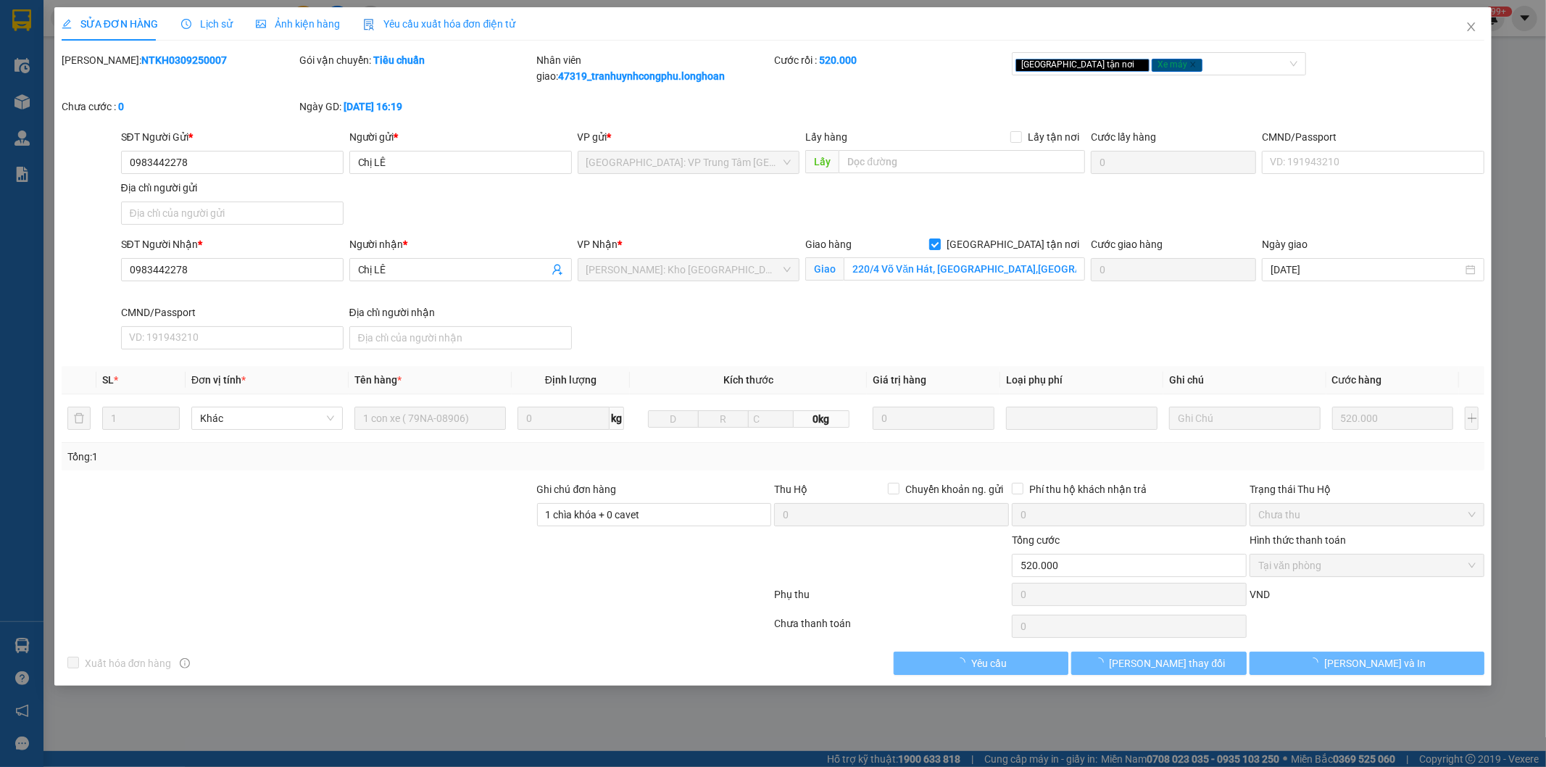
drag, startPoint x: 202, startPoint y: 26, endPoint x: 176, endPoint y: 33, distance: 26.4
click at [199, 26] on span "Lịch sử" at bounding box center [206, 24] width 51 height 12
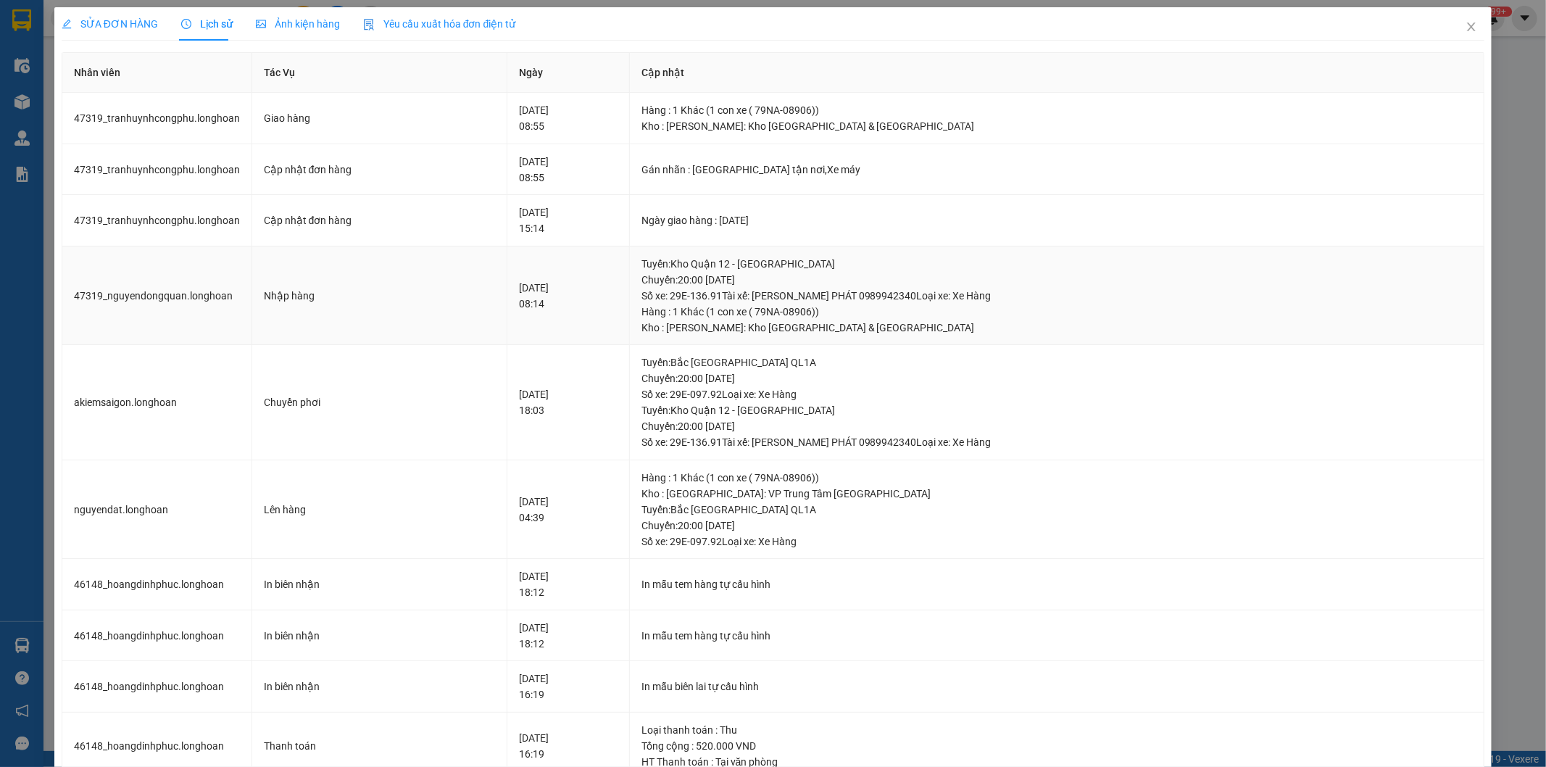
click at [573, 290] on div "[DATE] 08:14" at bounding box center [568, 296] width 99 height 32
click at [1468, 26] on icon "close" at bounding box center [1472, 26] width 8 height 9
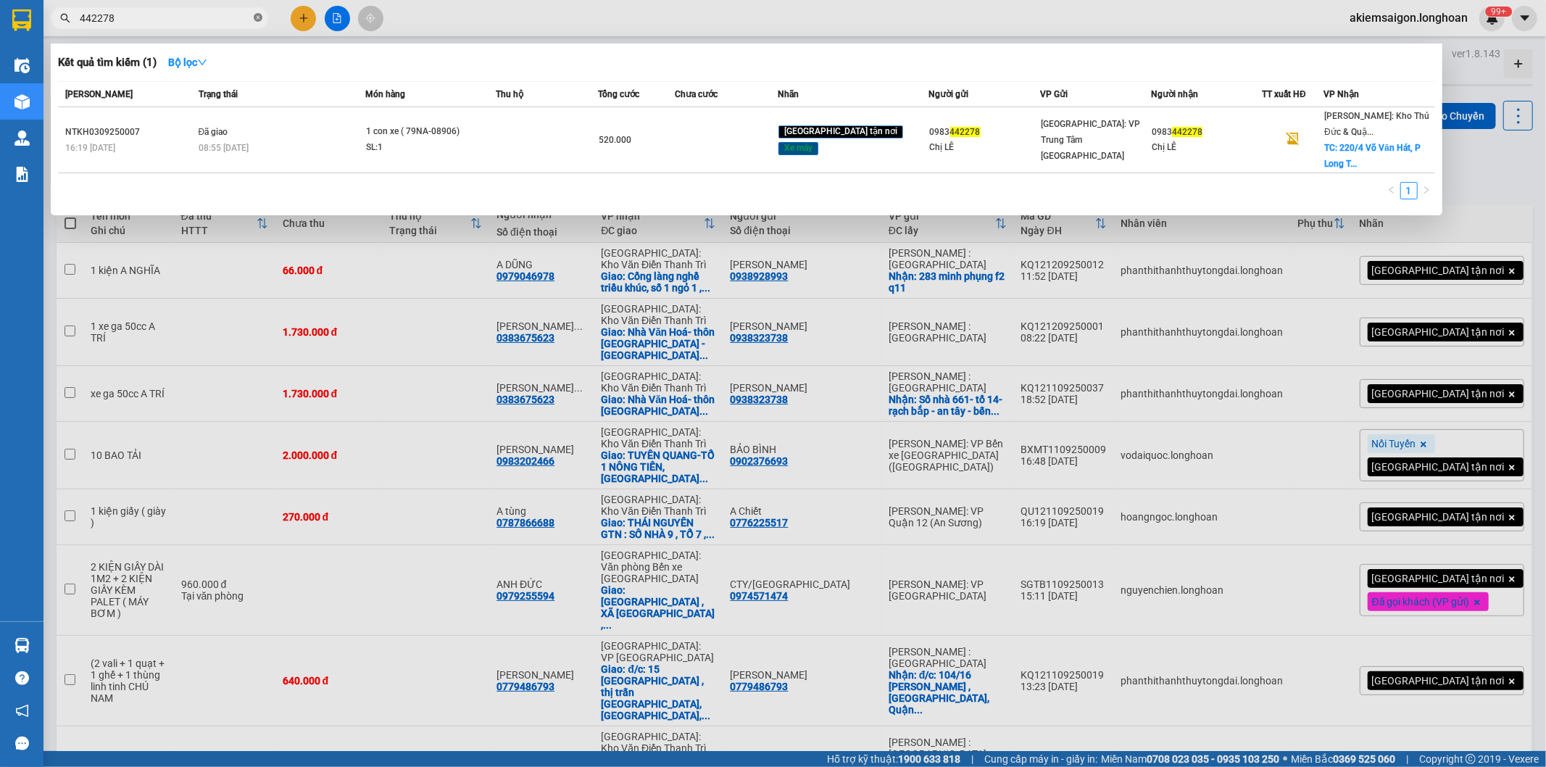
click at [256, 16] on icon "close-circle" at bounding box center [258, 17] width 9 height 9
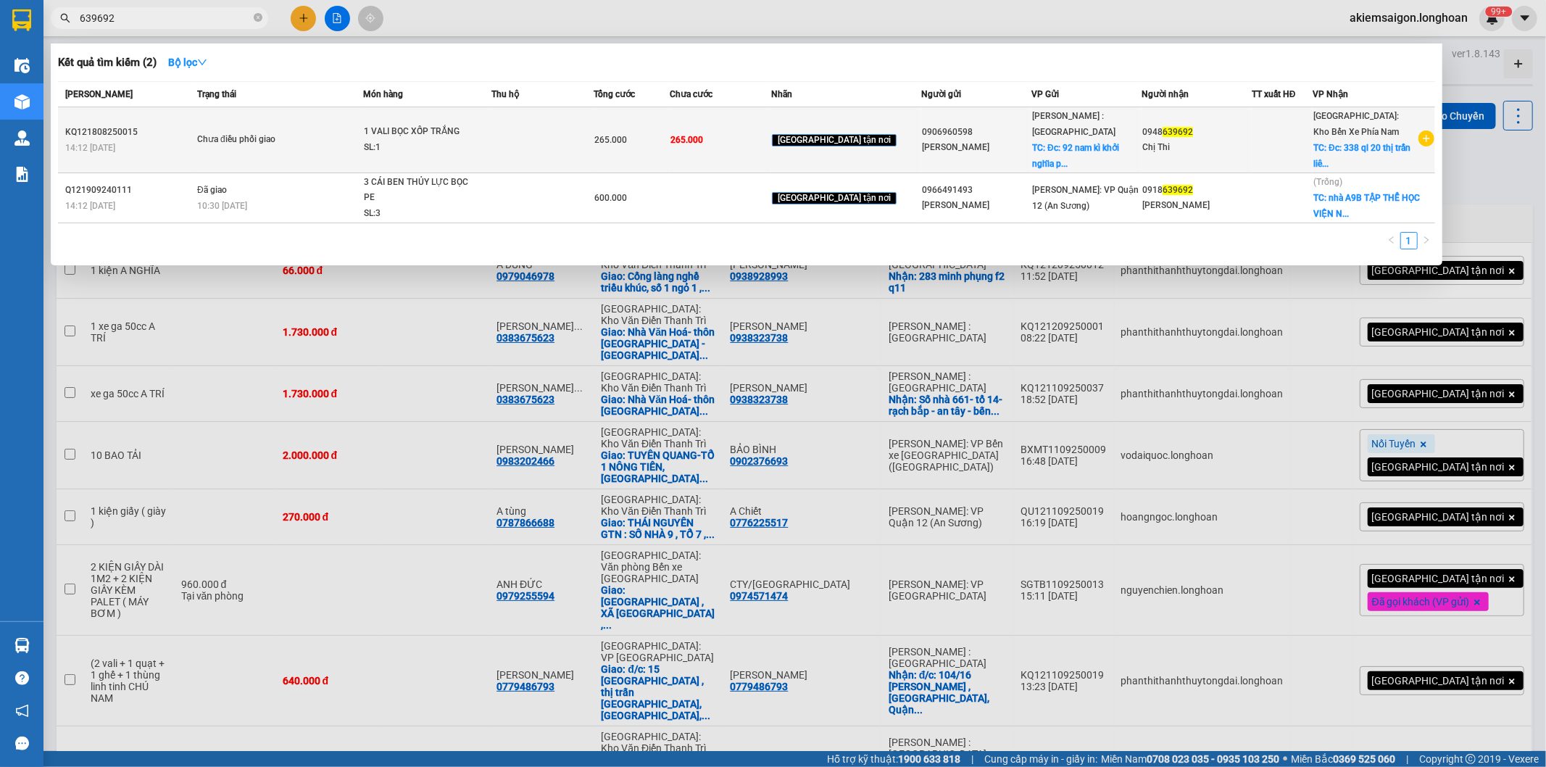
type input "639692"
click at [594, 138] on td at bounding box center [543, 140] width 102 height 66
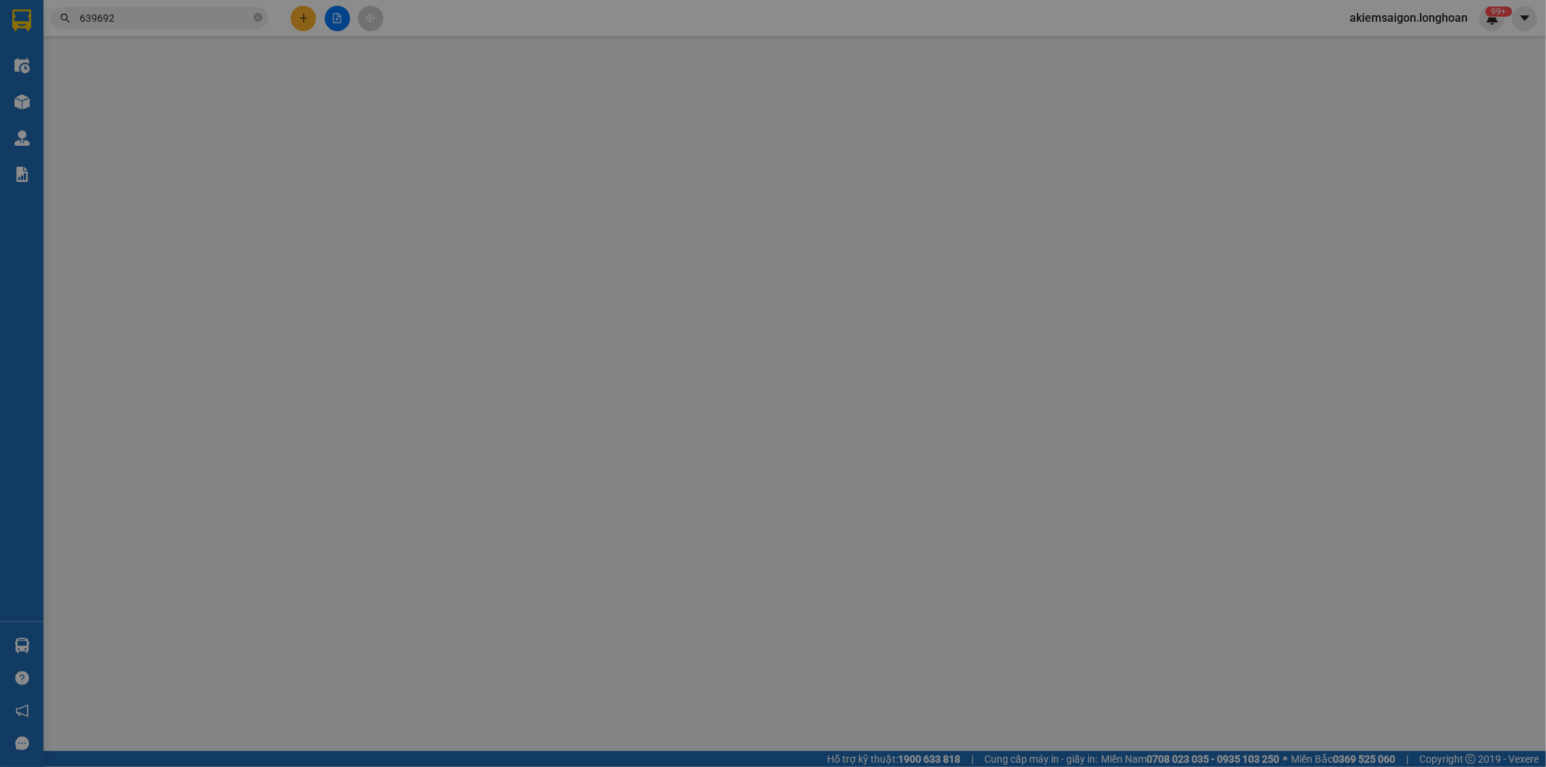
type input "0906960598"
type input "[PERSON_NAME]"
checkbox input "true"
type input "Đc: 92 nam kì khởi nghĩa phường [GEOGRAPHIC_DATA] 1 [GEOGRAPHIC_DATA]"
type input "0948639692"
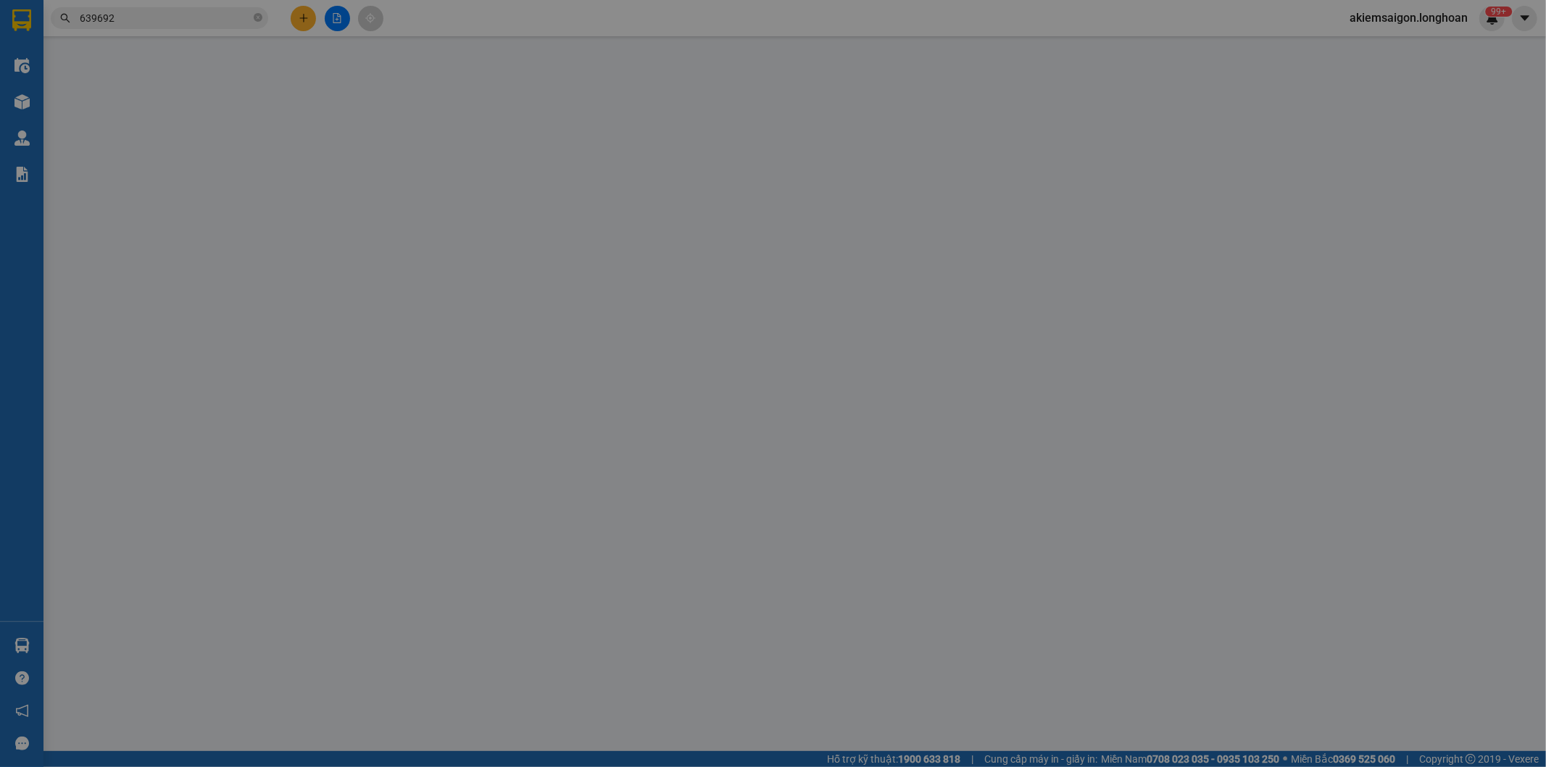
type input "Chị Thi"
checkbox input "true"
type input "Đc: 338 ql 20 thị trấn [GEOGRAPHIC_DATA], đức trọng, [GEOGRAPHIC_DATA]"
type input "265.000"
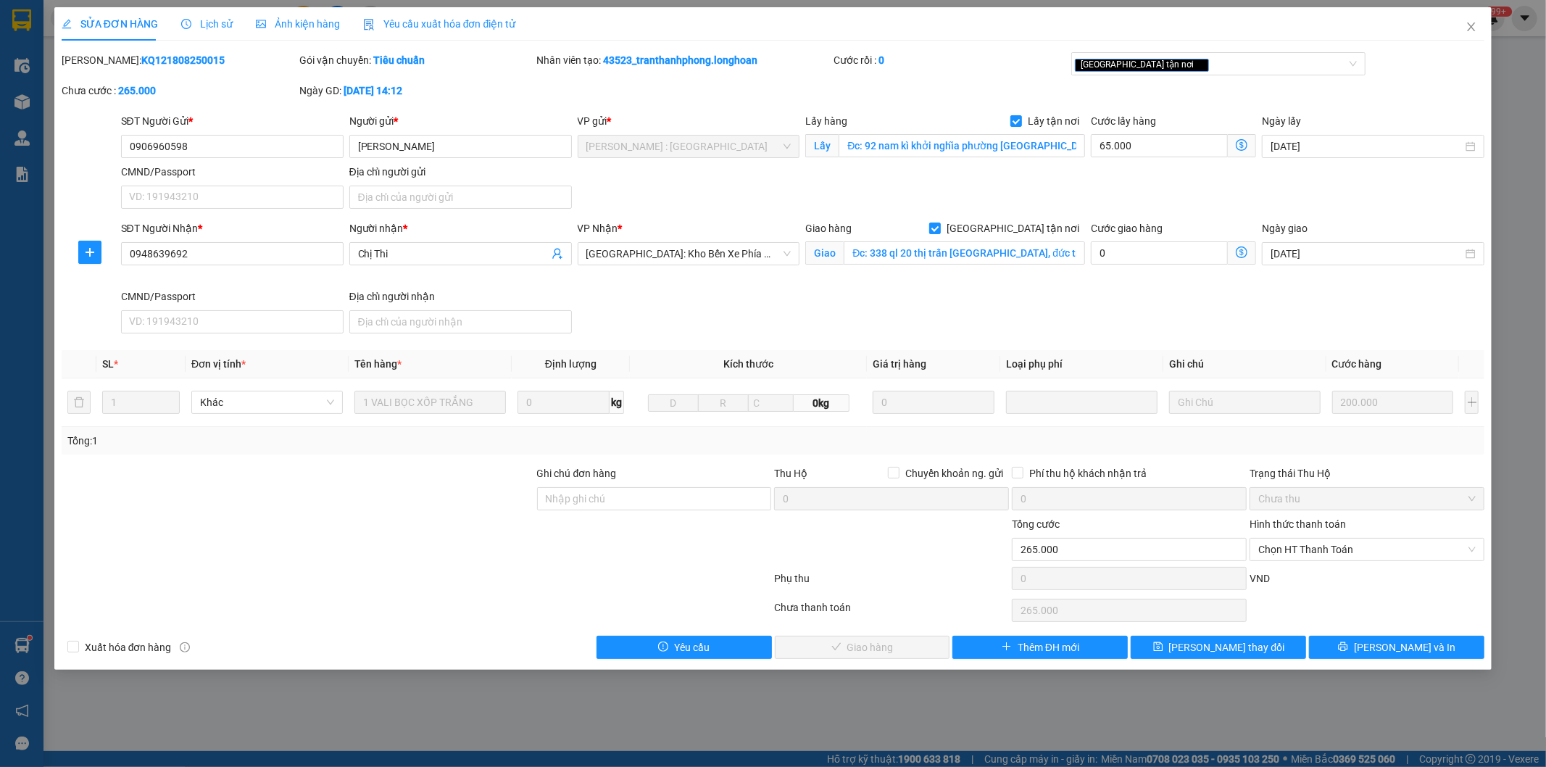
click at [865, 52] on div "Cước rồi : 0" at bounding box center [951, 60] width 235 height 16
click at [981, 257] on input "Đc: 338 ql 20 thị trấn [GEOGRAPHIC_DATA], đức trọng, [GEOGRAPHIC_DATA]" at bounding box center [964, 252] width 241 height 23
click at [1472, 25] on icon "close" at bounding box center [1472, 27] width 12 height 12
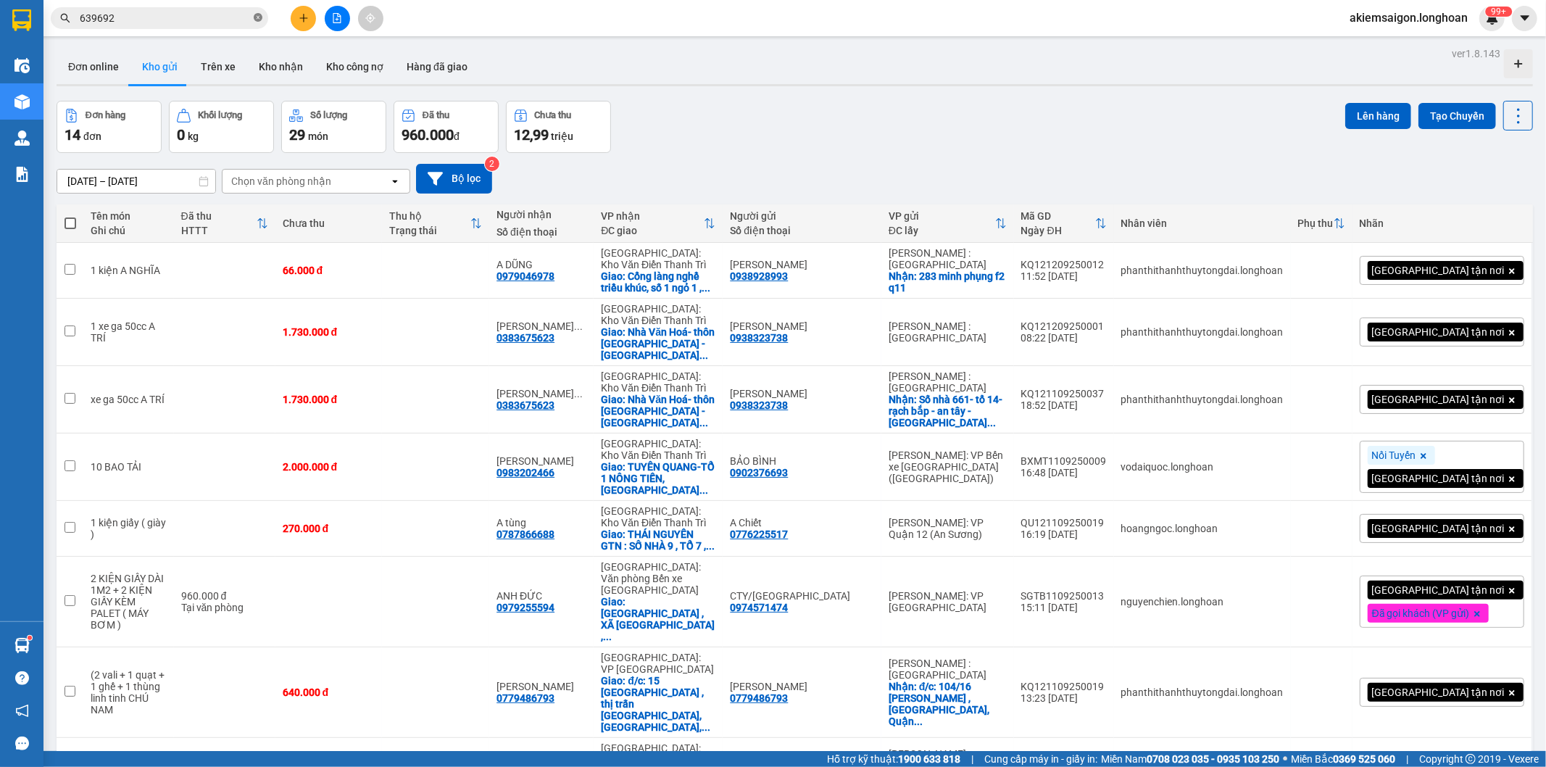
click at [256, 20] on icon "close-circle" at bounding box center [258, 17] width 9 height 9
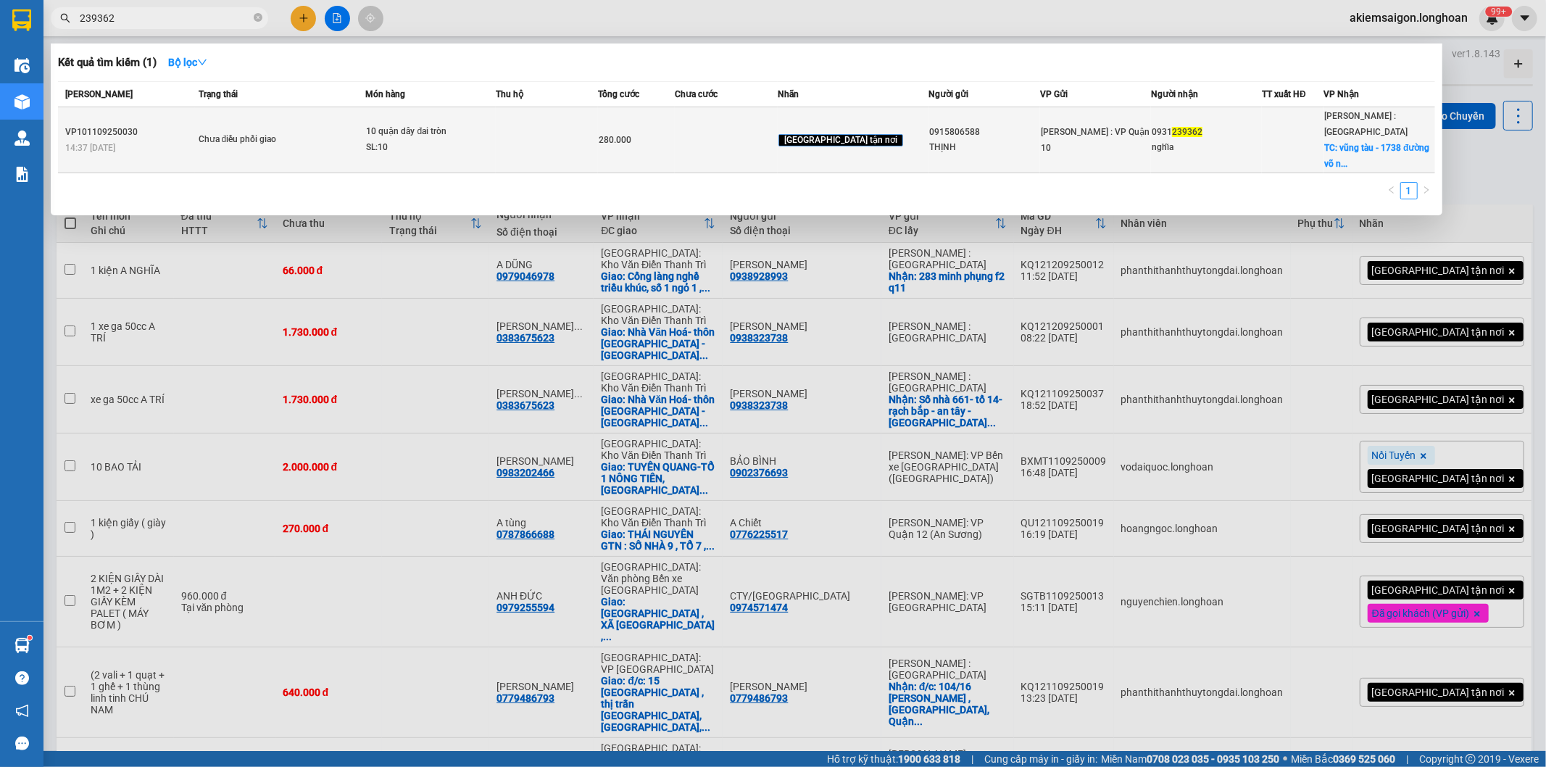
type input "239362"
click at [599, 129] on td at bounding box center [547, 140] width 103 height 66
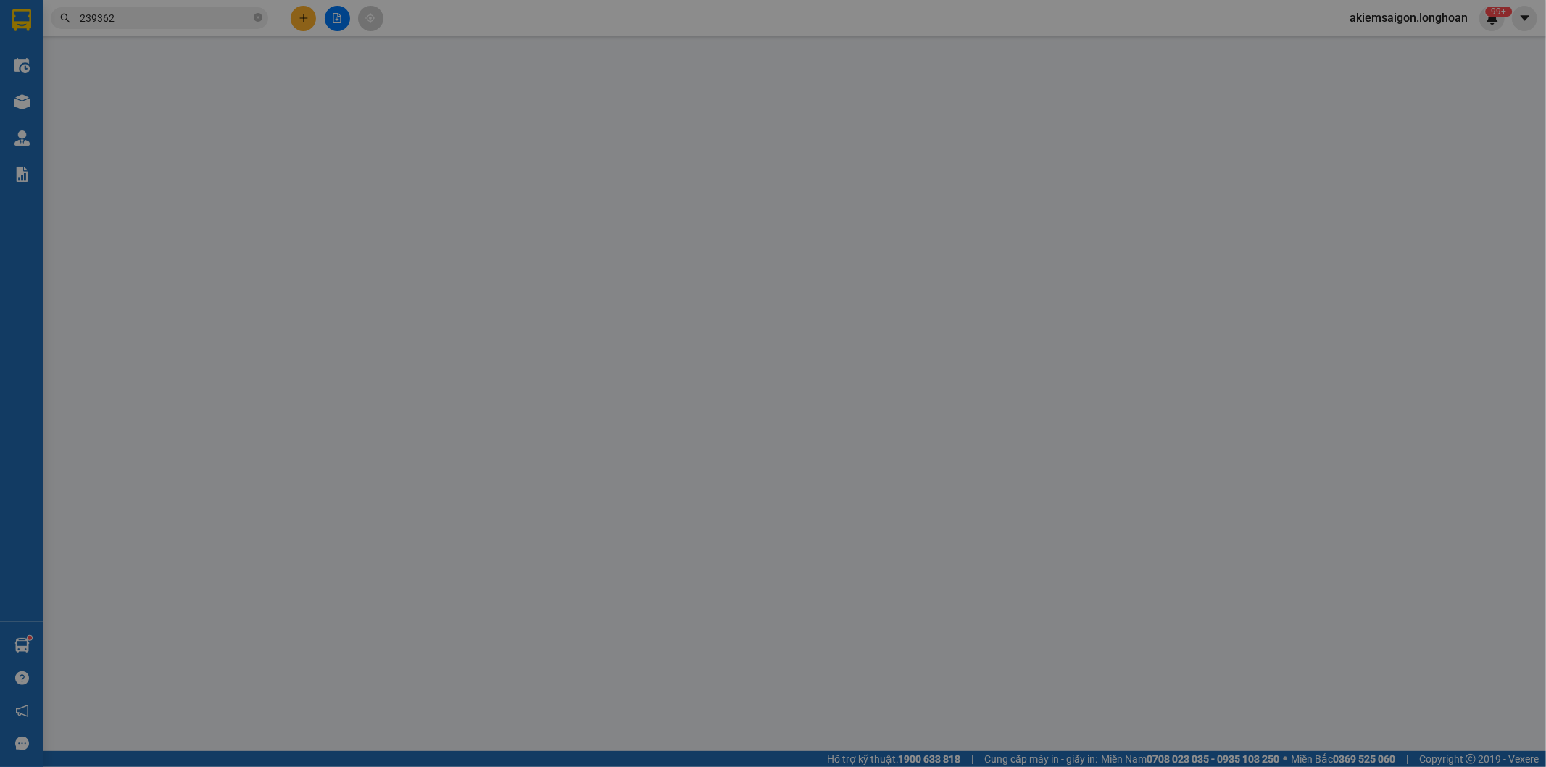
type input "0915806588"
type input "THỊNH"
type input "0931239362"
type input "nghĩa"
checkbox input "true"
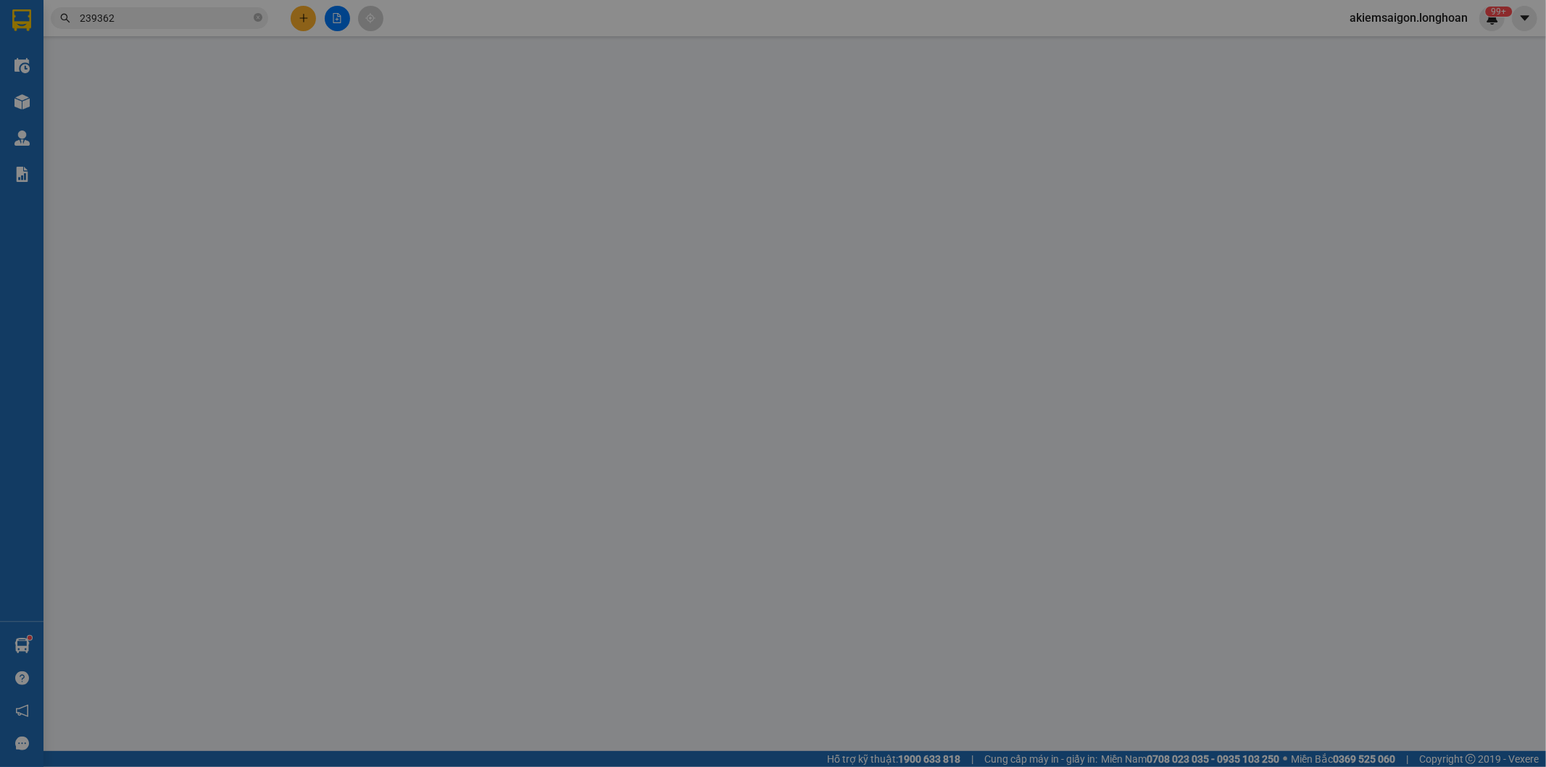
type input "vũng tàu - 1738 đường võ nguyên giáp - p, 12 - tp vũng tàu ( nhà máy thủy sản c…"
type input "hàng k bao bể vỡ hư hỏng"
type input "280.000"
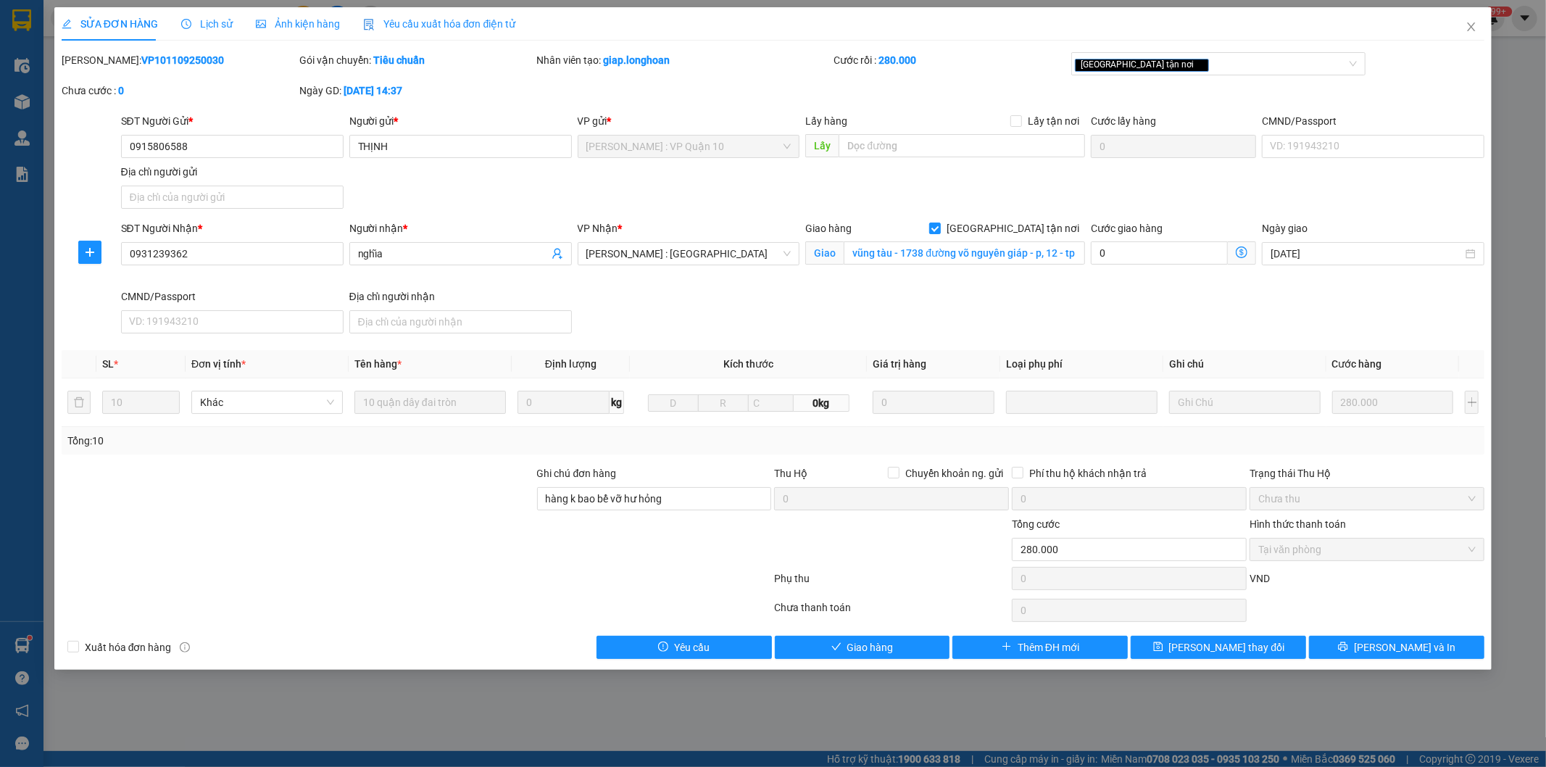
click at [155, 62] on b "VP101109250030" at bounding box center [182, 60] width 83 height 12
copy b "VP101109250030"
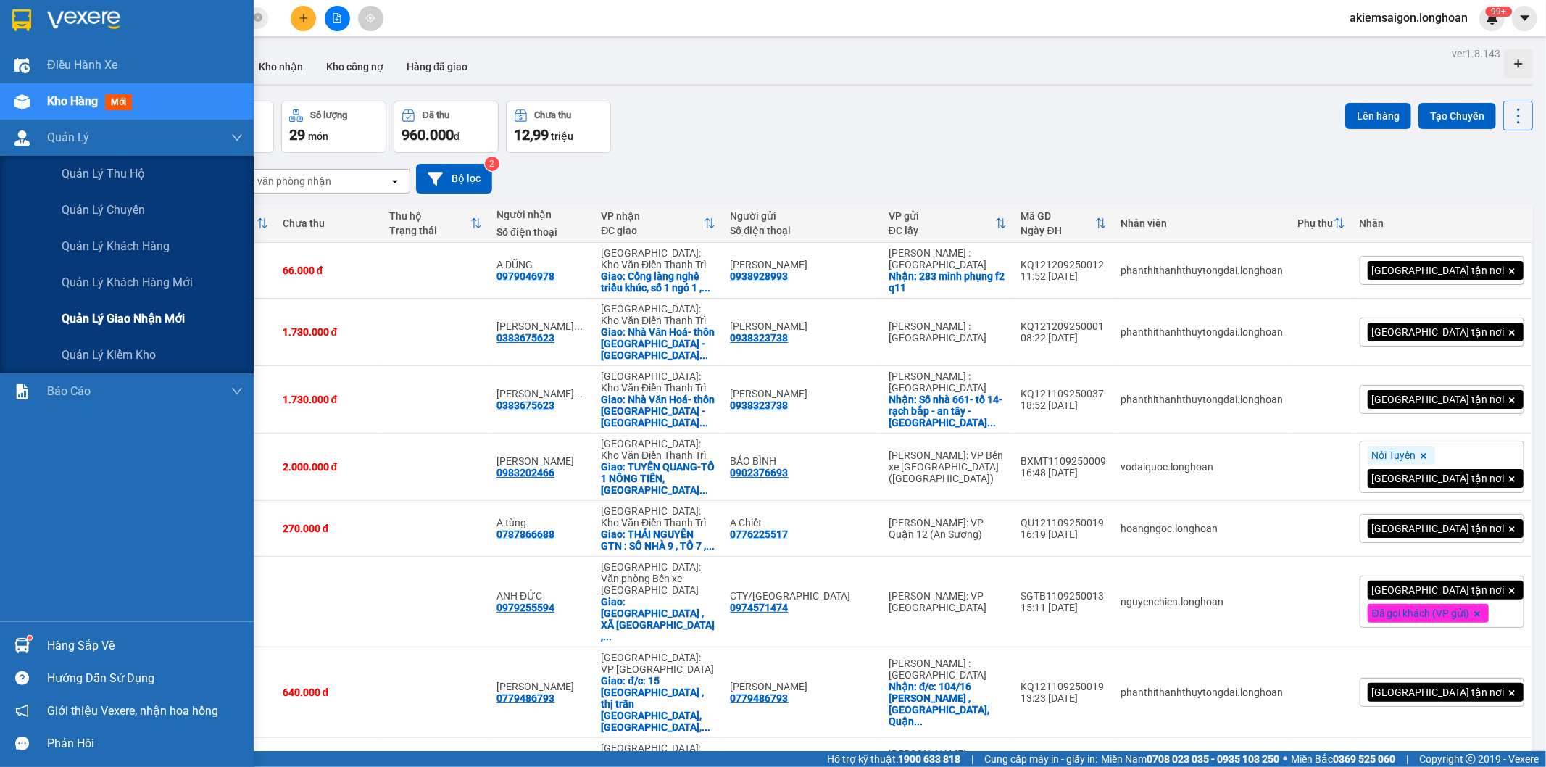
click at [129, 314] on span "Quản lý giao nhận mới" at bounding box center [123, 319] width 123 height 18
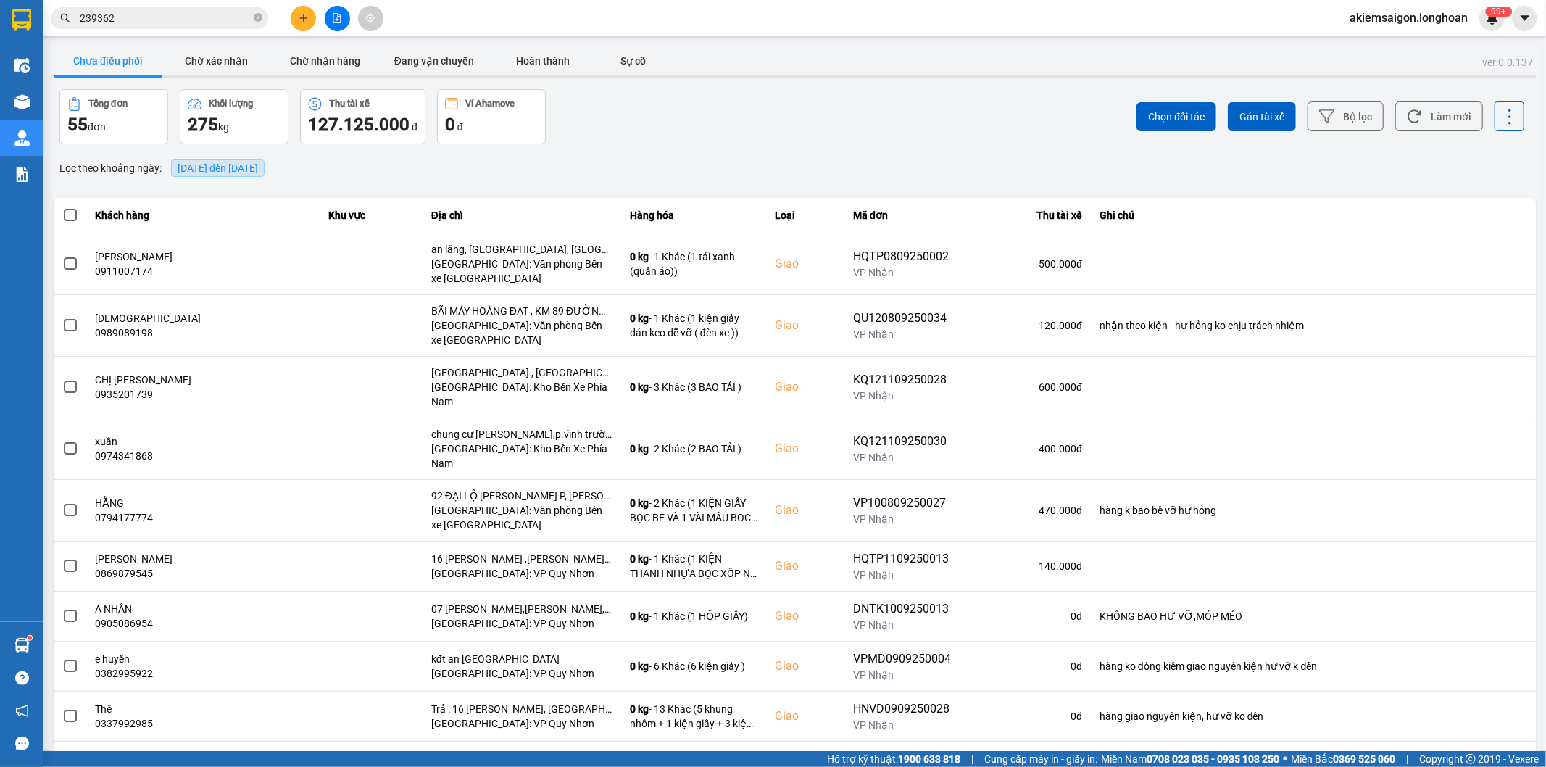
click at [231, 165] on span "[DATE] đến [DATE]" at bounding box center [218, 168] width 80 height 12
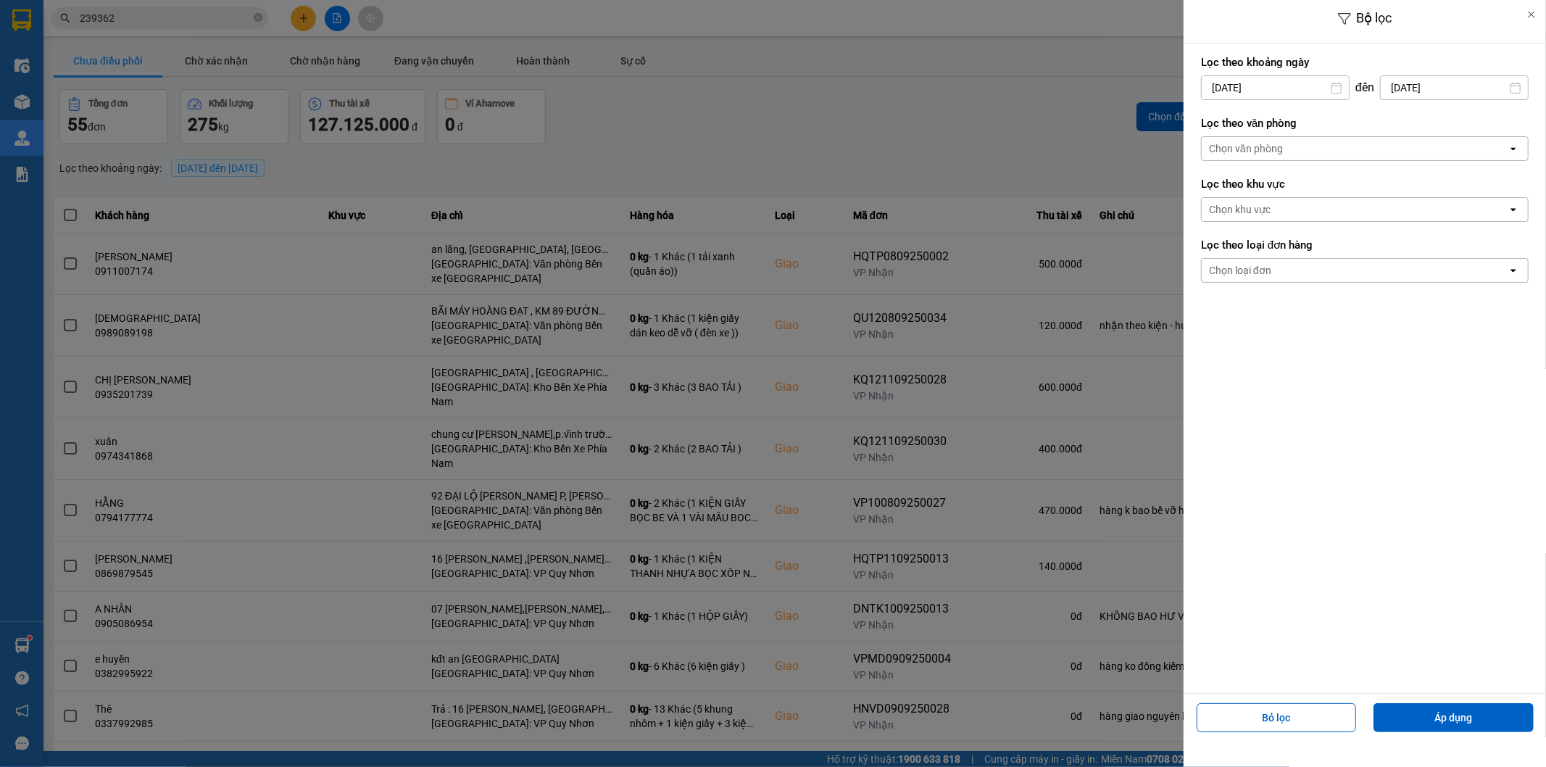
click at [1256, 90] on input "[DATE]" at bounding box center [1275, 87] width 147 height 23
click at [1211, 191] on div "1" at bounding box center [1210, 193] width 20 height 17
type input "[DATE]"
click at [1328, 154] on div "Chọn văn phòng" at bounding box center [1355, 148] width 306 height 23
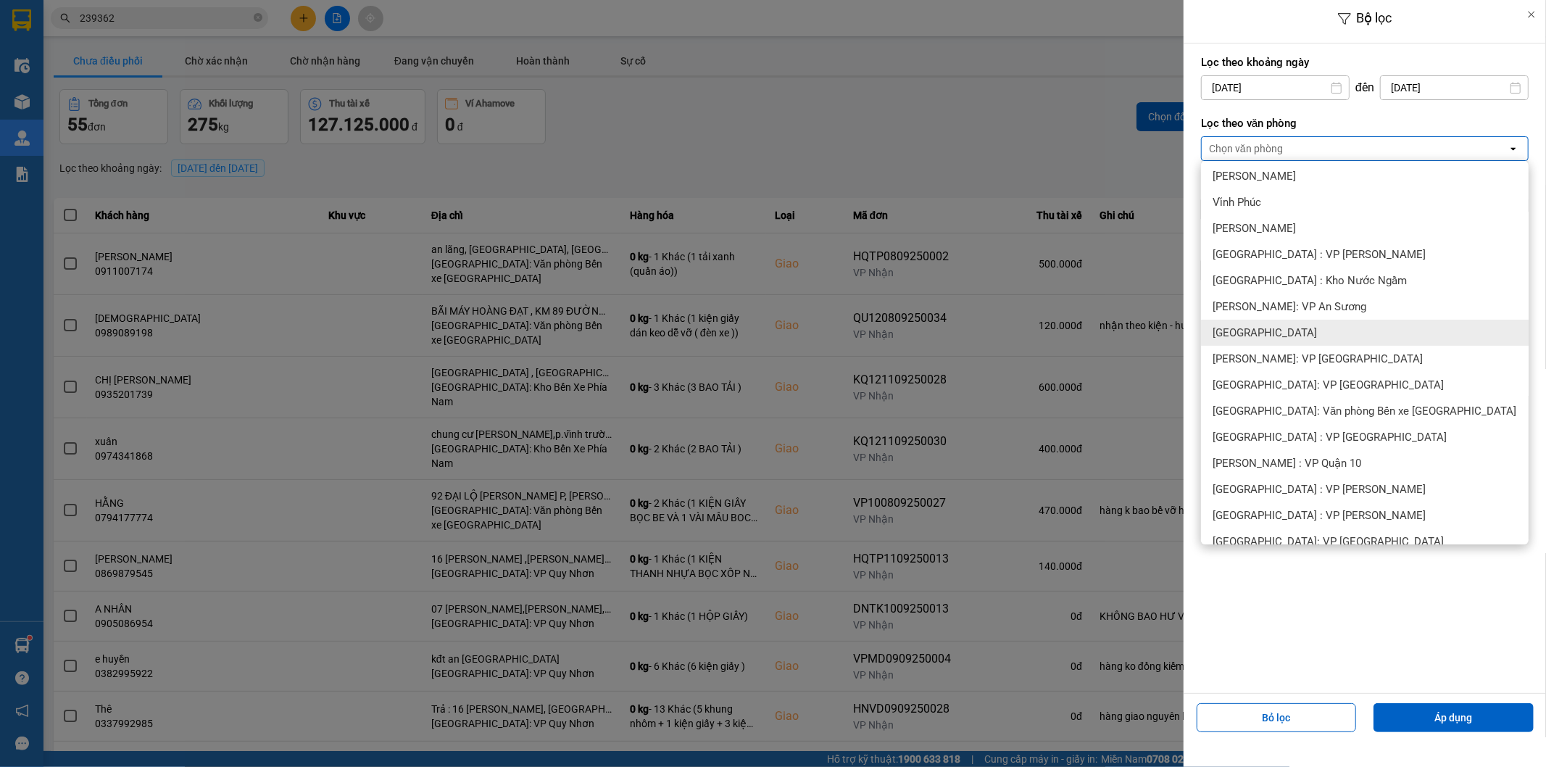
scroll to position [268, 0]
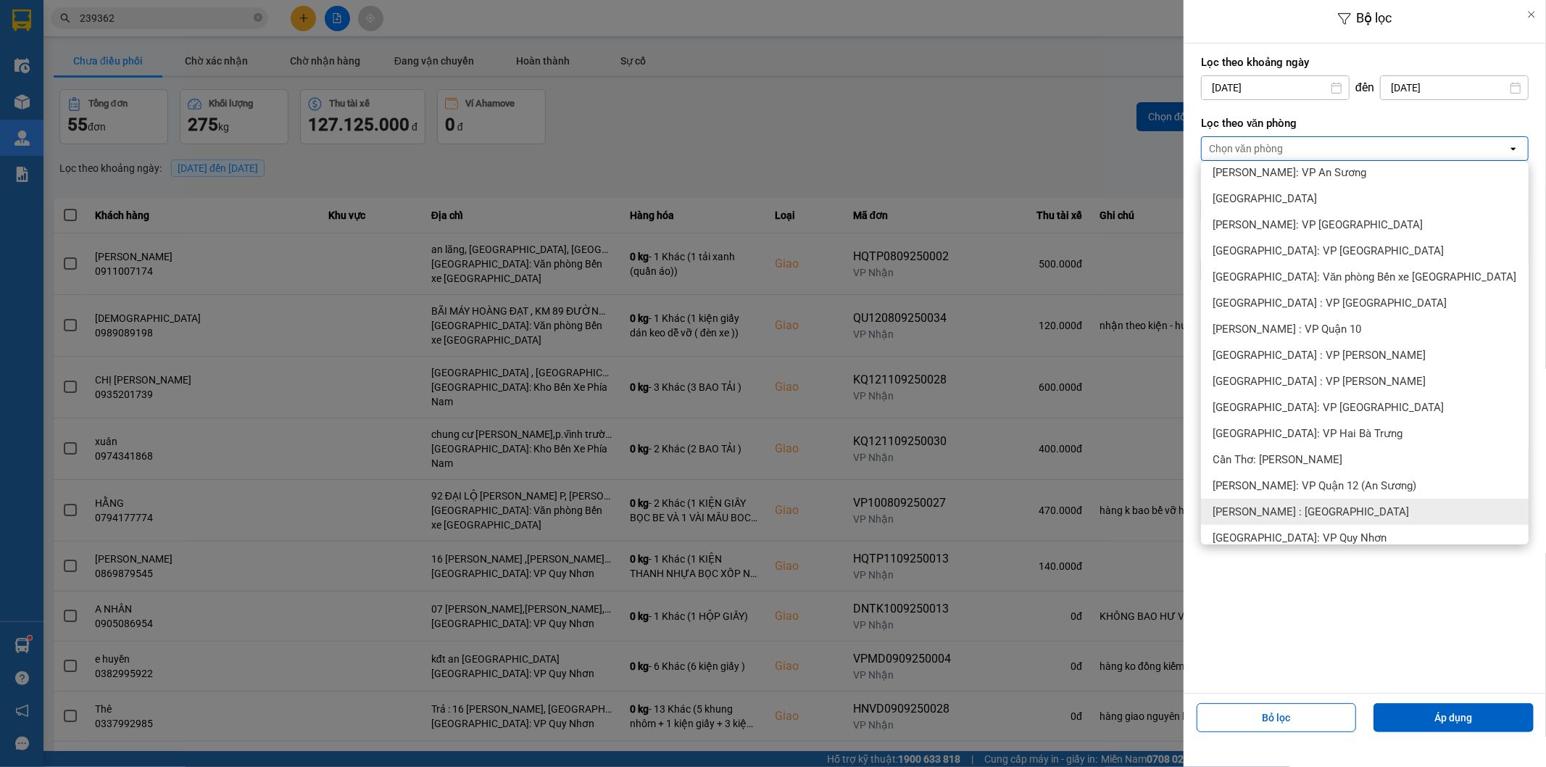
click at [1339, 508] on span "[PERSON_NAME] : [GEOGRAPHIC_DATA]" at bounding box center [1311, 512] width 196 height 15
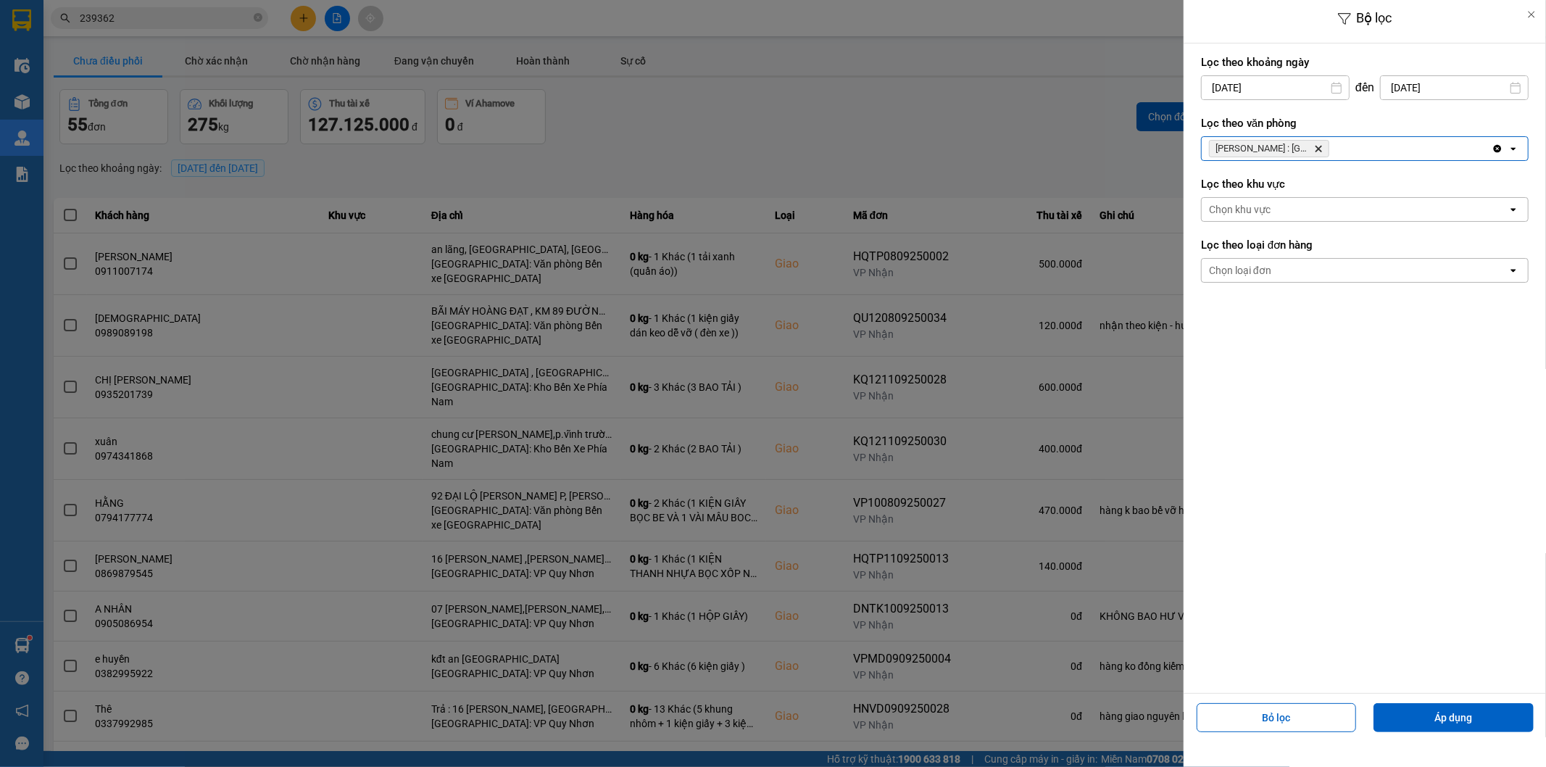
click at [1327, 280] on div "Chọn loại đơn" at bounding box center [1355, 270] width 306 height 23
click at [1270, 338] on div "Giao" at bounding box center [1365, 328] width 328 height 26
click at [1439, 721] on button "Áp dụng" at bounding box center [1454, 717] width 160 height 29
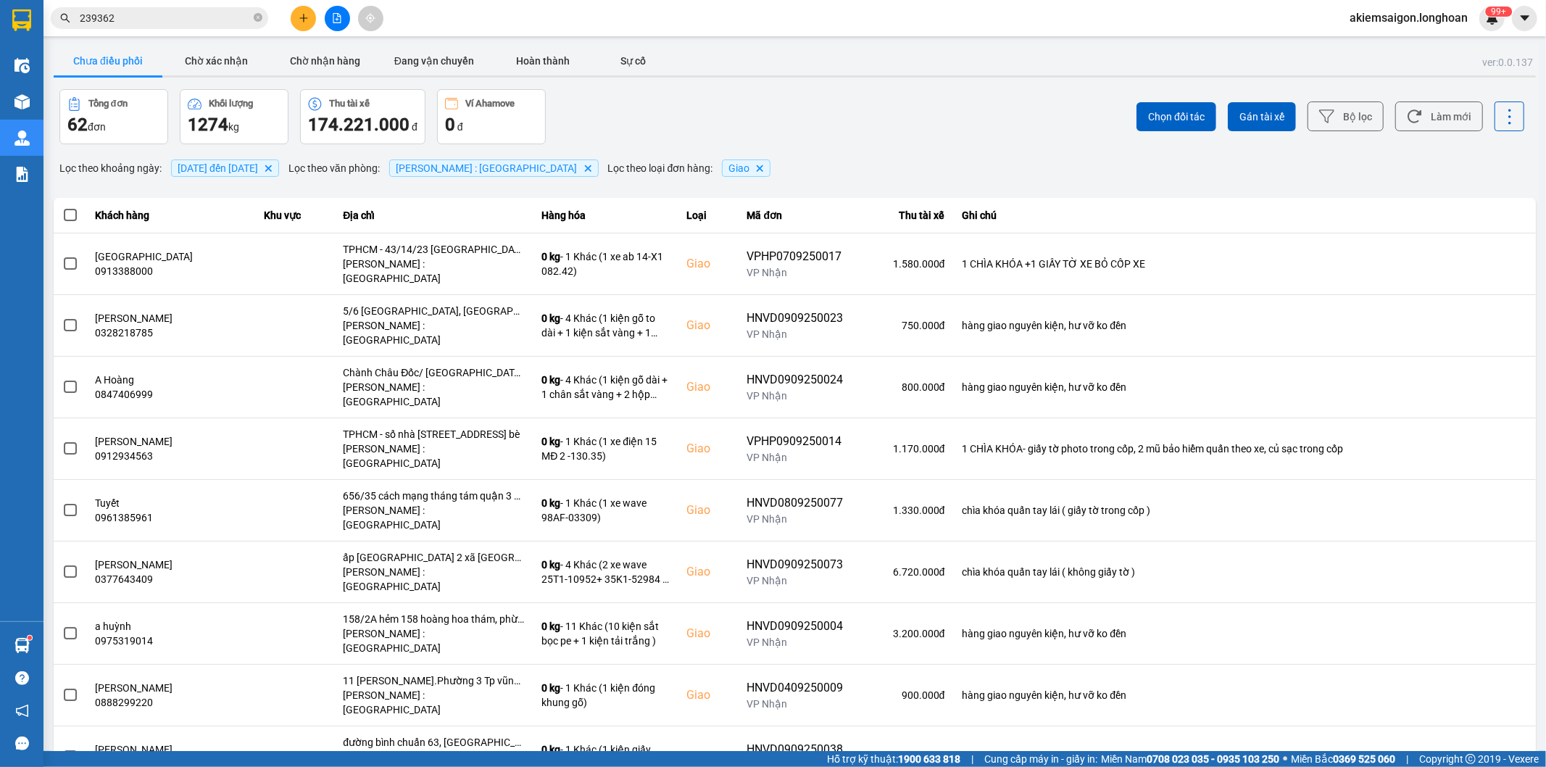
scroll to position [16, 0]
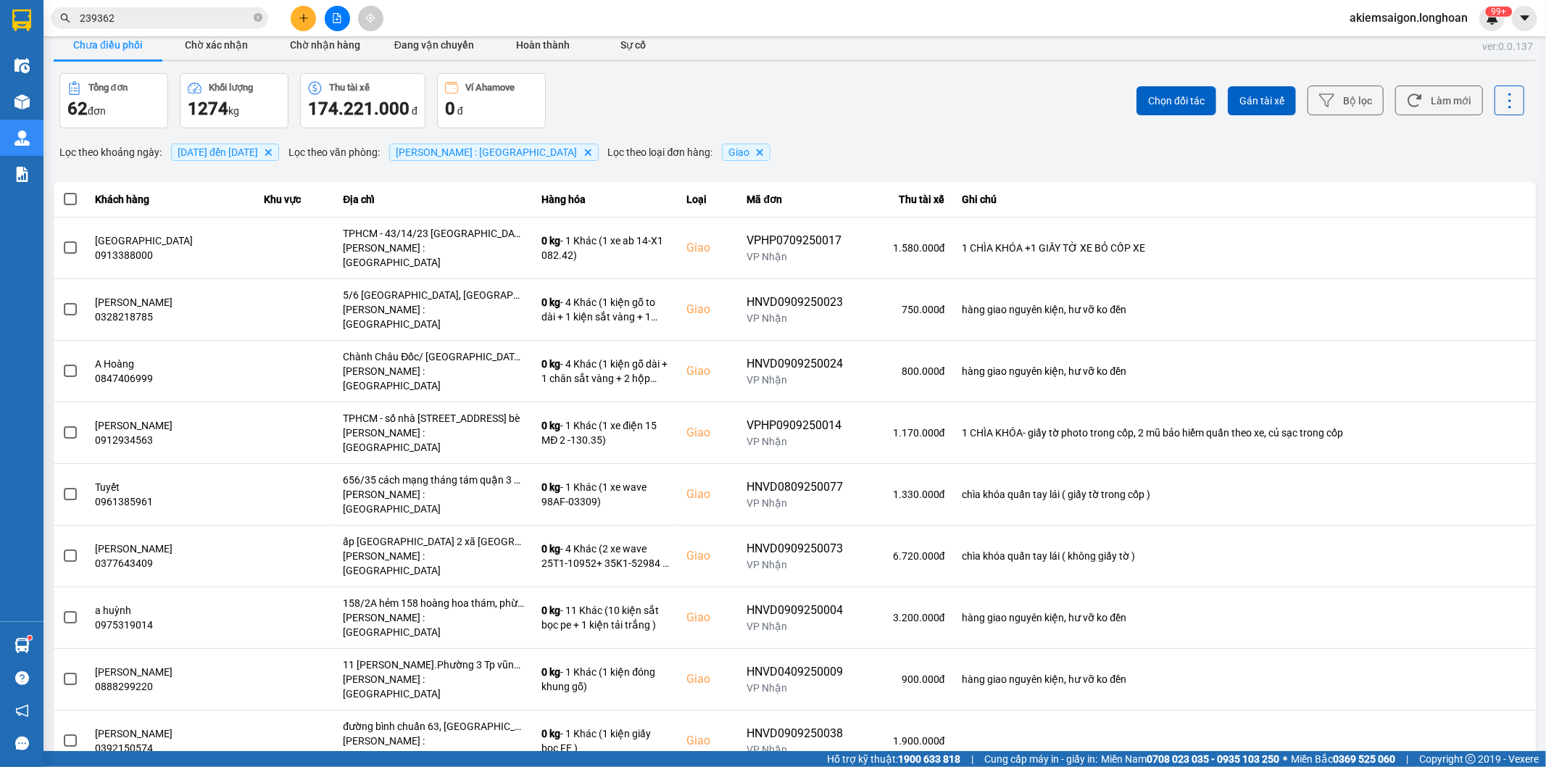
click at [1494, 696] on div "100 / trang" at bounding box center [1485, 699] width 53 height 15
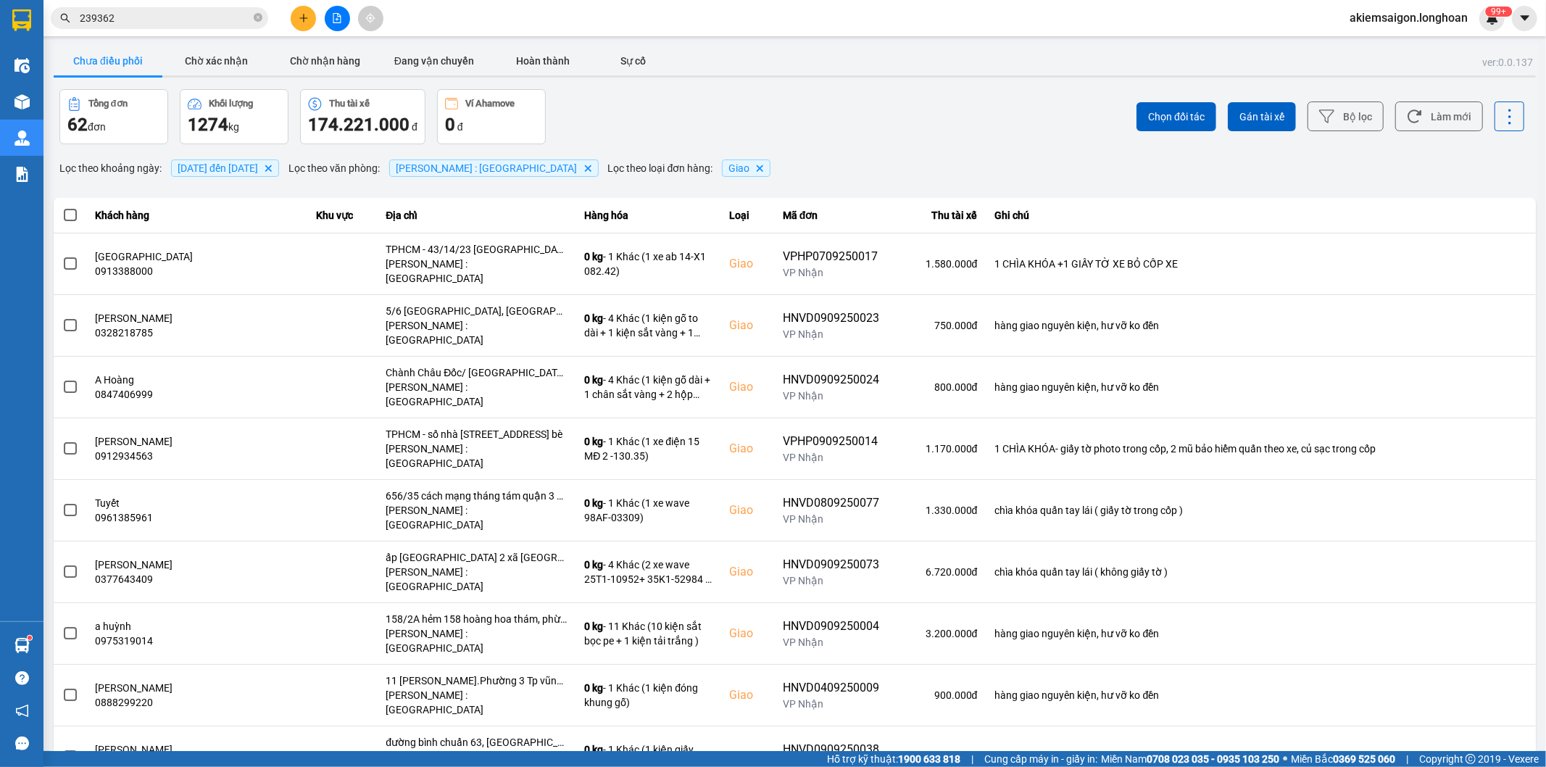
scroll to position [1678, 0]
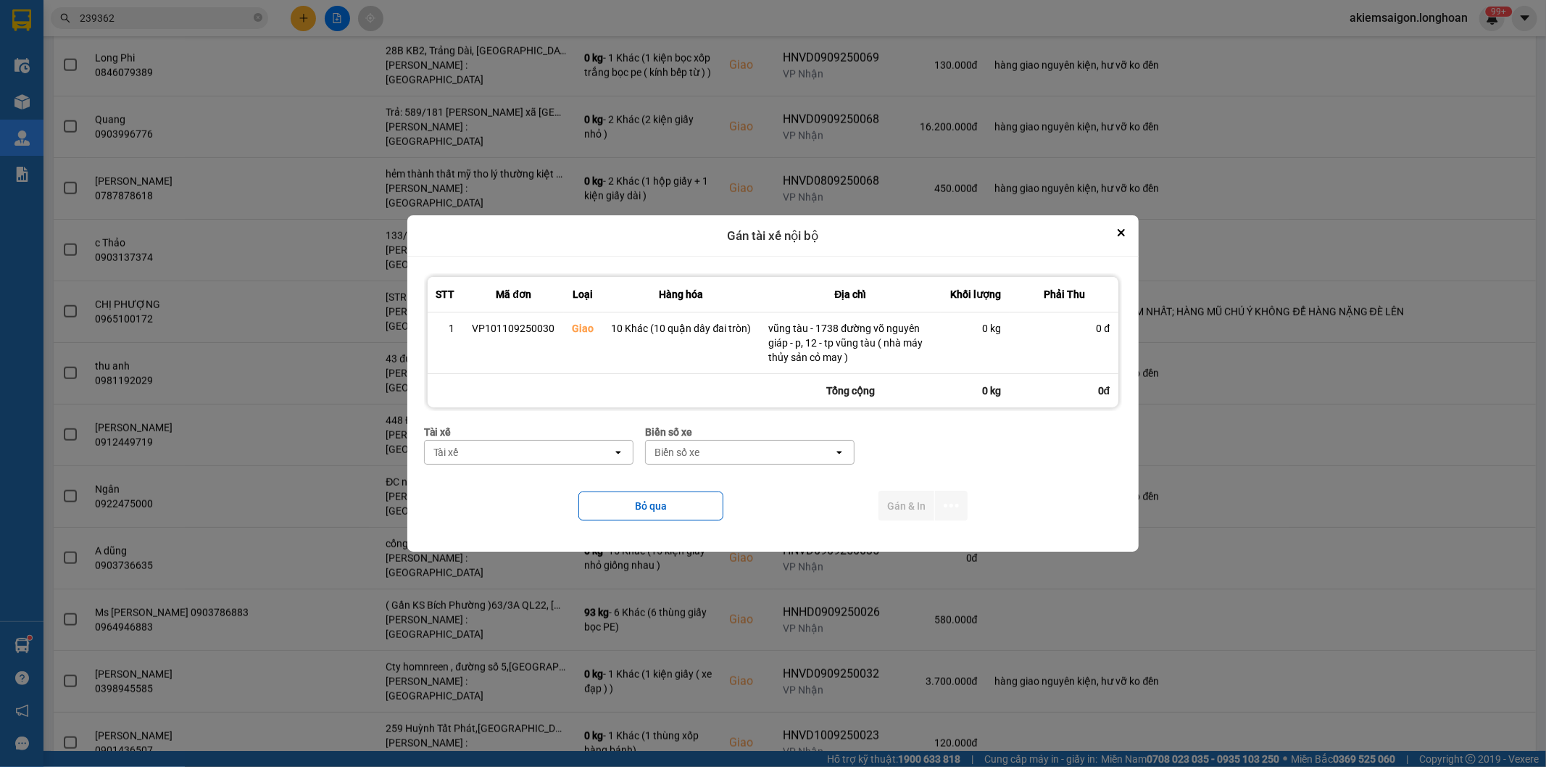
click at [566, 457] on div "Tài xế" at bounding box center [519, 452] width 188 height 23
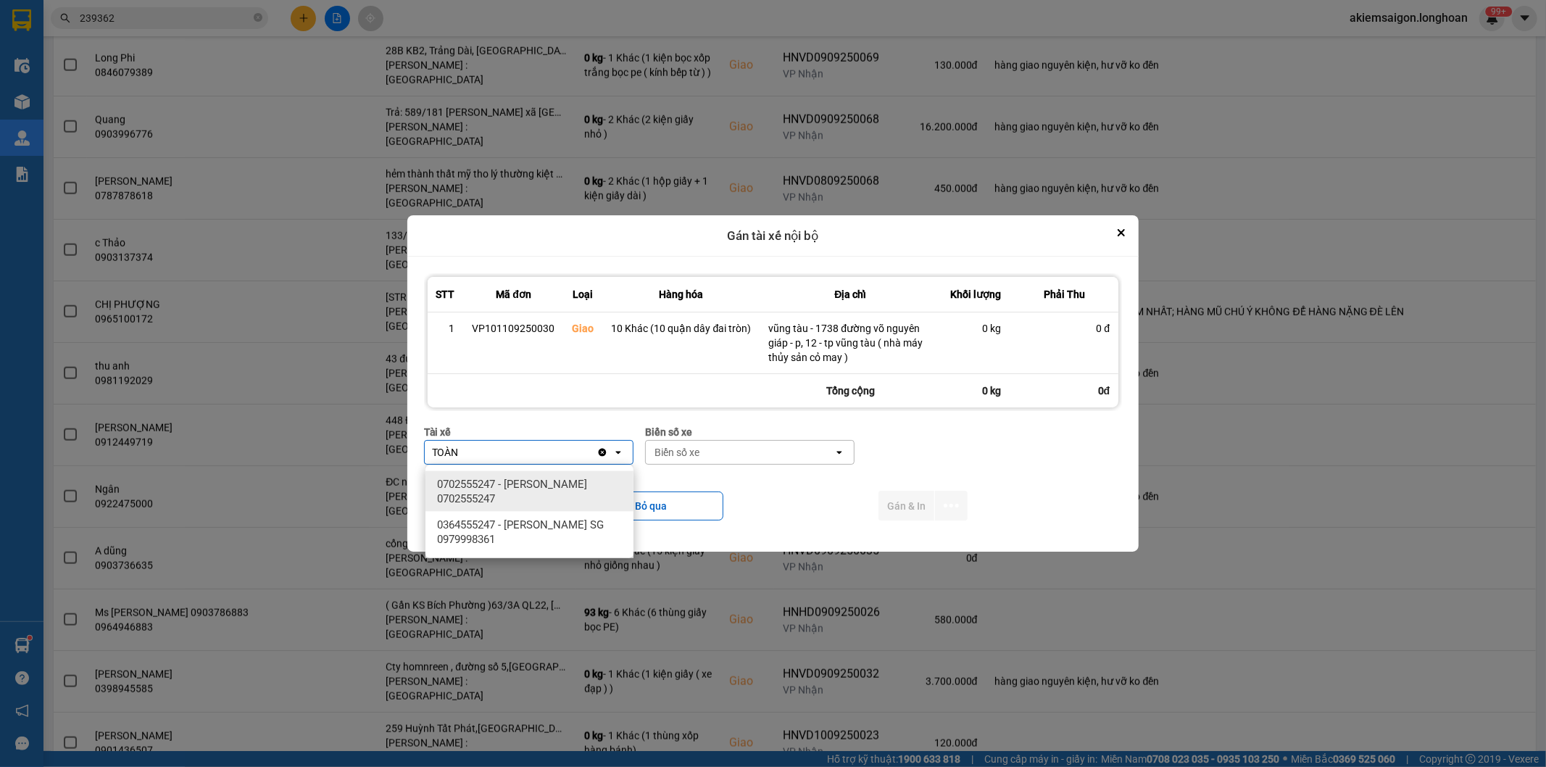
type input "TOÀN"
drag, startPoint x: 588, startPoint y: 483, endPoint x: 600, endPoint y: 479, distance: 12.8
click at [591, 483] on span "0702555247 - [PERSON_NAME] 0702555247" at bounding box center [532, 491] width 191 height 29
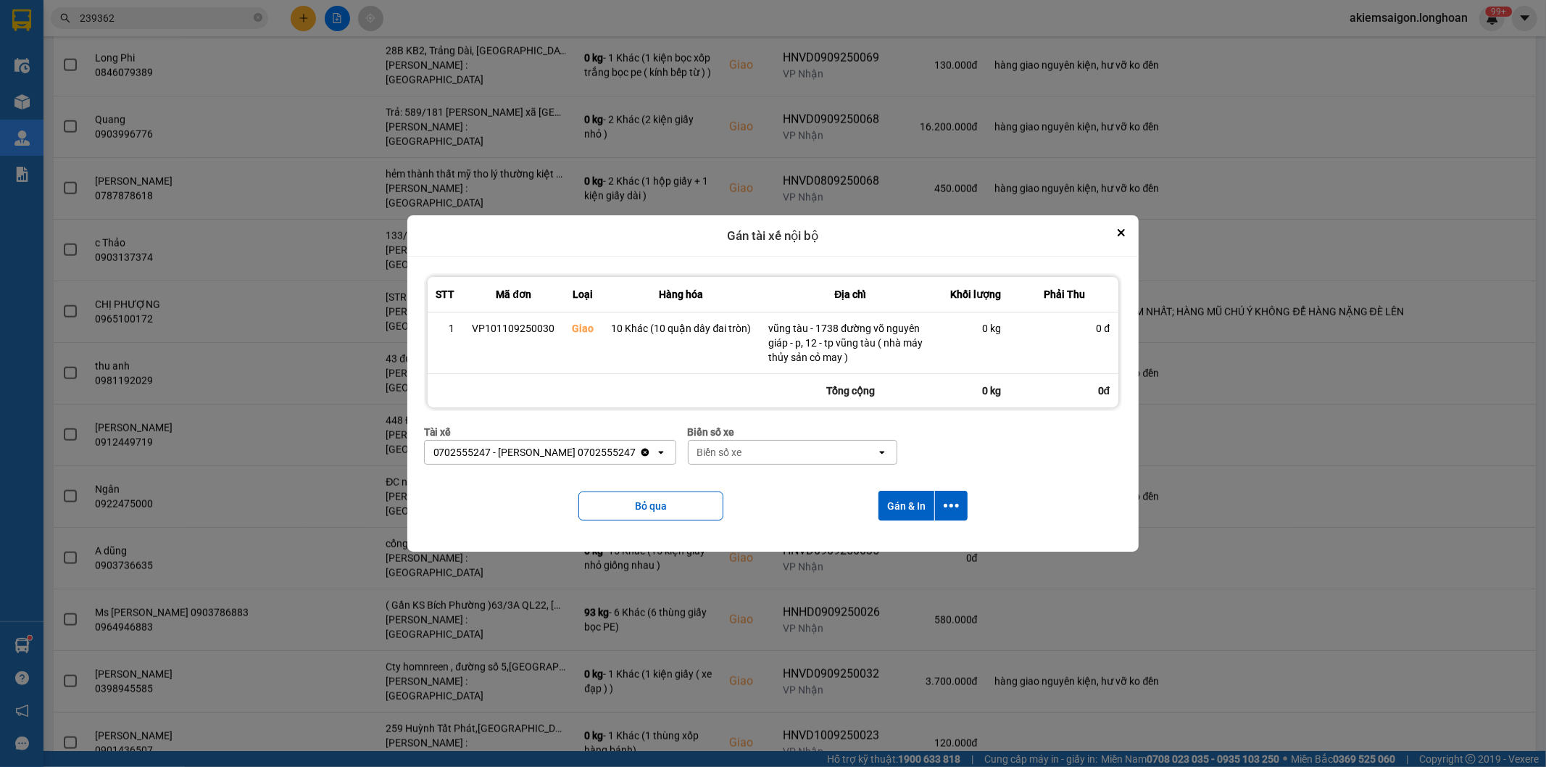
click at [725, 458] on div "Biển số xe" at bounding box center [719, 452] width 45 height 15
type input "9054"
drag, startPoint x: 753, startPoint y: 491, endPoint x: 948, endPoint y: 517, distance: 197.5
click at [755, 490] on div "29H-954.95" at bounding box center [799, 484] width 208 height 26
click at [948, 515] on button "dialog" at bounding box center [951, 506] width 33 height 30
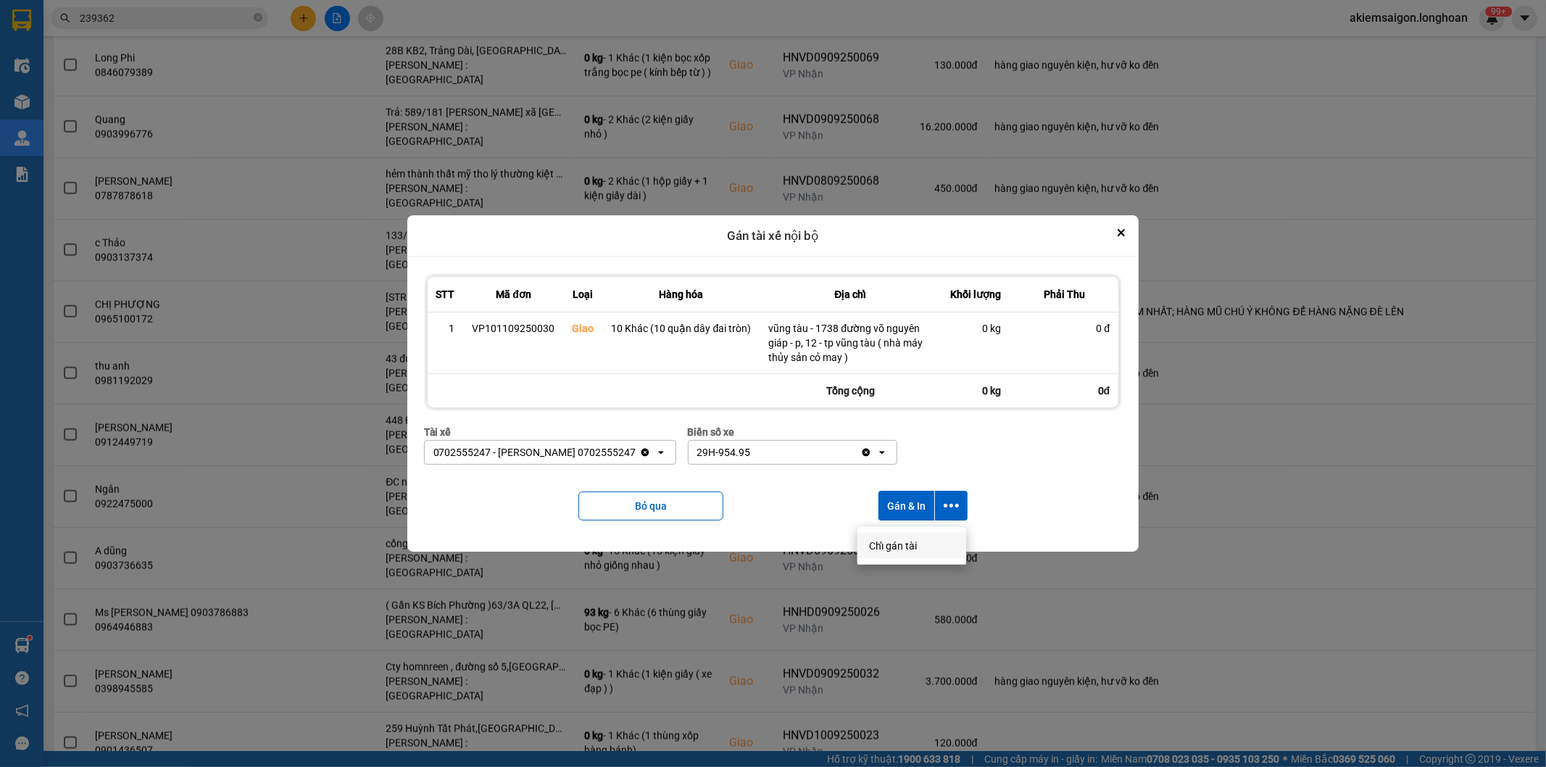
click at [882, 539] on span "Chỉ gán tài" at bounding box center [893, 546] width 48 height 15
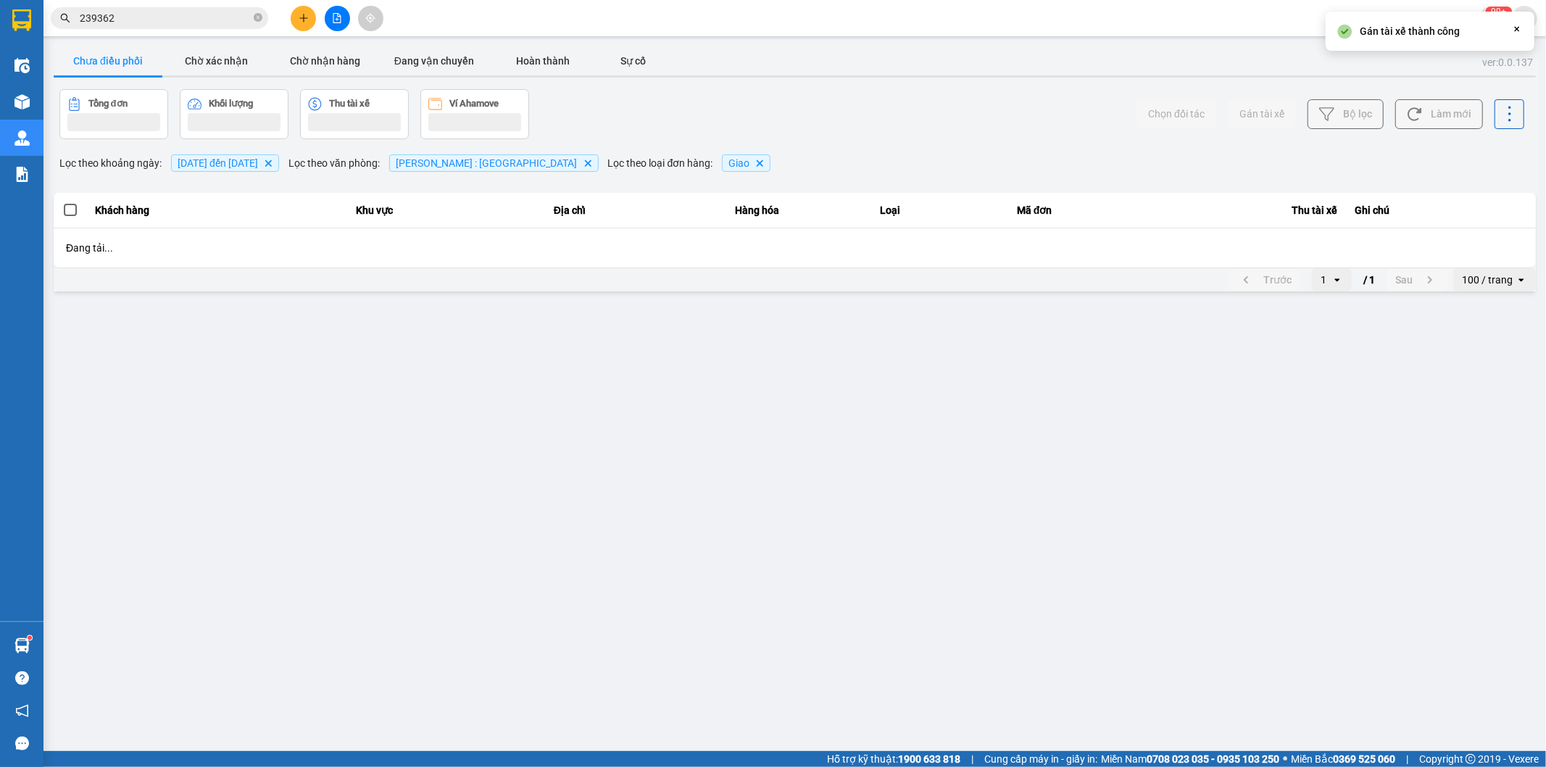
scroll to position [0, 0]
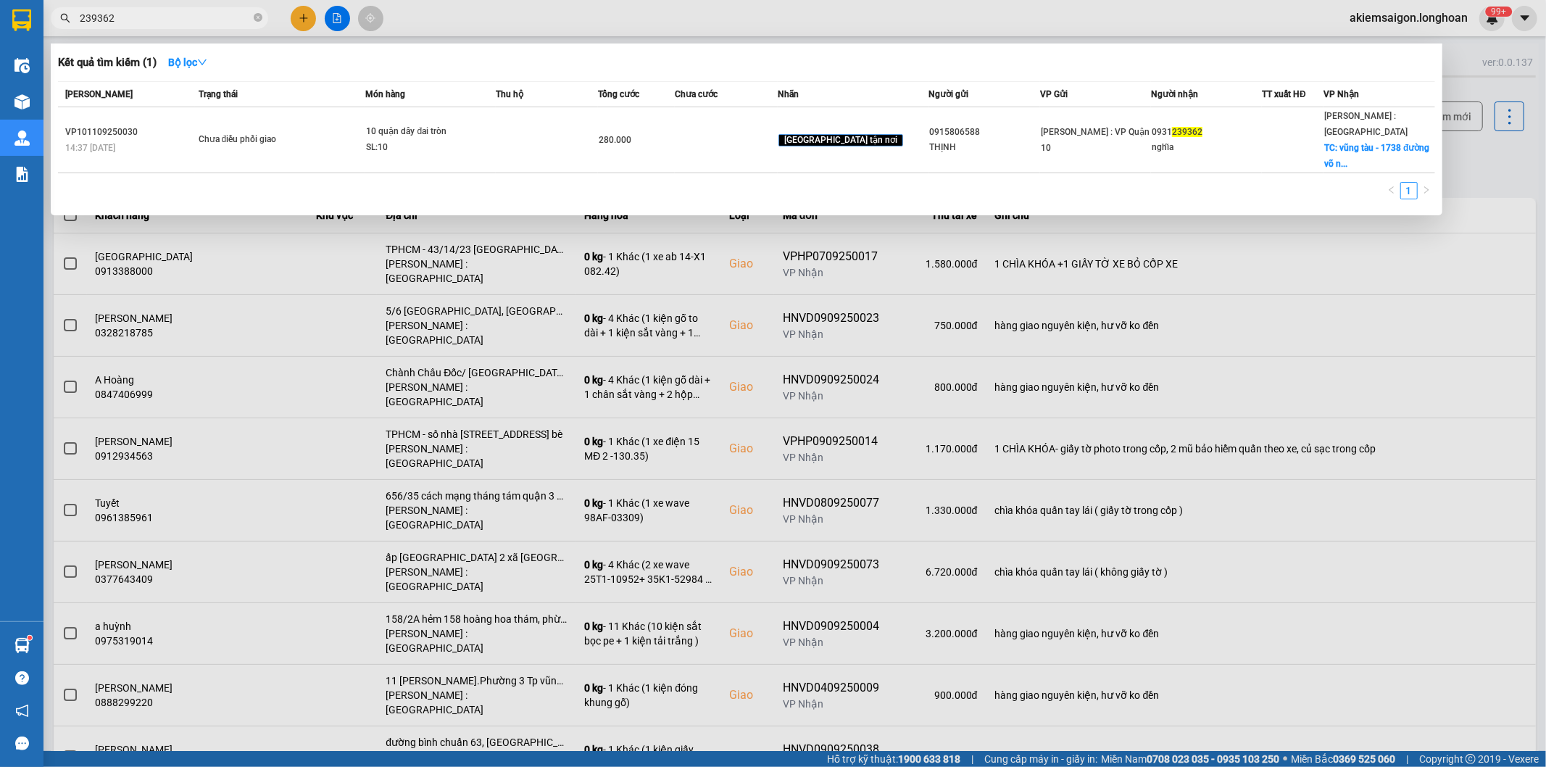
click at [207, 22] on input "239362" at bounding box center [165, 18] width 171 height 16
click at [256, 20] on icon "close-circle" at bounding box center [258, 17] width 9 height 9
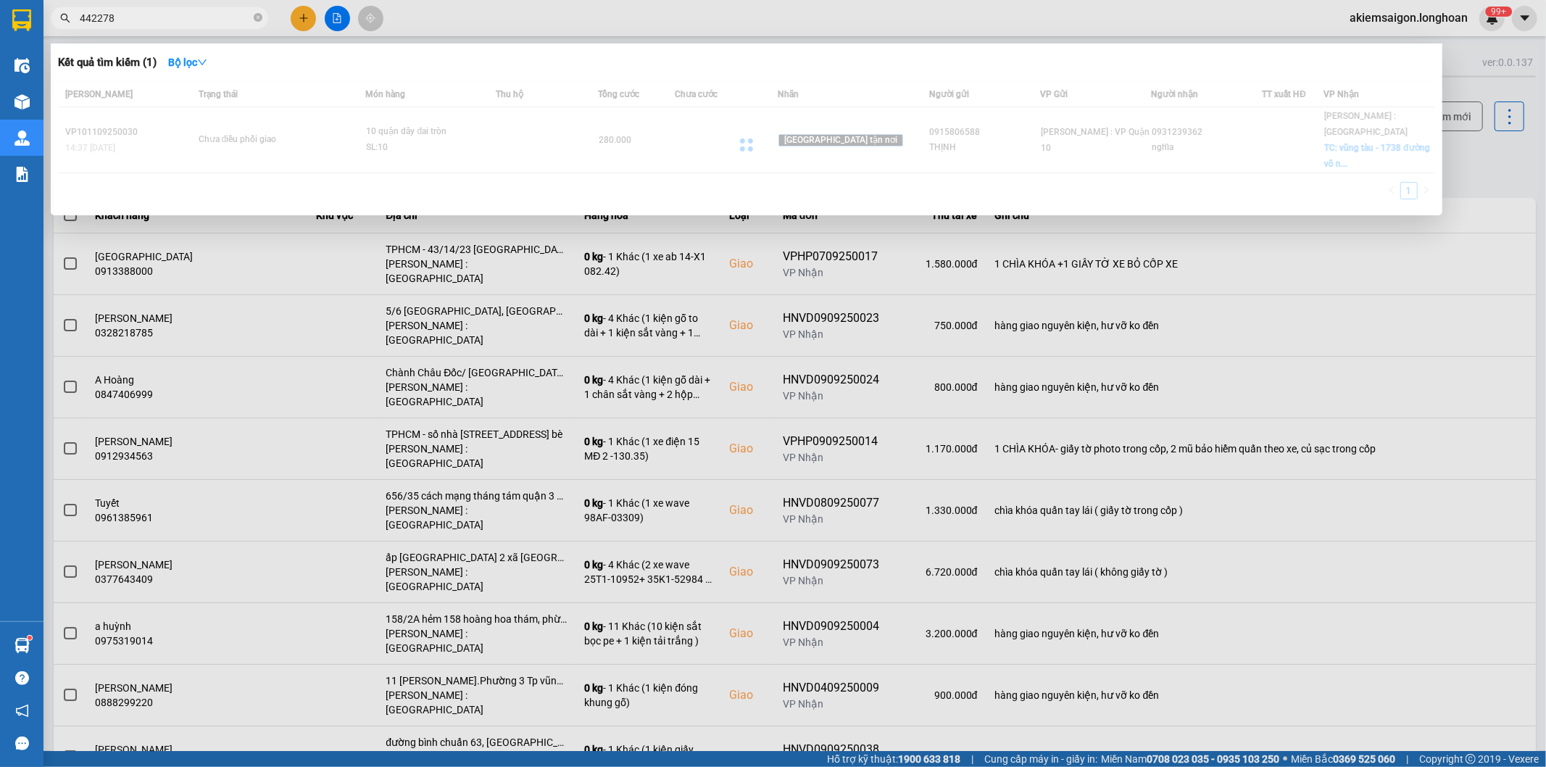
type input "442278"
click at [483, 133] on div at bounding box center [747, 144] width 1378 height 127
click at [482, 133] on div at bounding box center [747, 144] width 1378 height 127
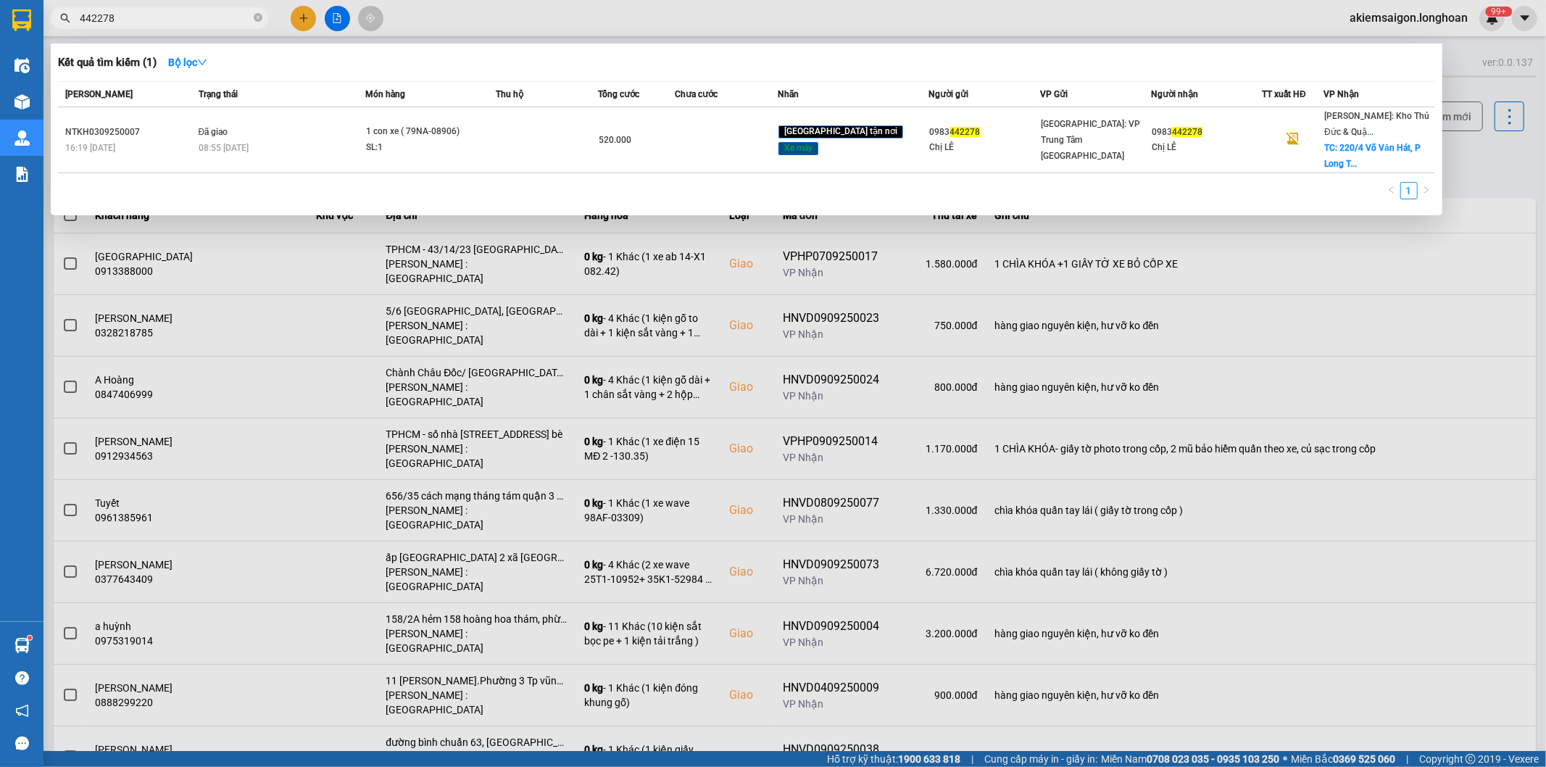
click at [475, 133] on div "1 con xe ( 79NA-08906)" at bounding box center [420, 132] width 109 height 16
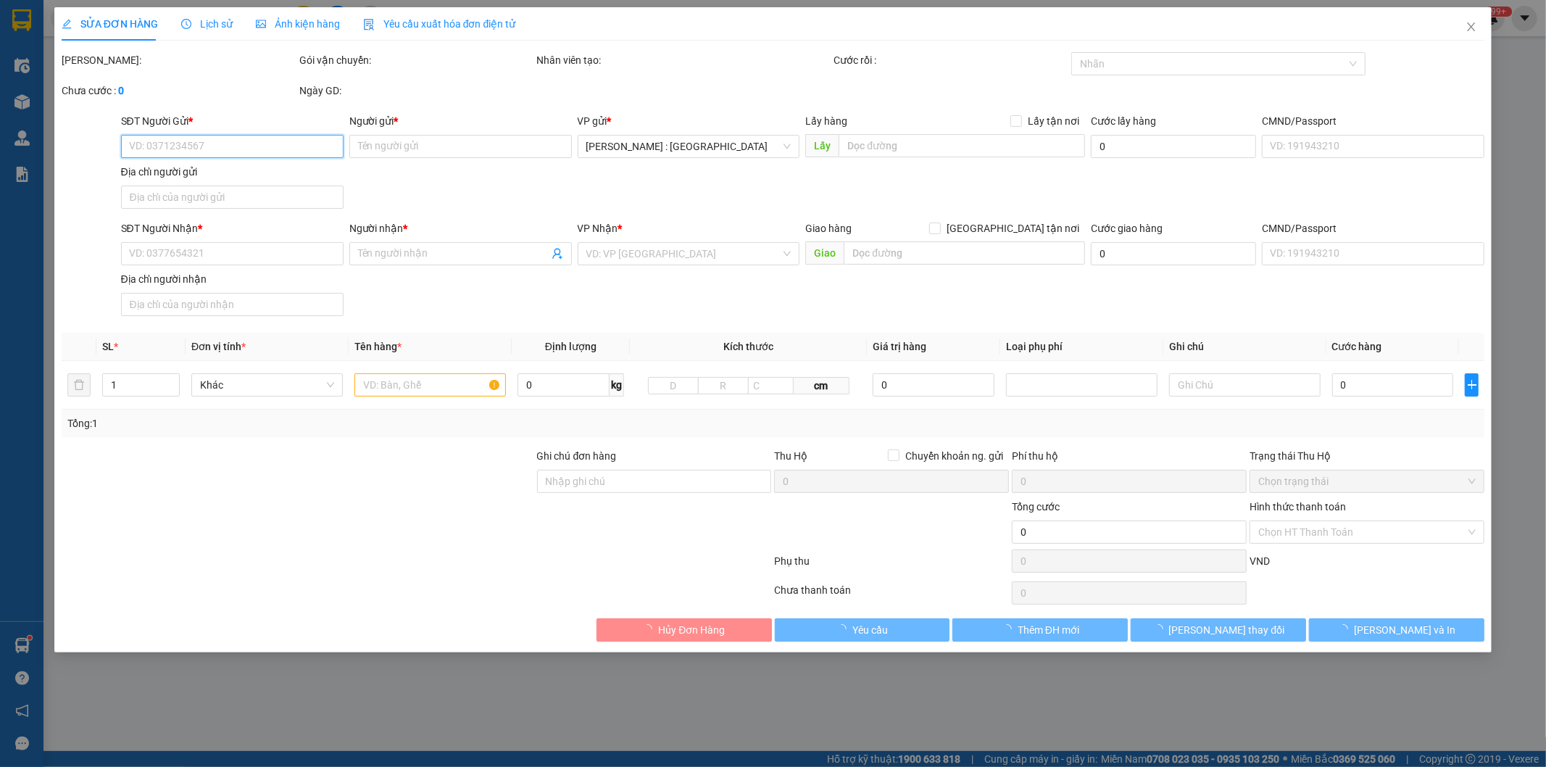
type input "0983442278"
type input "Chị LÊ"
type input "0983442278"
type input "Chị LÊ"
checkbox input "true"
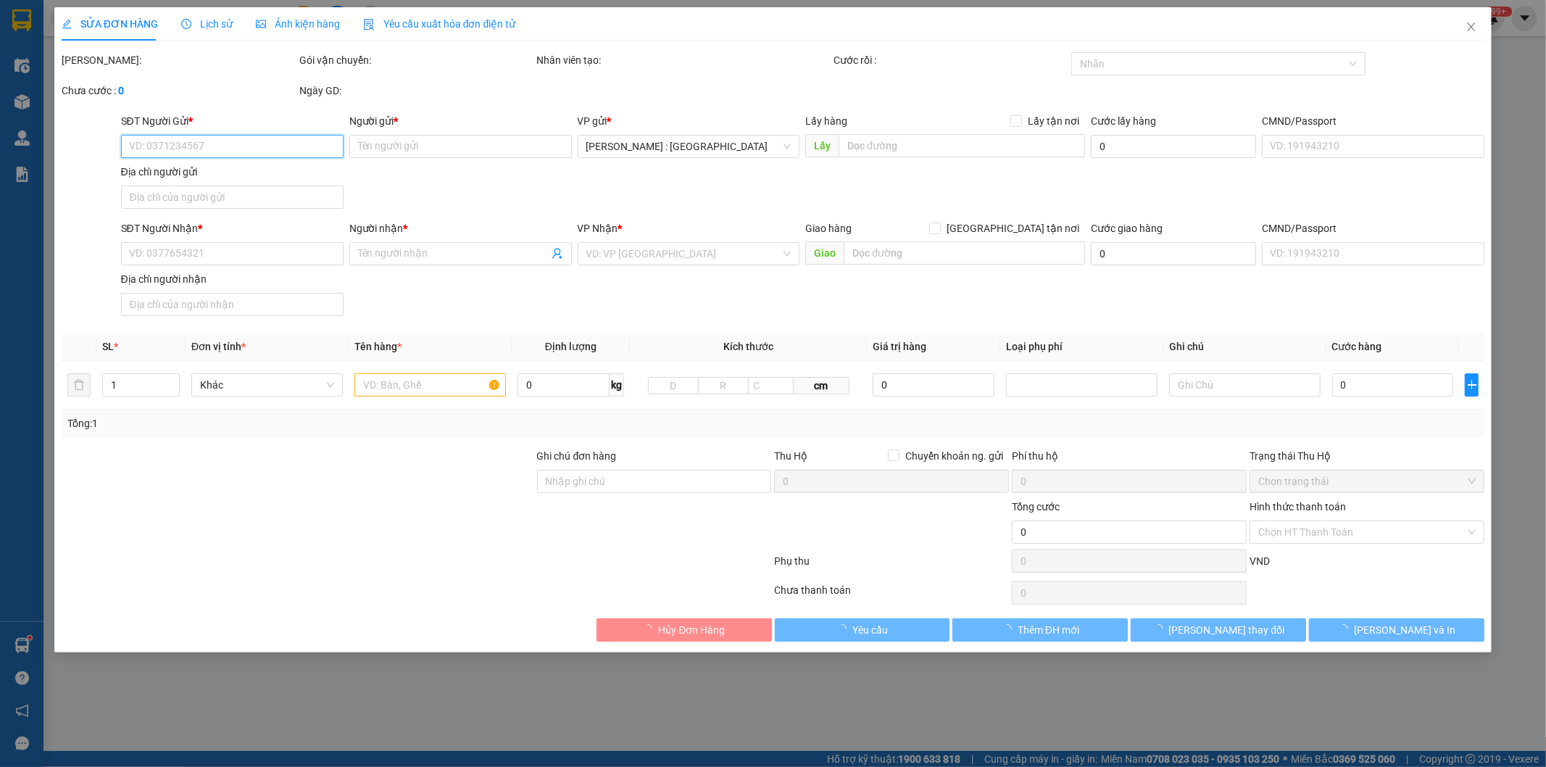
type input "220/4 Võ Văn Hát, [GEOGRAPHIC_DATA],[GEOGRAPHIC_DATA]"
type input "1 chìa khóa + 0 cavet"
type input "520.000"
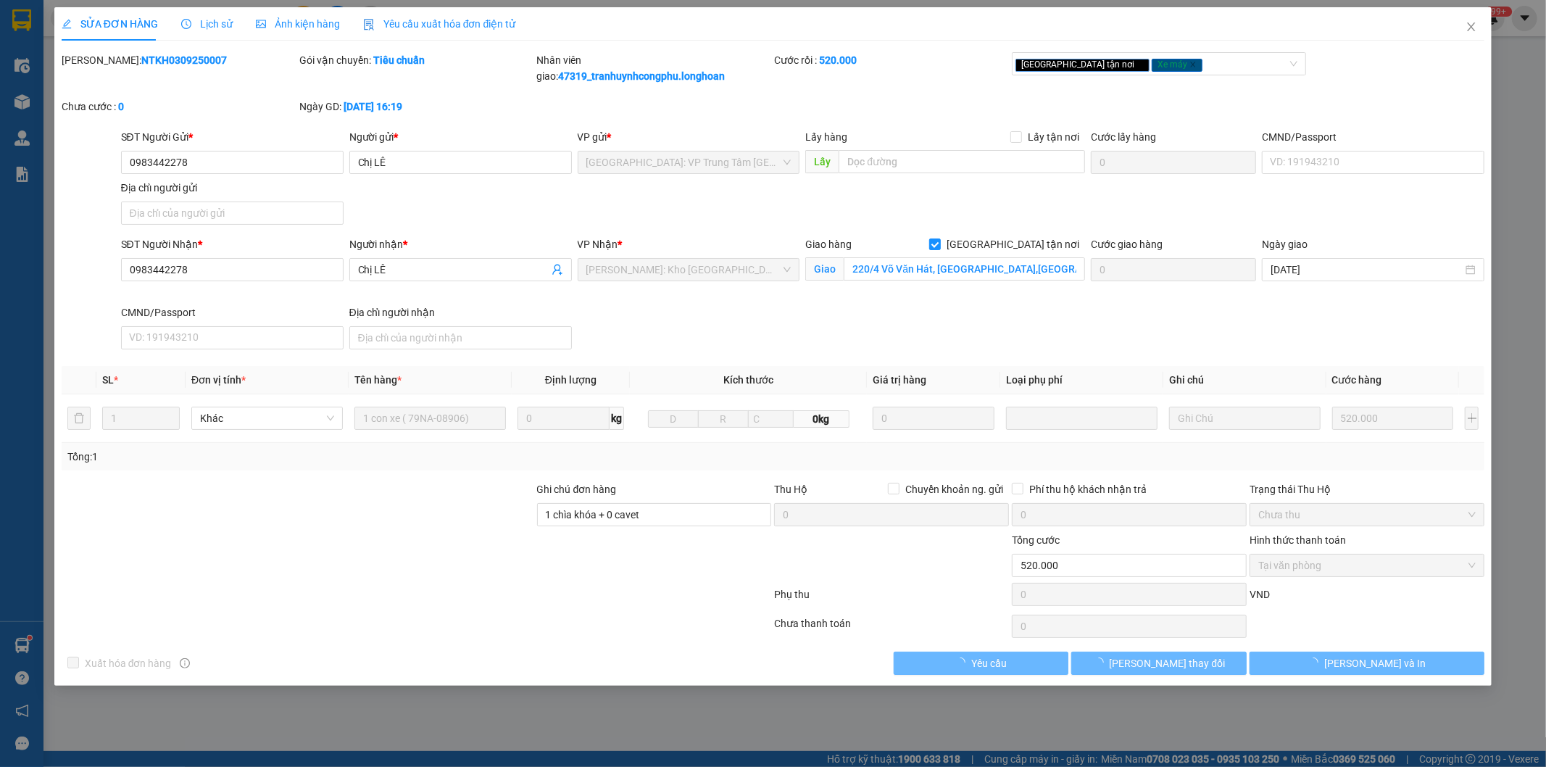
click at [196, 25] on span "Lịch sử" at bounding box center [206, 24] width 51 height 12
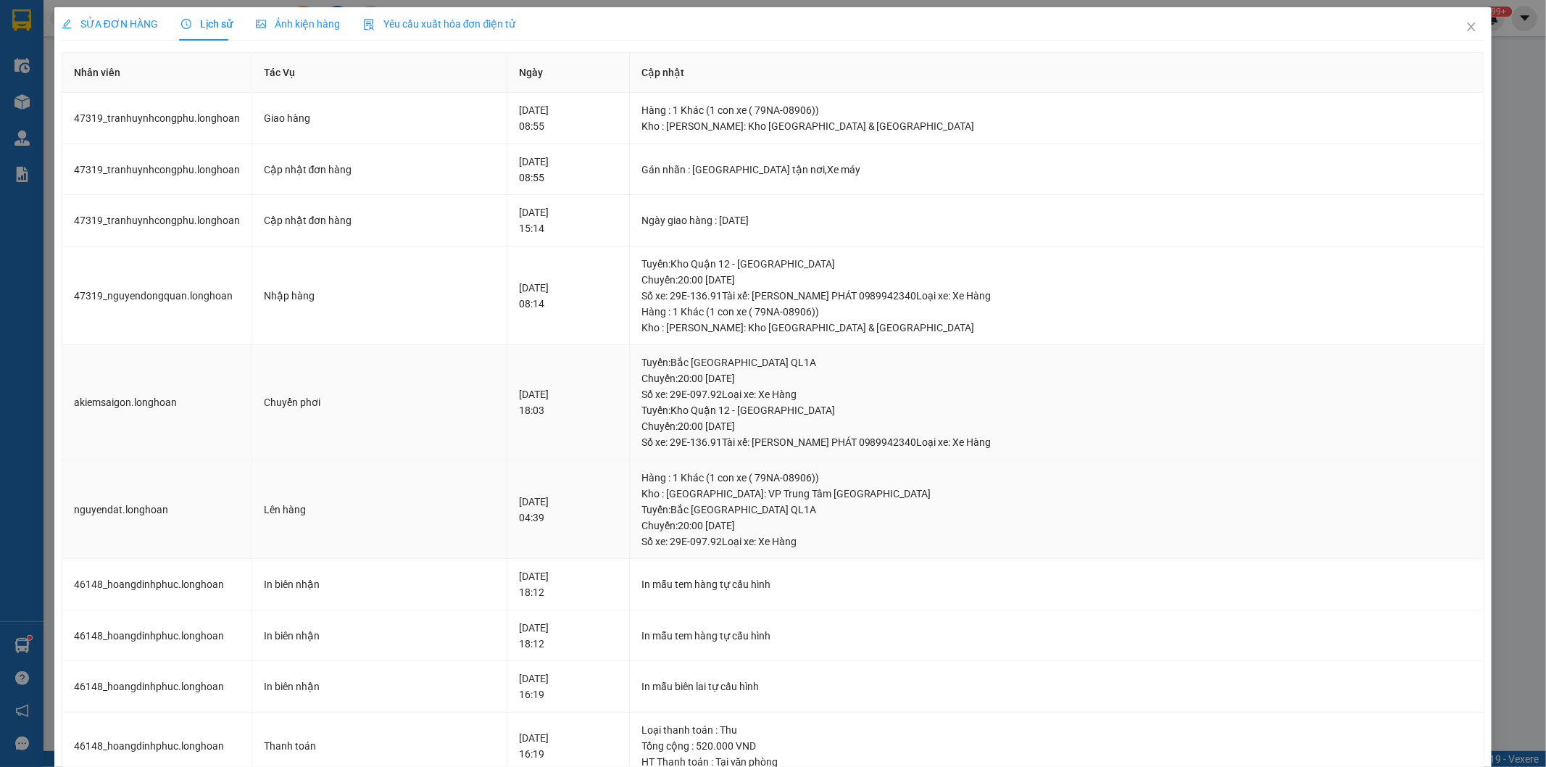
scroll to position [134, 0]
